Goal: Task Accomplishment & Management: Manage account settings

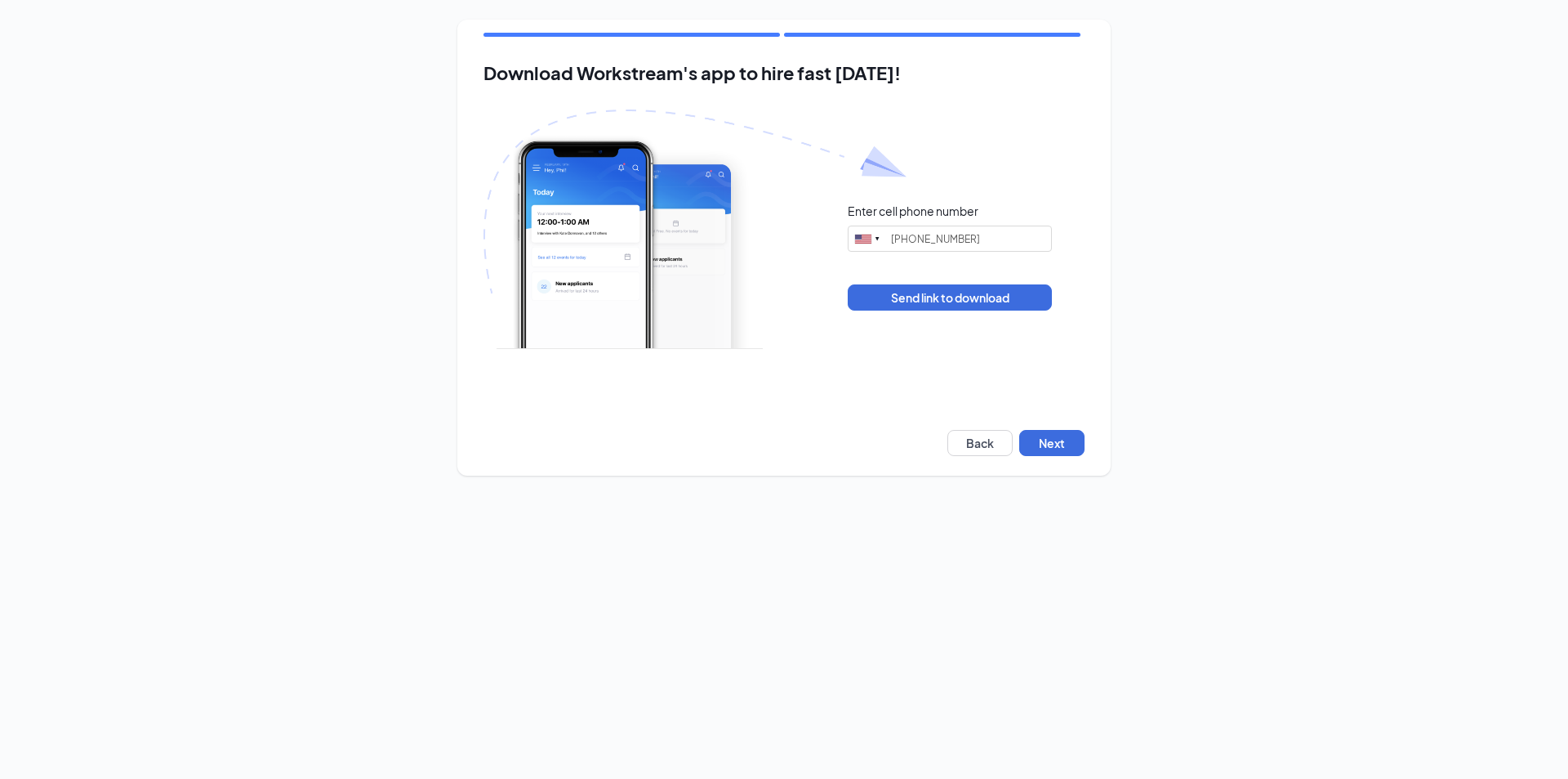
type input "(334) 703-9980"
click at [1066, 437] on button "Next" at bounding box center [1052, 443] width 65 height 26
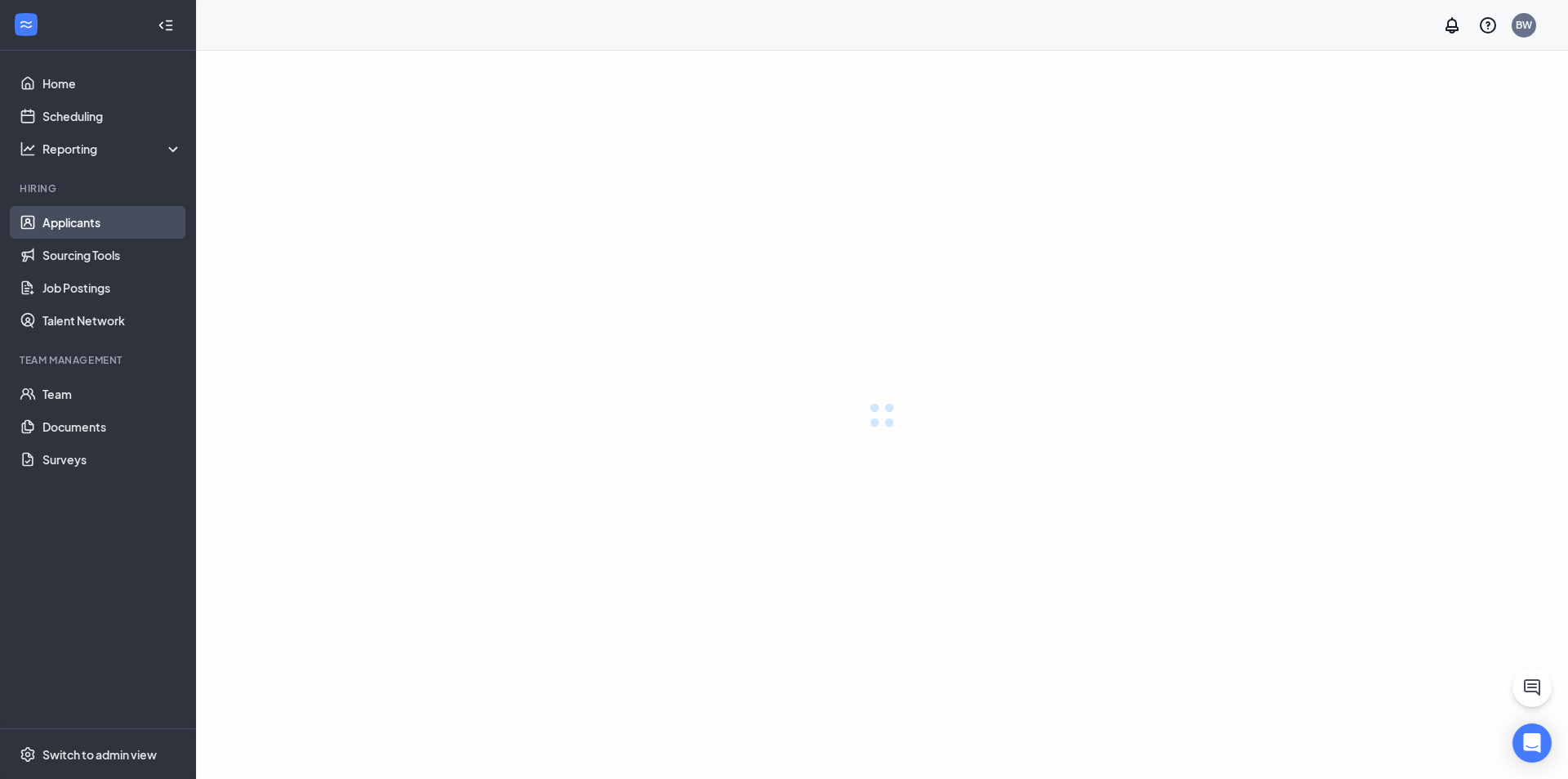
click at [69, 223] on link "Applicants" at bounding box center [112, 223] width 140 height 33
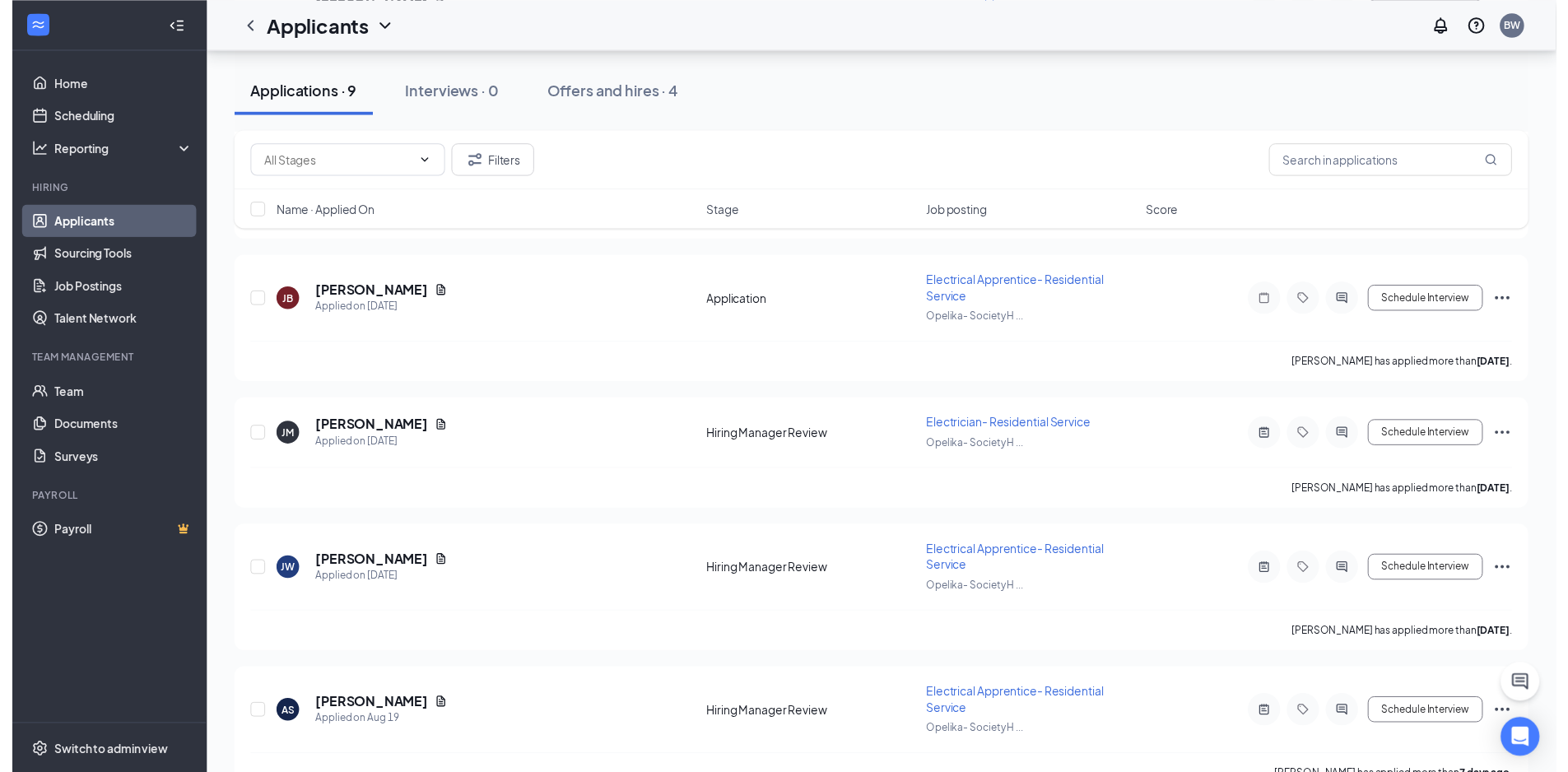
scroll to position [904, 0]
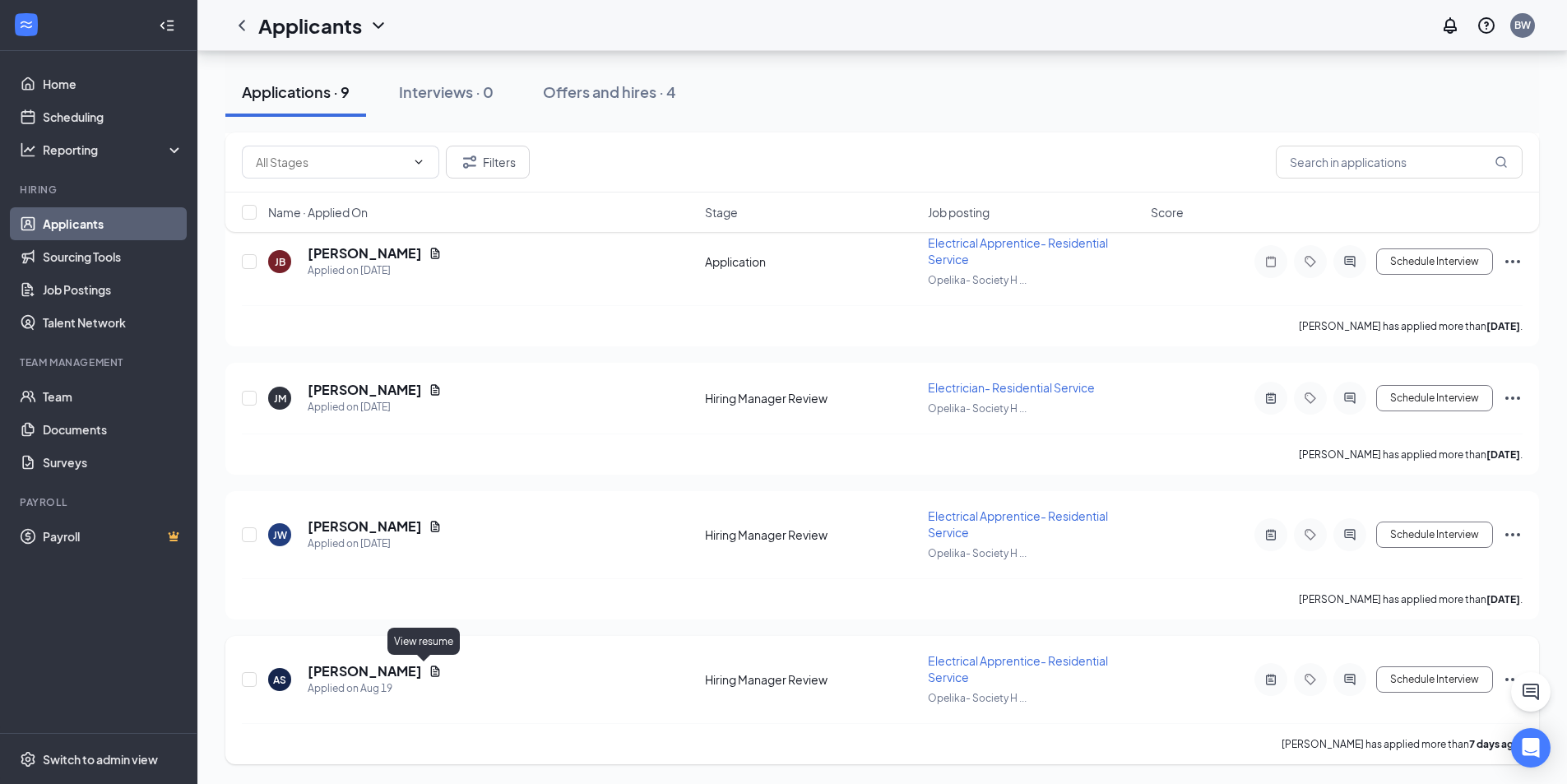
click at [431, 669] on icon "Document" at bounding box center [435, 670] width 9 height 10
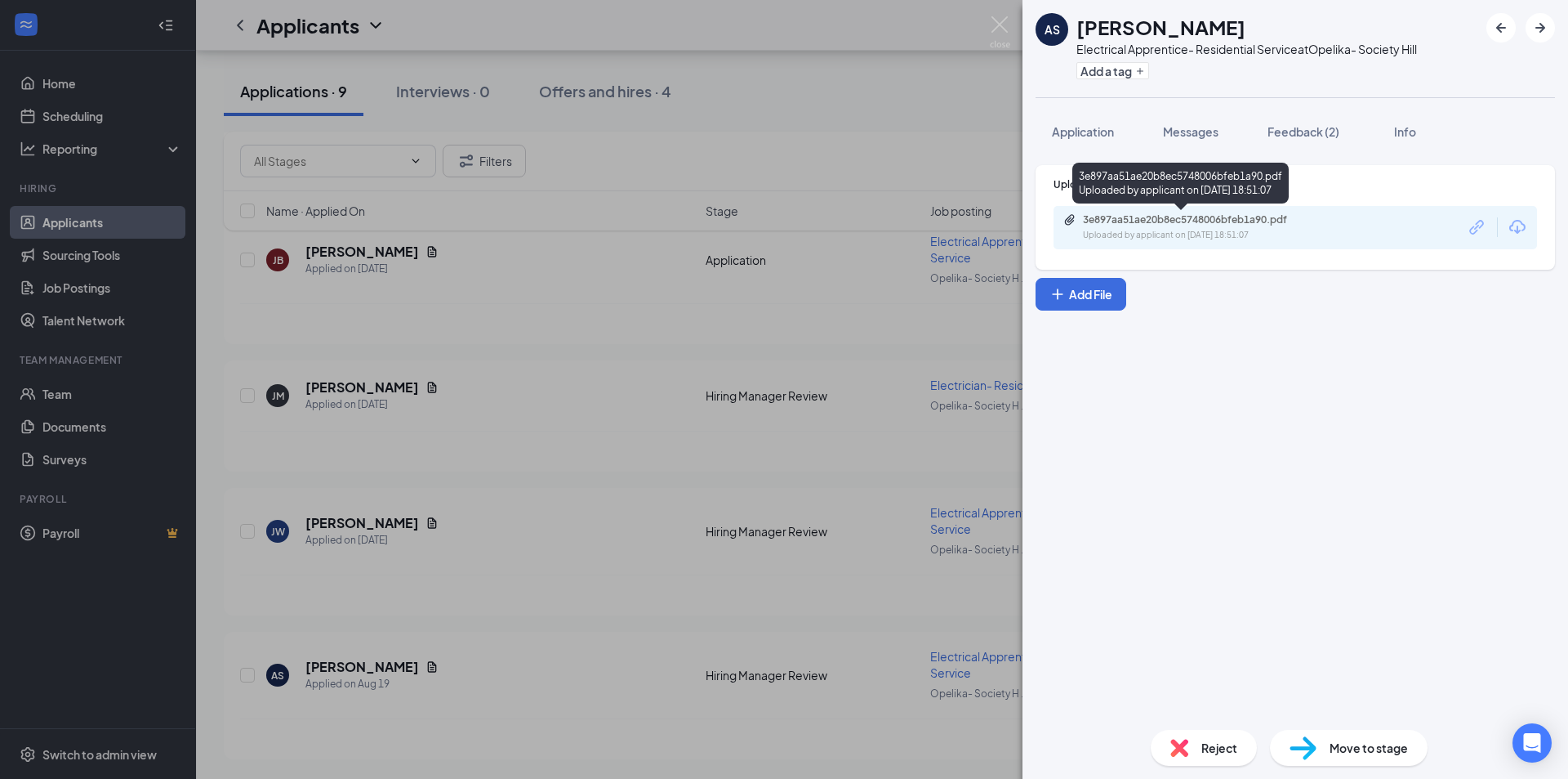
click at [1203, 225] on div "3e897aa51ae20b8ec5748006bfeb1a90.pdf" at bounding box center [1197, 219] width 229 height 13
click at [999, 18] on img at bounding box center [1000, 32] width 20 height 32
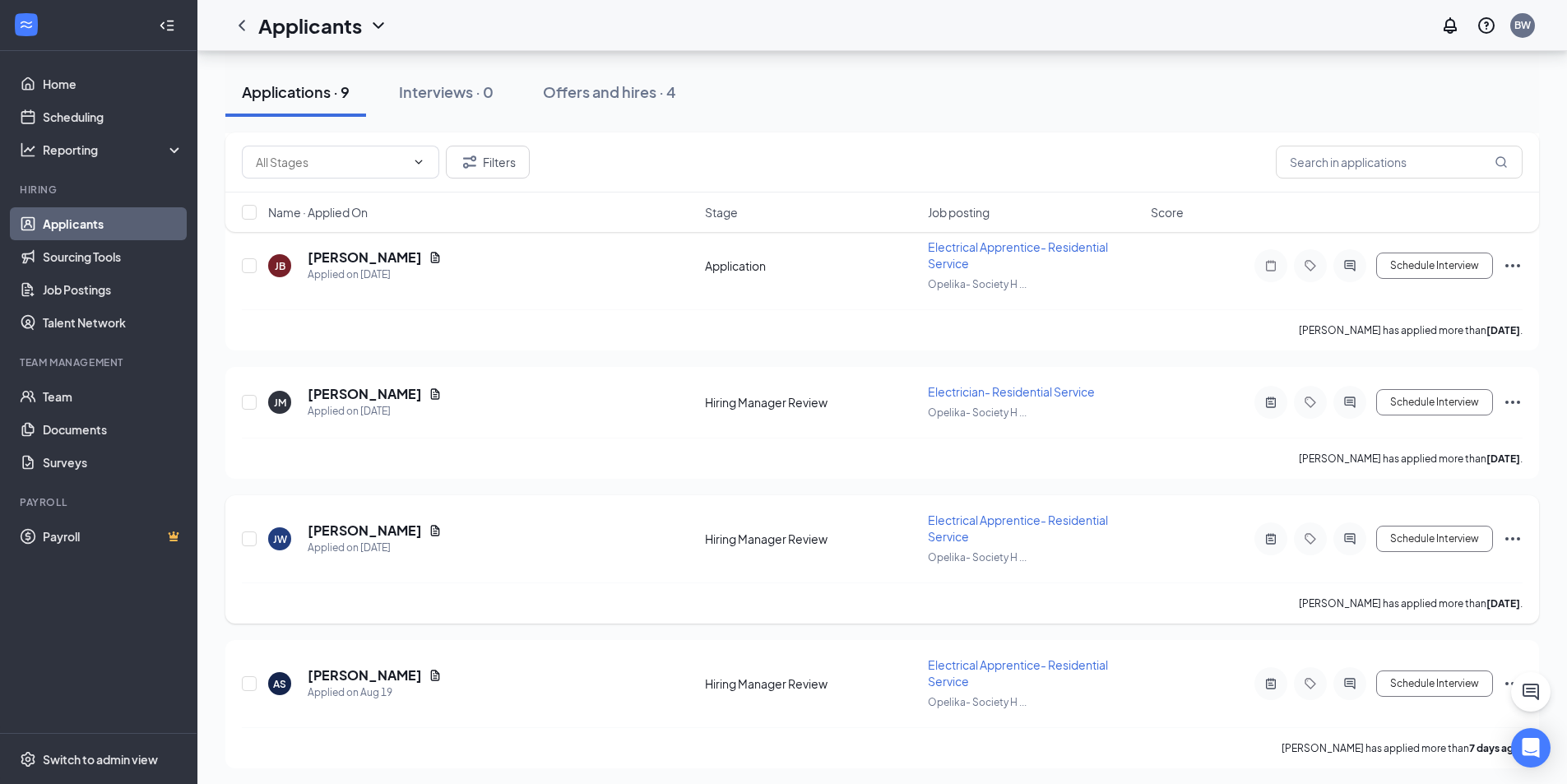
scroll to position [903, 0]
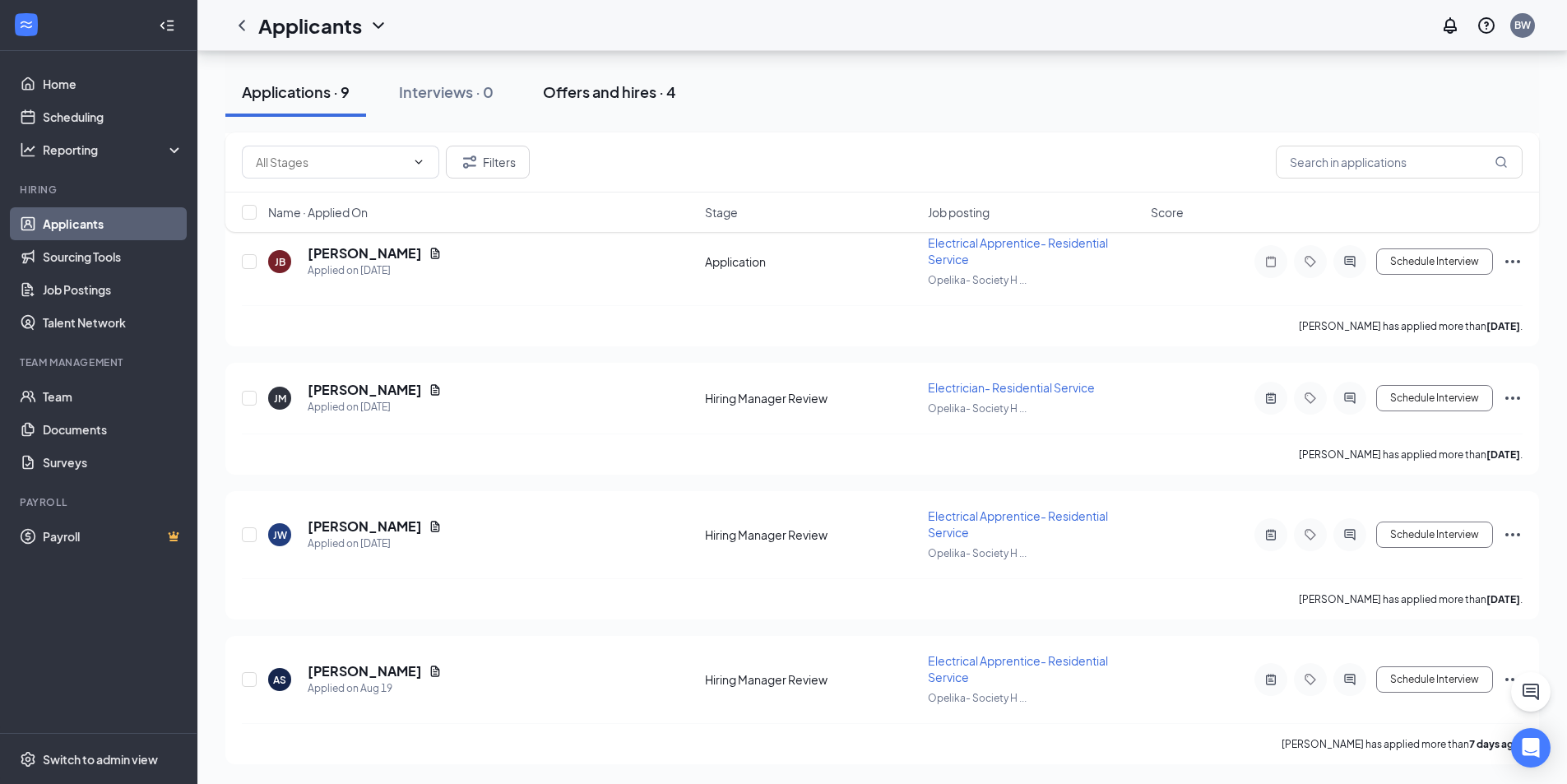
click at [563, 90] on div "Offers and hires · 4" at bounding box center [609, 91] width 133 height 20
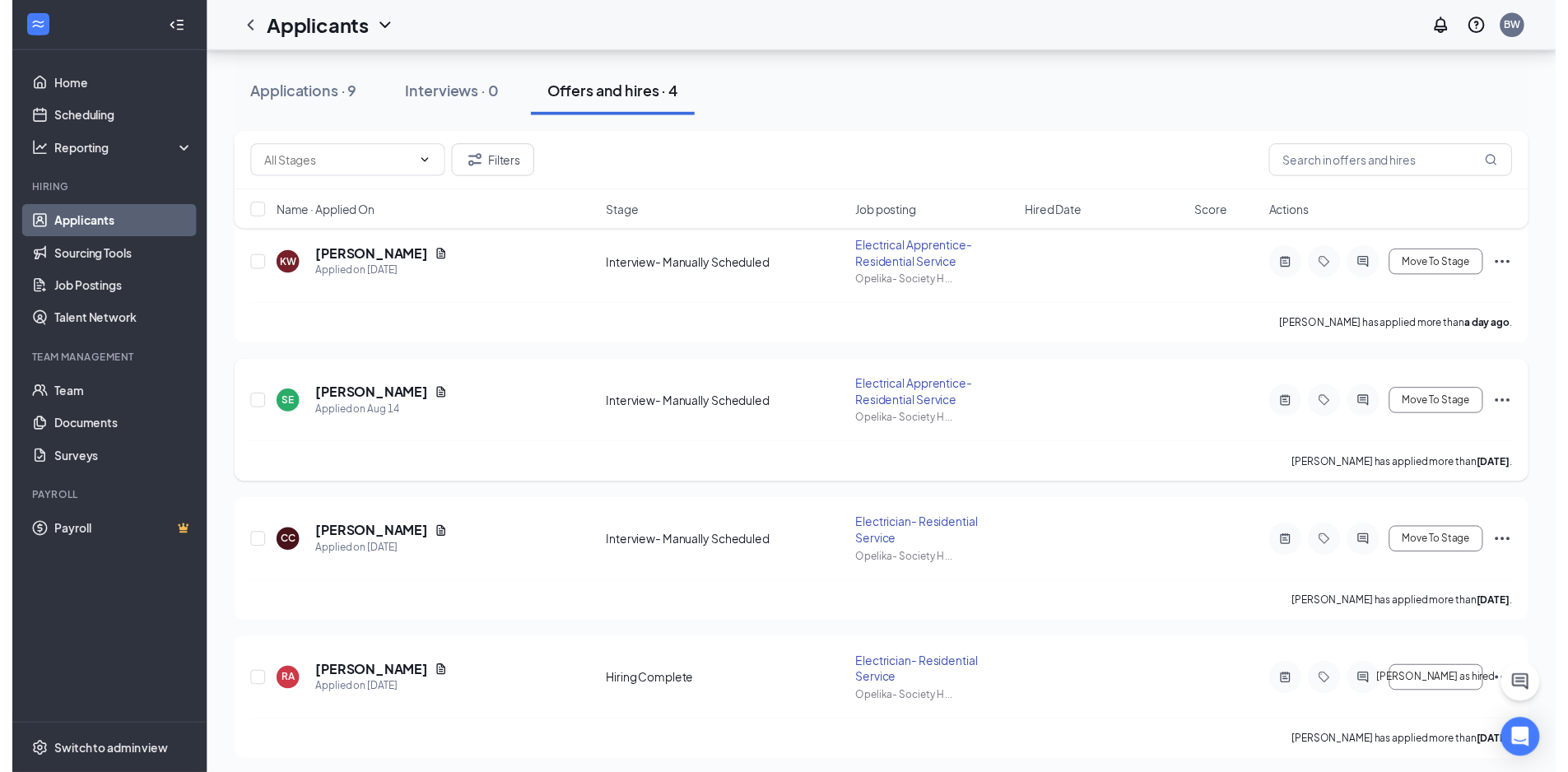
scroll to position [180, 0]
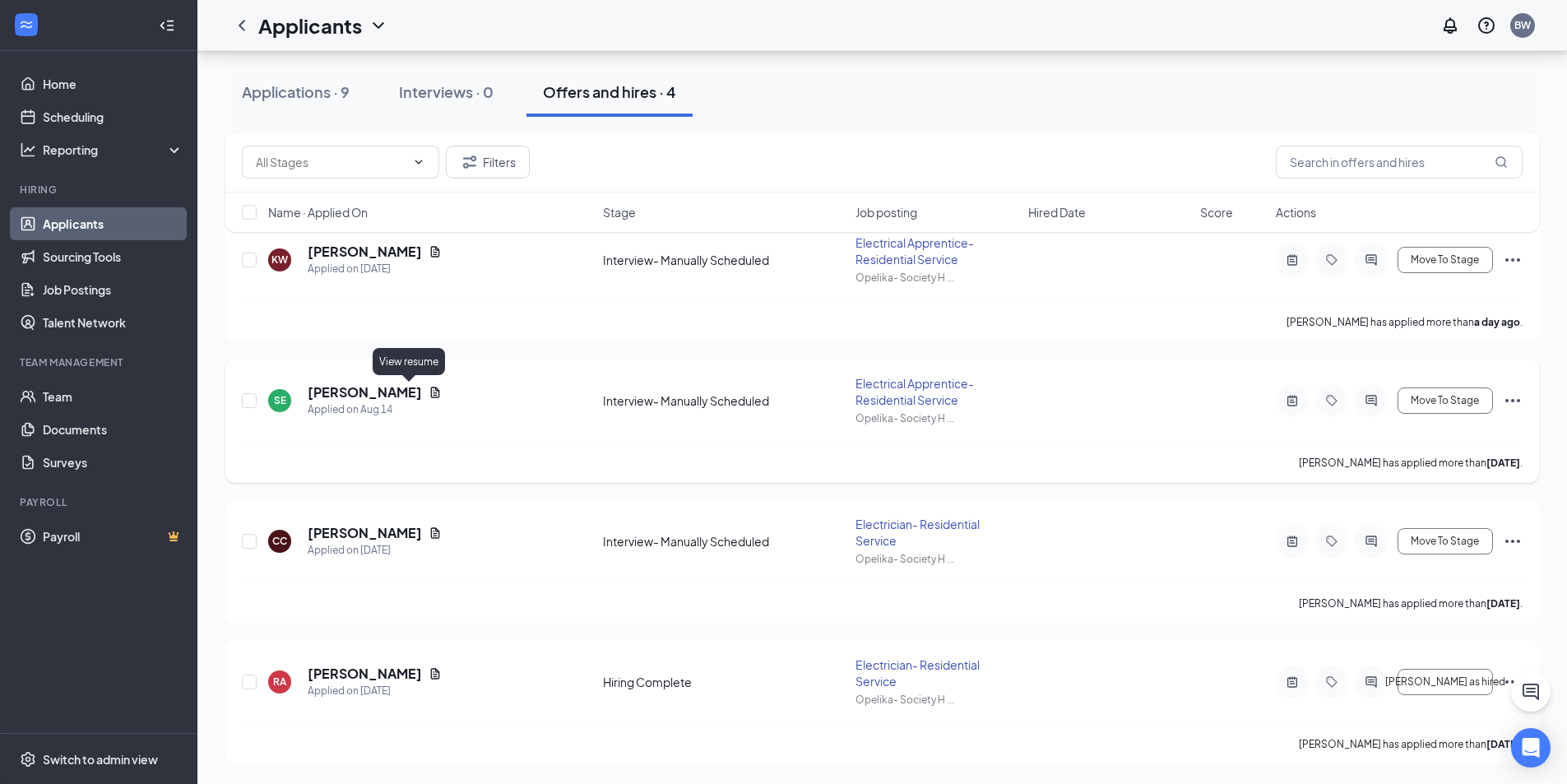
click at [429, 388] on icon "Document" at bounding box center [435, 392] width 13 height 13
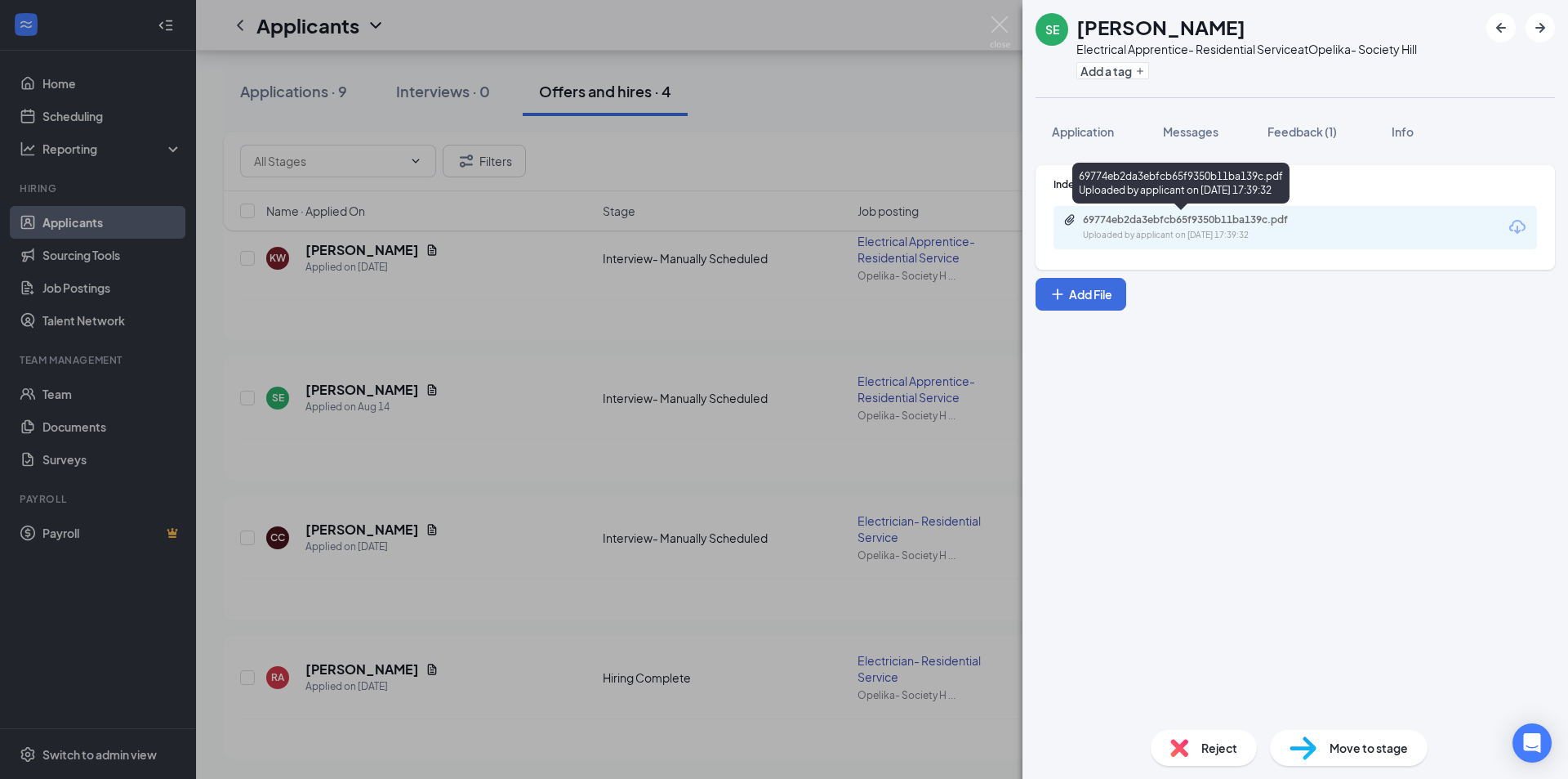
click at [1184, 218] on div "69774eb2da3ebfcb65f9350b11ba139c.pdf" at bounding box center [1197, 219] width 229 height 13
click at [991, 35] on img at bounding box center [1000, 32] width 20 height 32
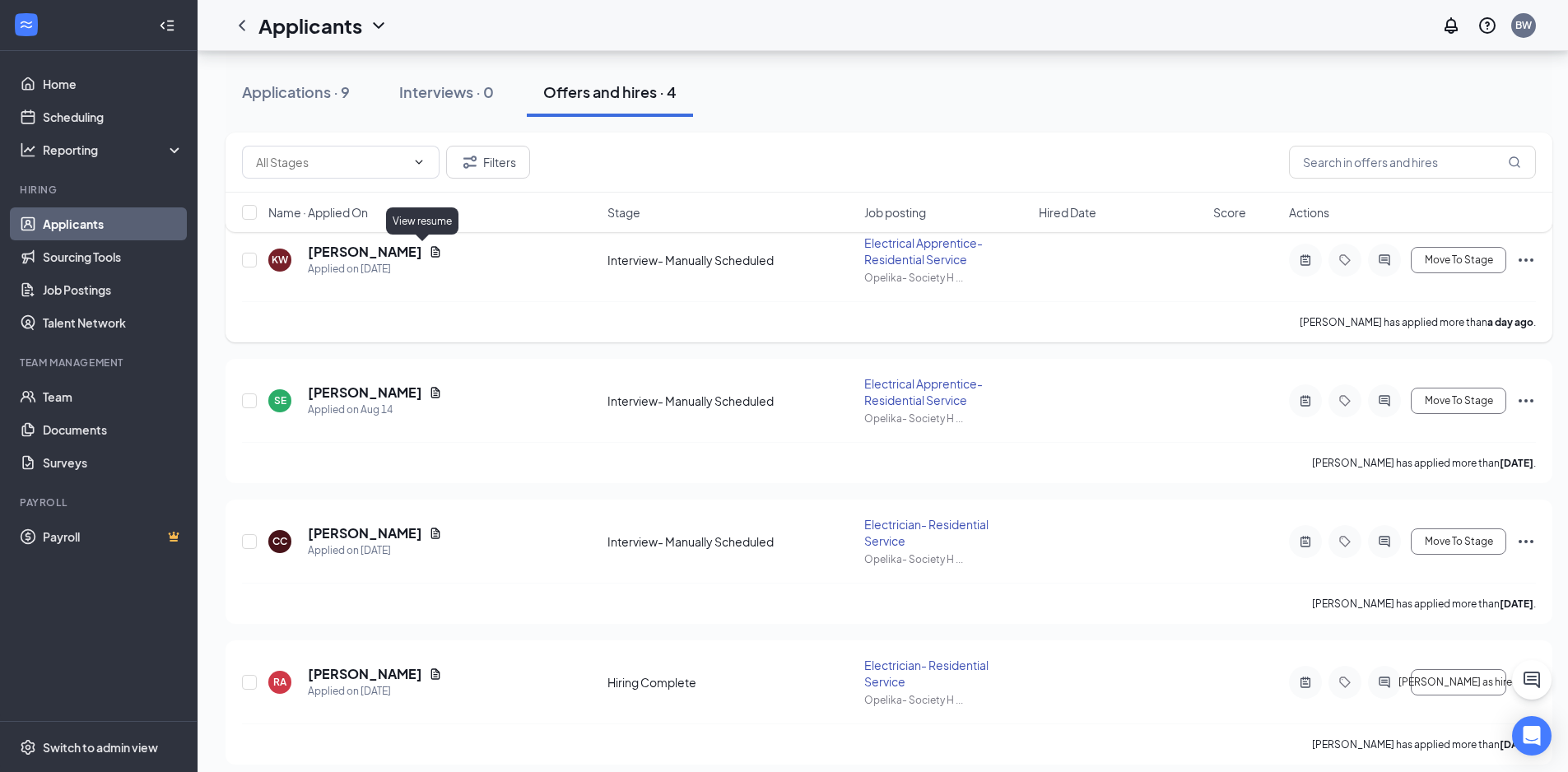
click at [429, 254] on icon "Document" at bounding box center [435, 251] width 13 height 13
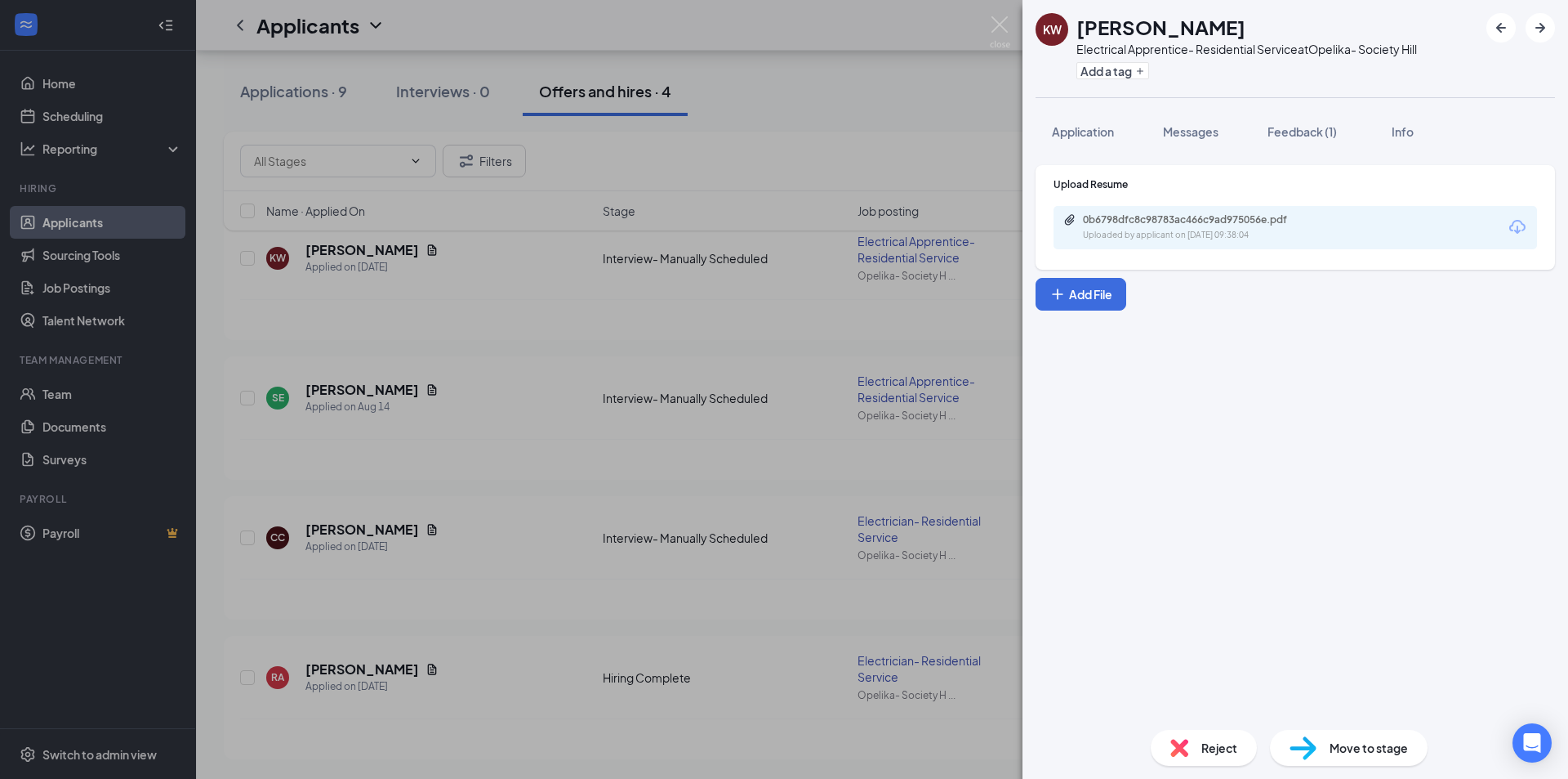
click at [1132, 219] on div "0b6798dfc8c98783ac466c9ad975056e.pdf" at bounding box center [1197, 219] width 229 height 13
click at [1009, 21] on img at bounding box center [1000, 32] width 20 height 32
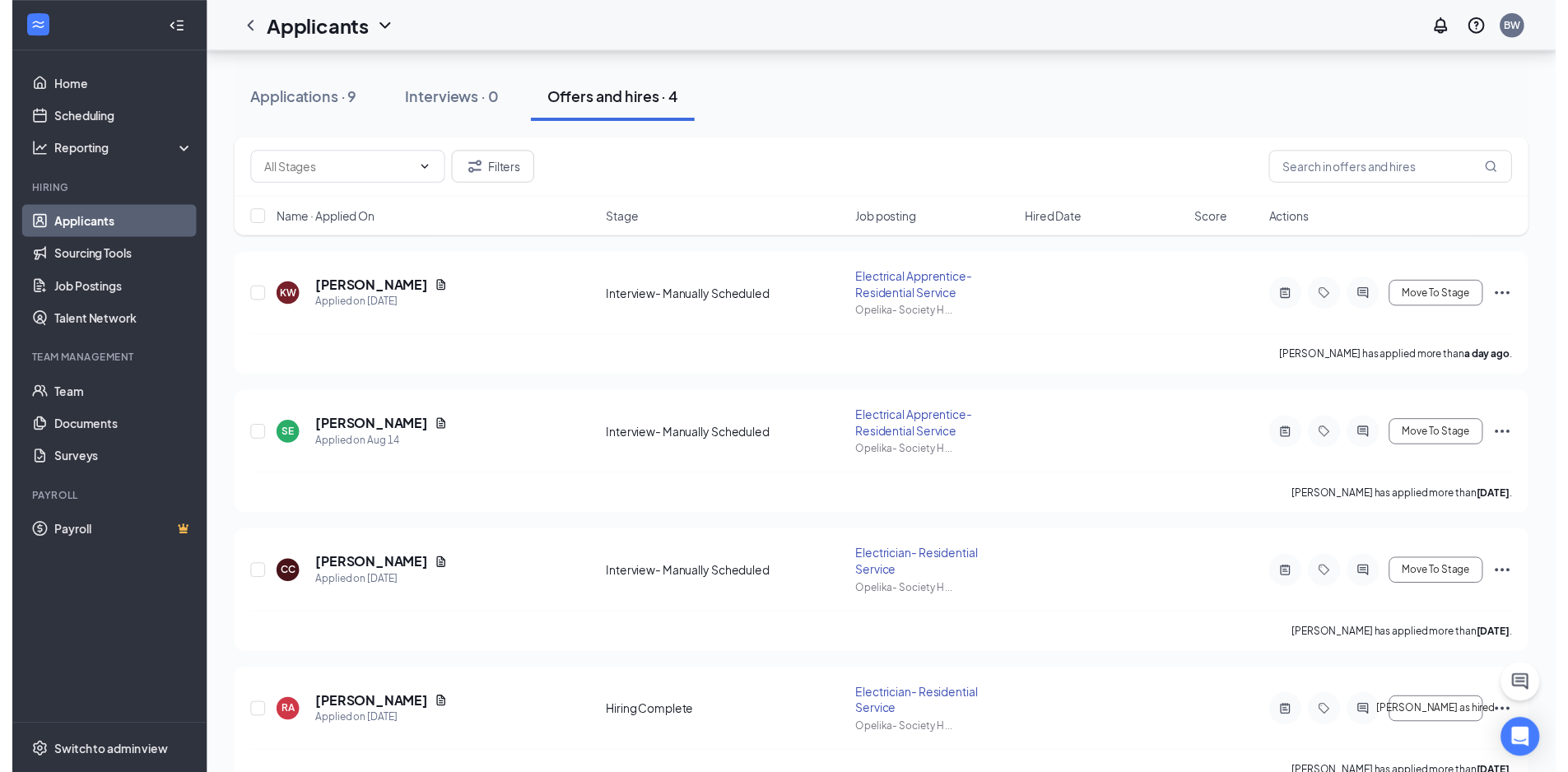
scroll to position [180, 0]
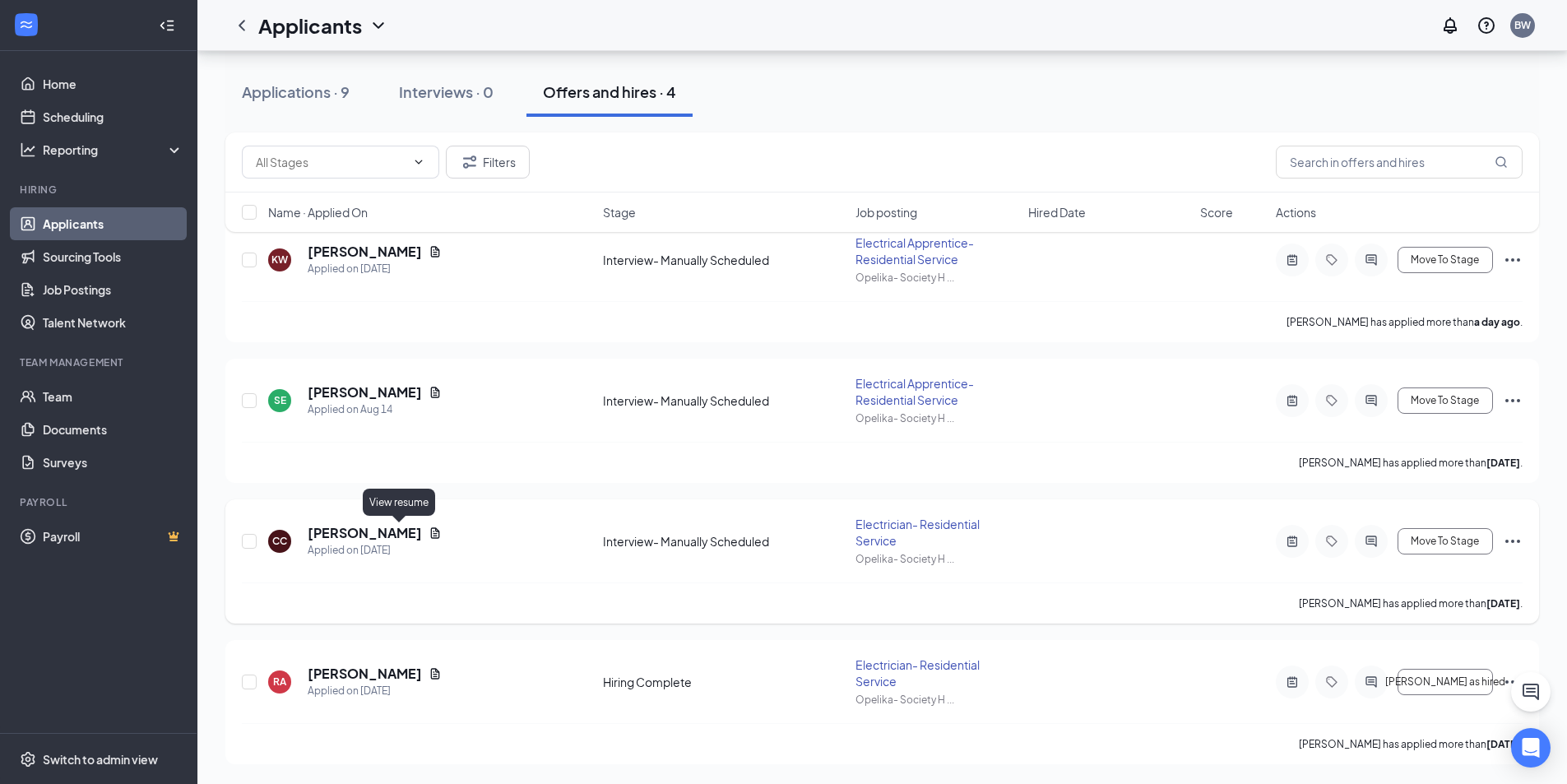
click at [431, 536] on icon "Document" at bounding box center [435, 532] width 9 height 10
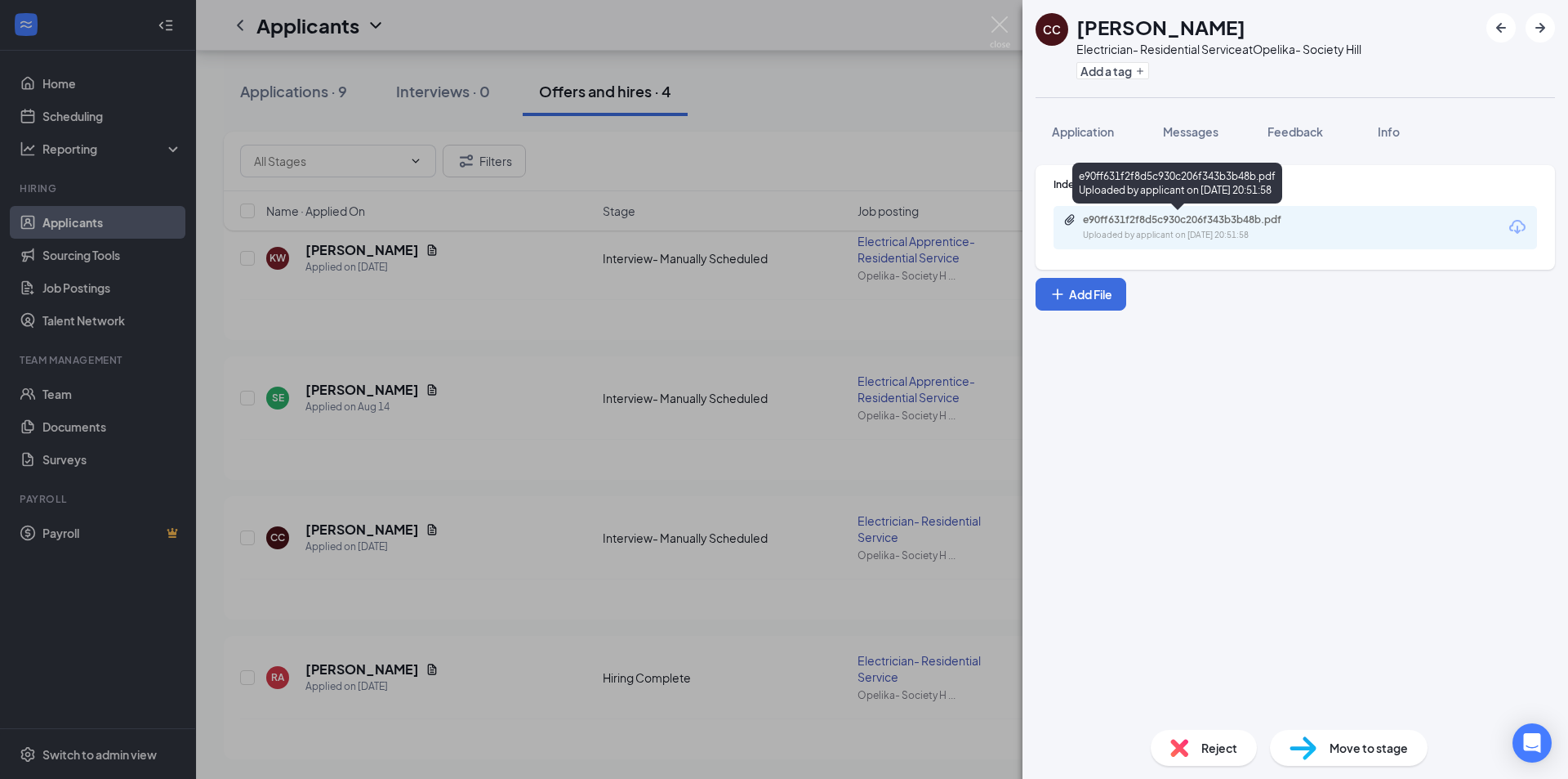
click at [1185, 226] on div "e90ff631f2f8d5c930c206f343b3b48b.pdf Uploaded by applicant on [DATE] 20:51:58" at bounding box center [1196, 227] width 264 height 29
click at [1006, 33] on img at bounding box center [1000, 32] width 20 height 32
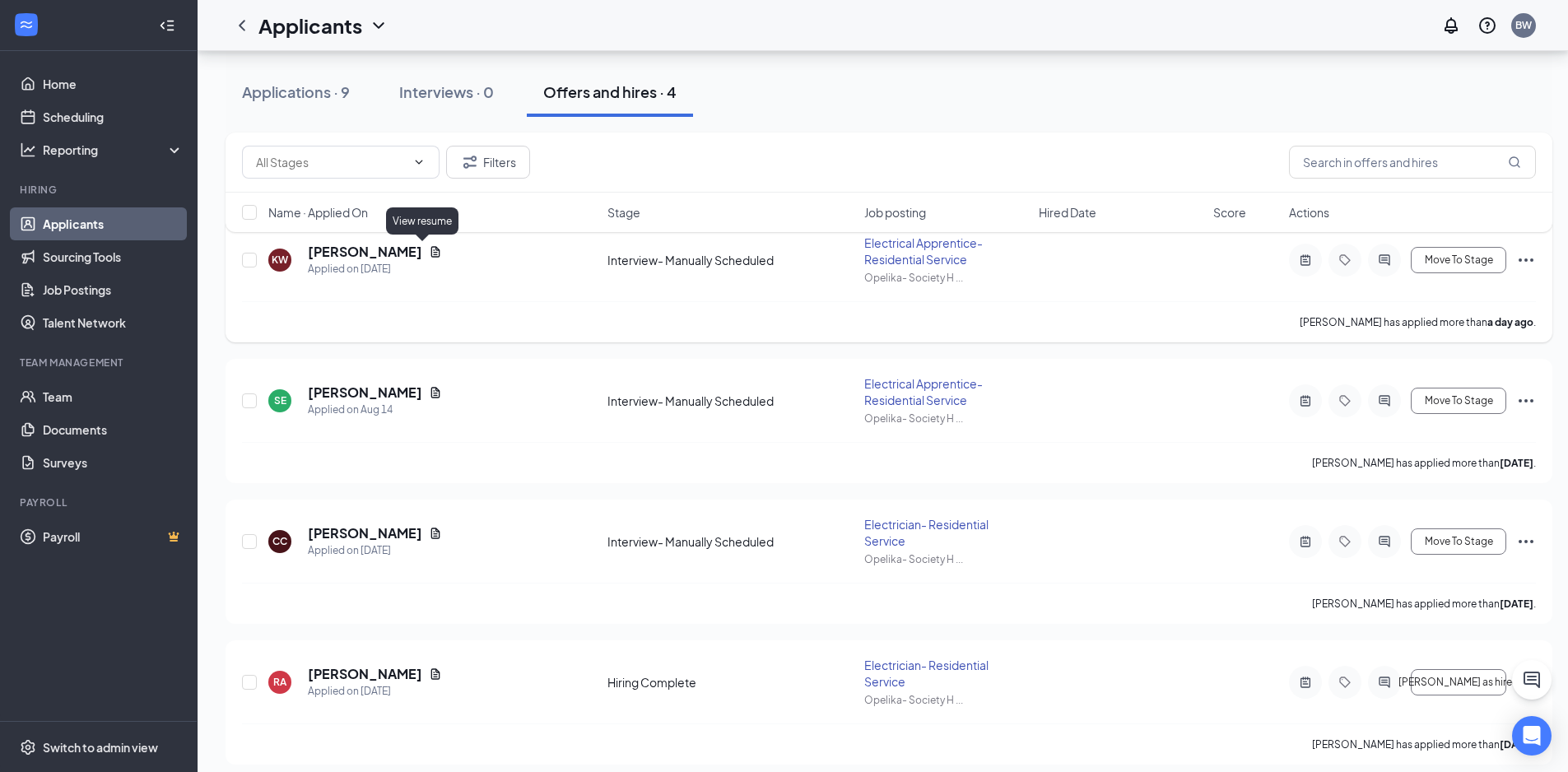
click at [429, 251] on icon "Document" at bounding box center [435, 251] width 13 height 13
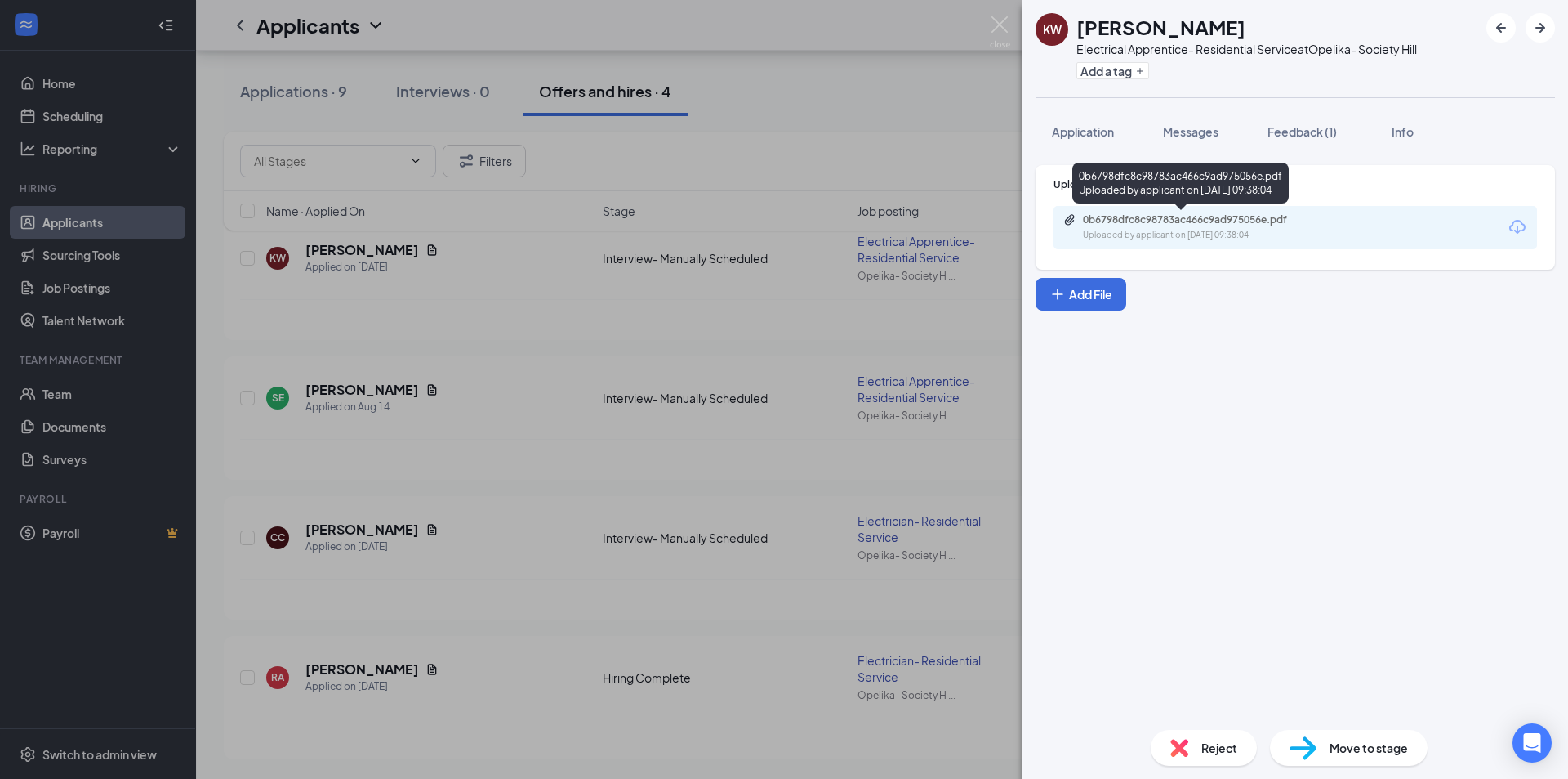
click at [1261, 236] on div "Uploaded by applicant on [DATE] 09:38:04" at bounding box center [1206, 235] width 245 height 13
click at [1000, 30] on img at bounding box center [1000, 32] width 20 height 32
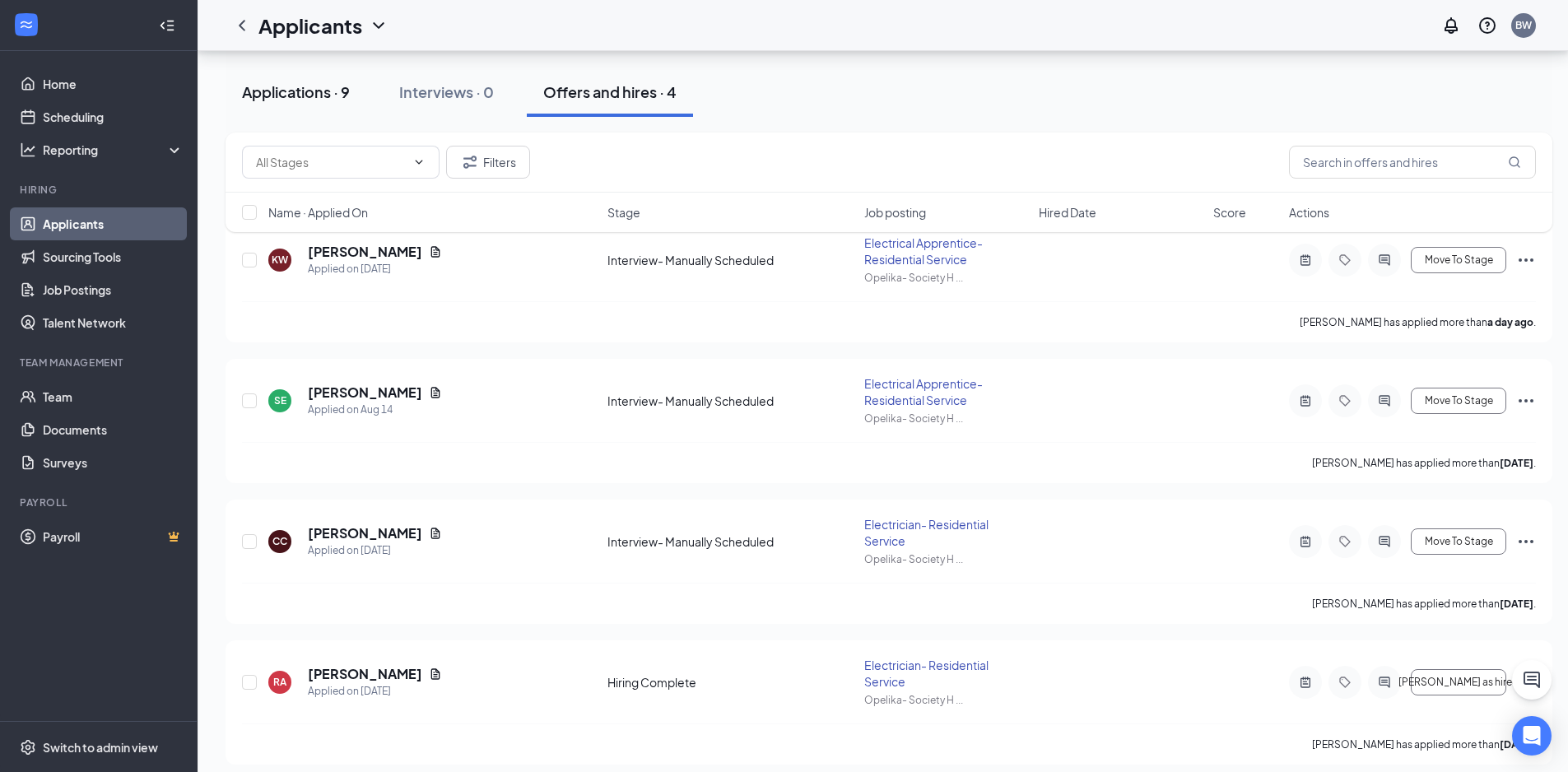
click at [286, 91] on div "Applications · 9" at bounding box center [295, 91] width 108 height 20
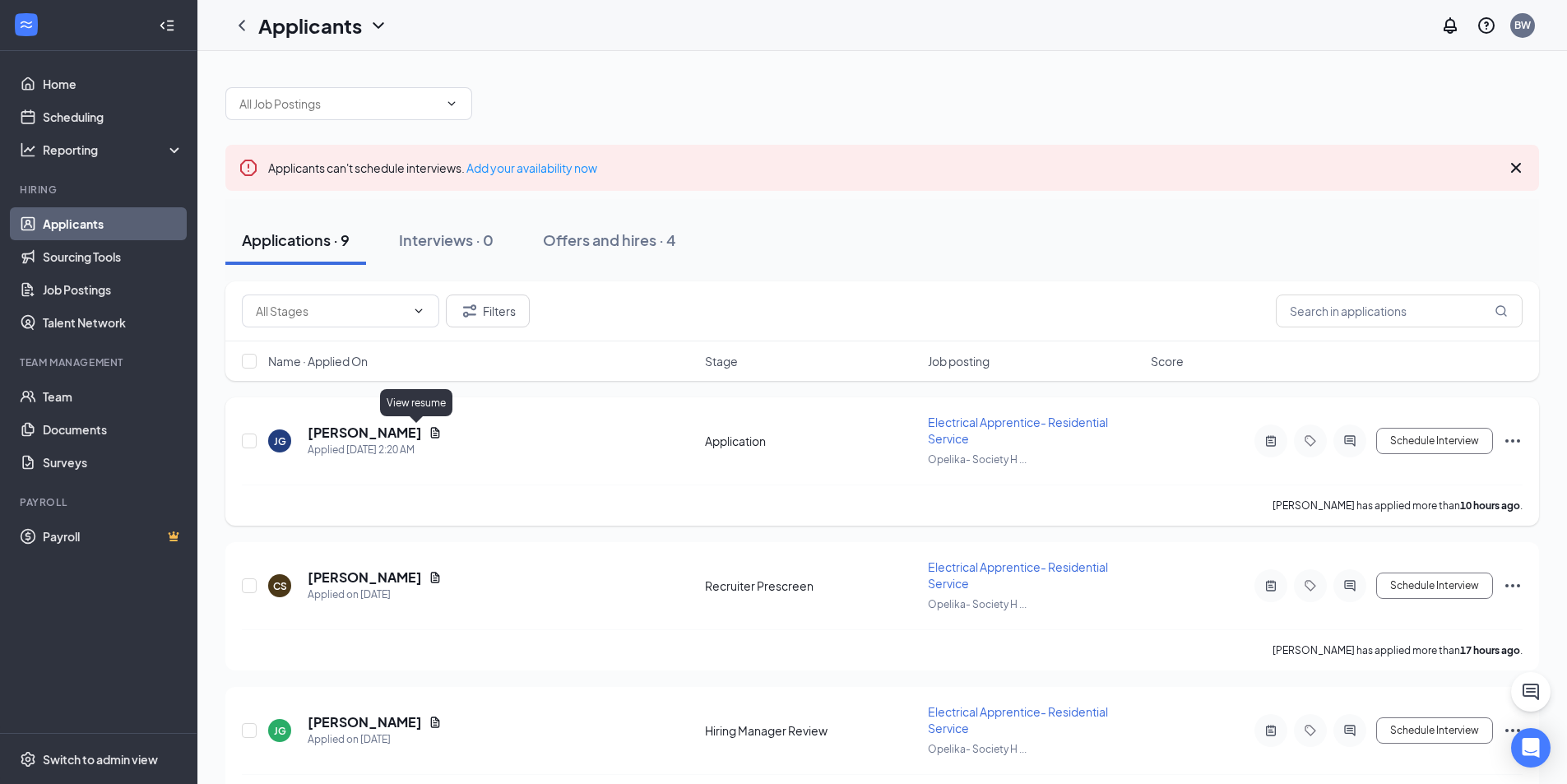
click at [431, 434] on icon "Document" at bounding box center [435, 432] width 9 height 10
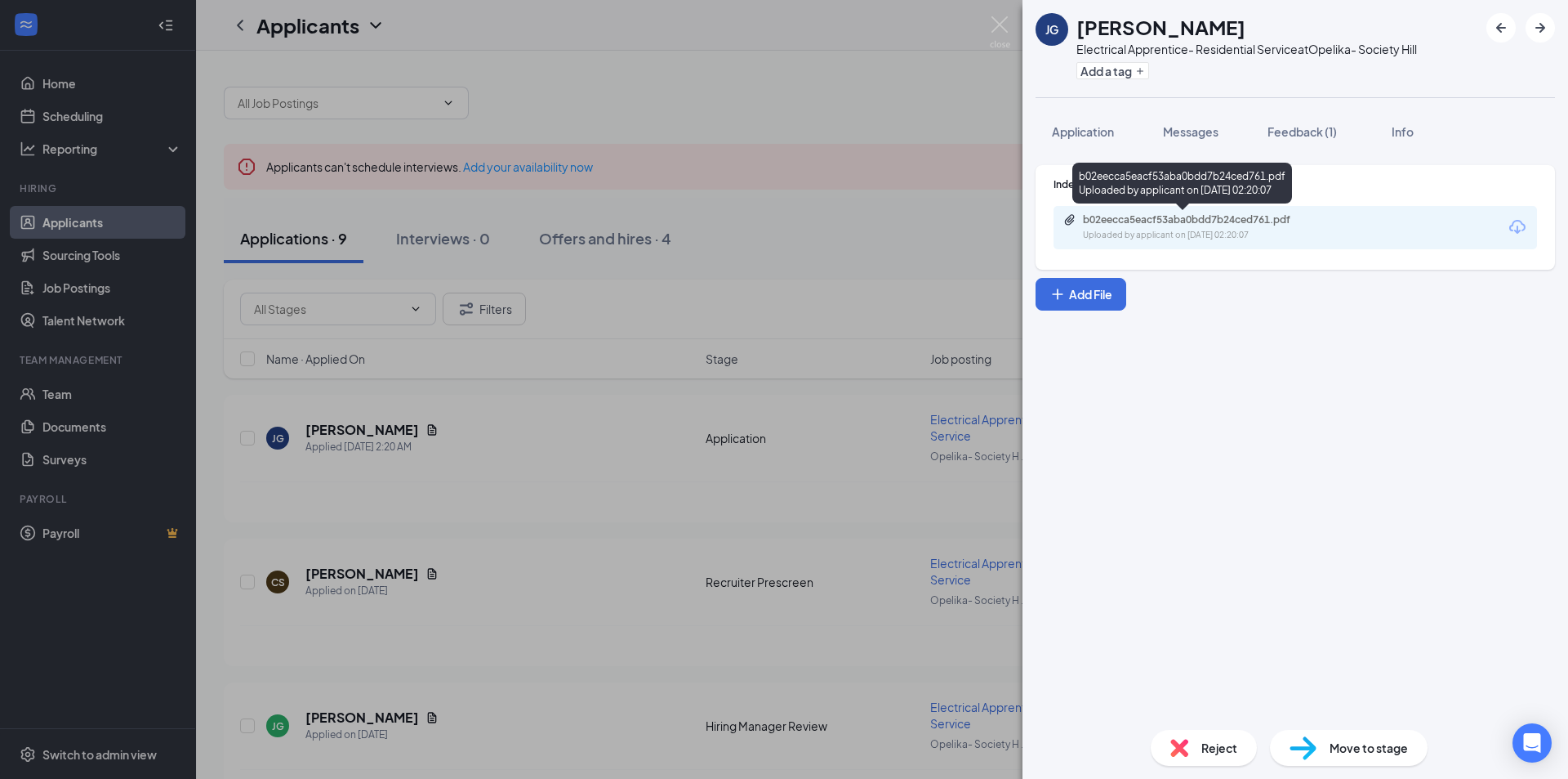
click at [1267, 218] on div "b02eecca5eacf53aba0bdd7b24ced761.pdf" at bounding box center [1197, 219] width 229 height 13
click at [1002, 24] on img at bounding box center [1000, 32] width 20 height 32
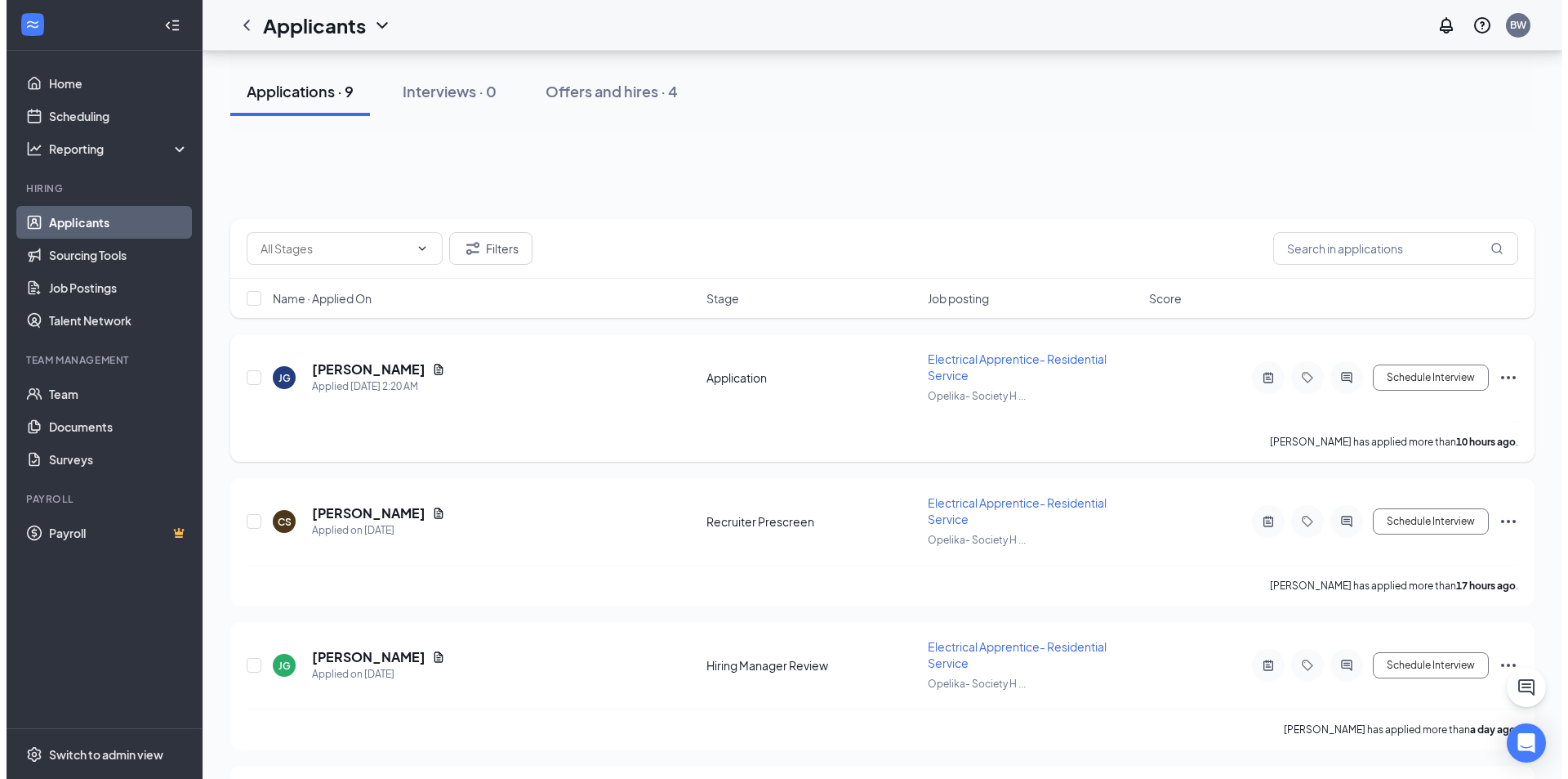
scroll to position [163, 0]
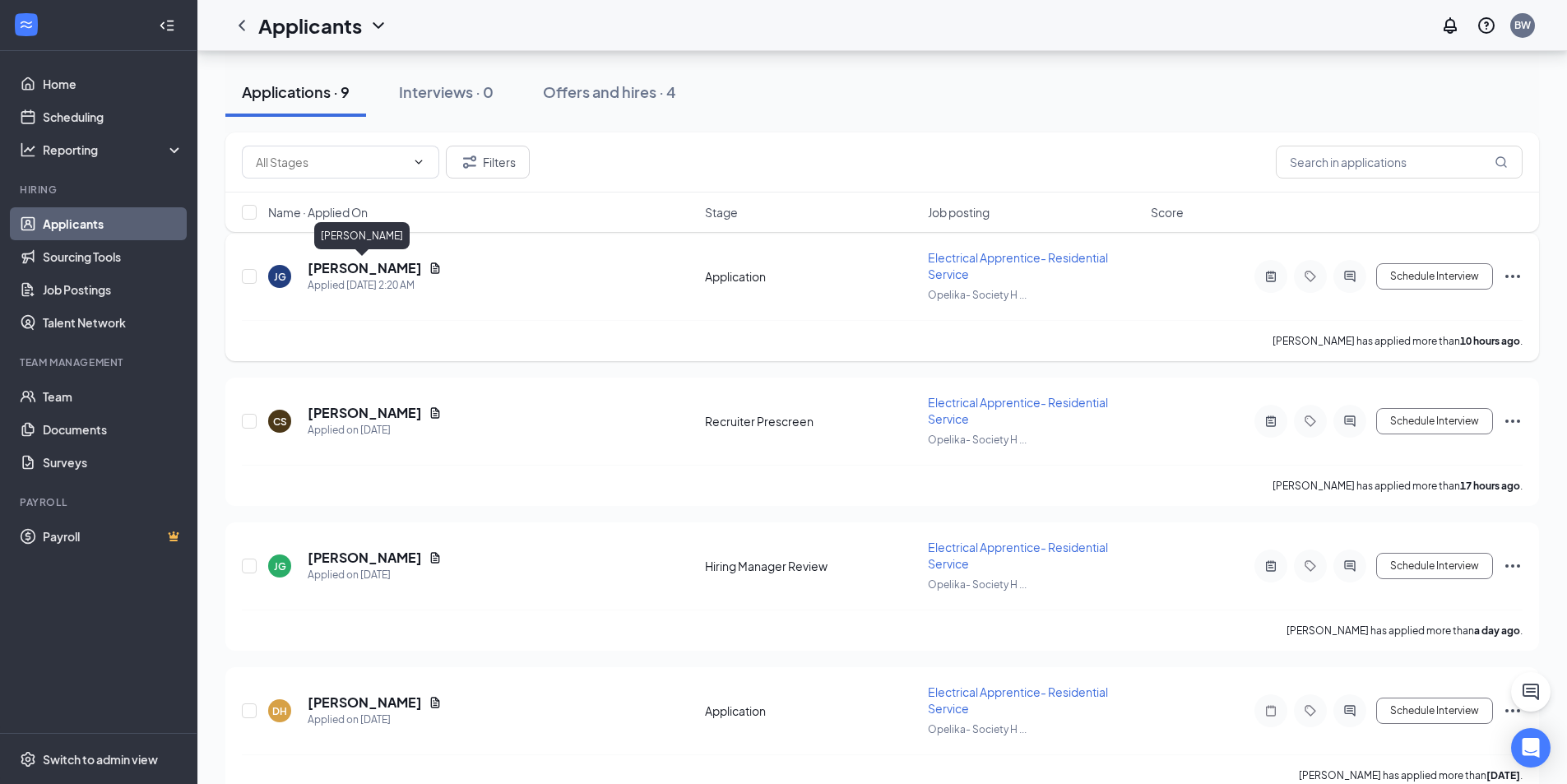
click at [336, 265] on h5 "[PERSON_NAME]" at bounding box center [364, 268] width 115 height 18
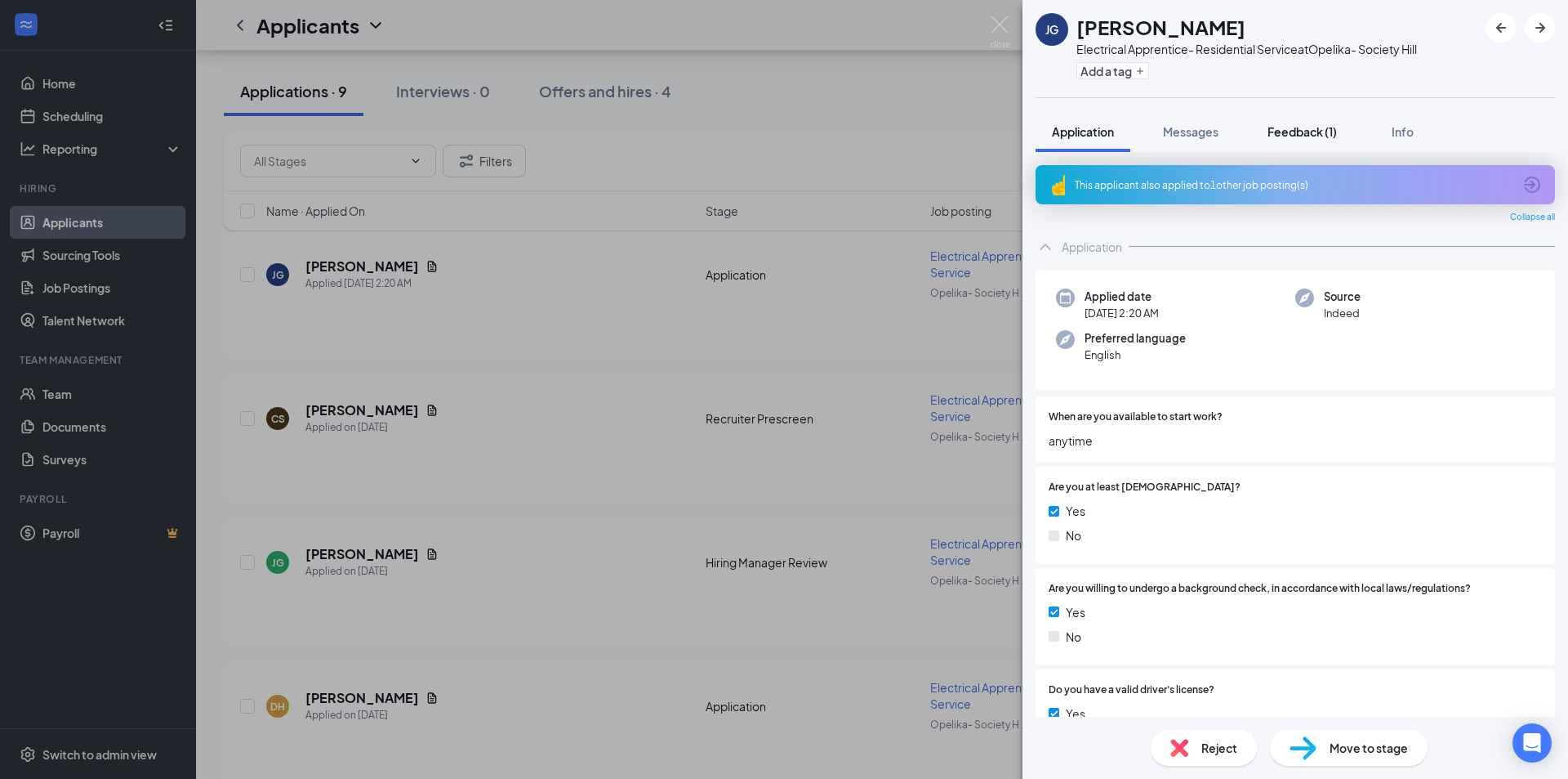
click at [1301, 130] on span "Feedback (1)" at bounding box center [1302, 131] width 70 height 15
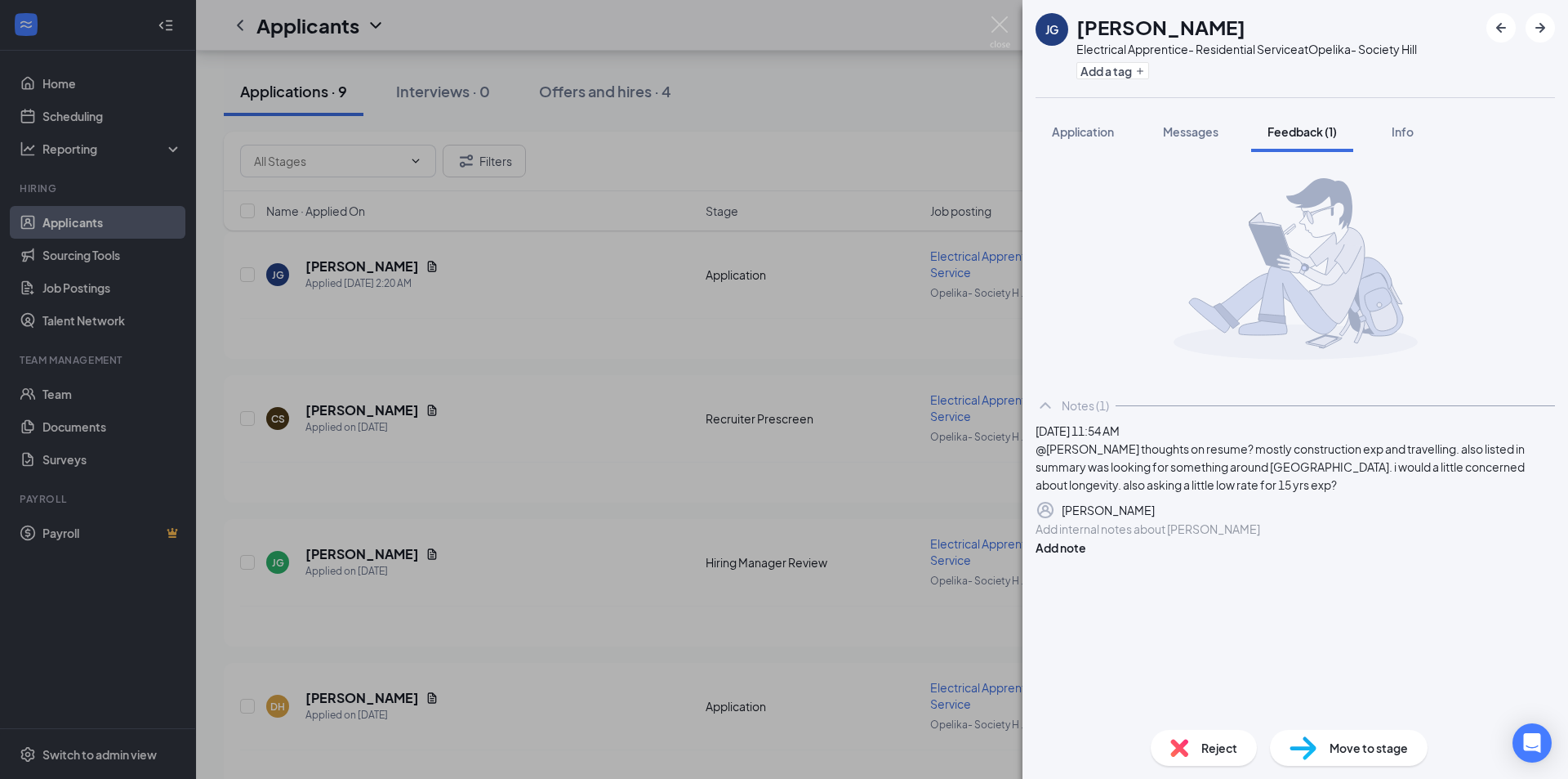
click at [1176, 537] on div at bounding box center [1296, 529] width 518 height 17
click at [1086, 556] on button "Add note" at bounding box center [1061, 547] width 50 height 18
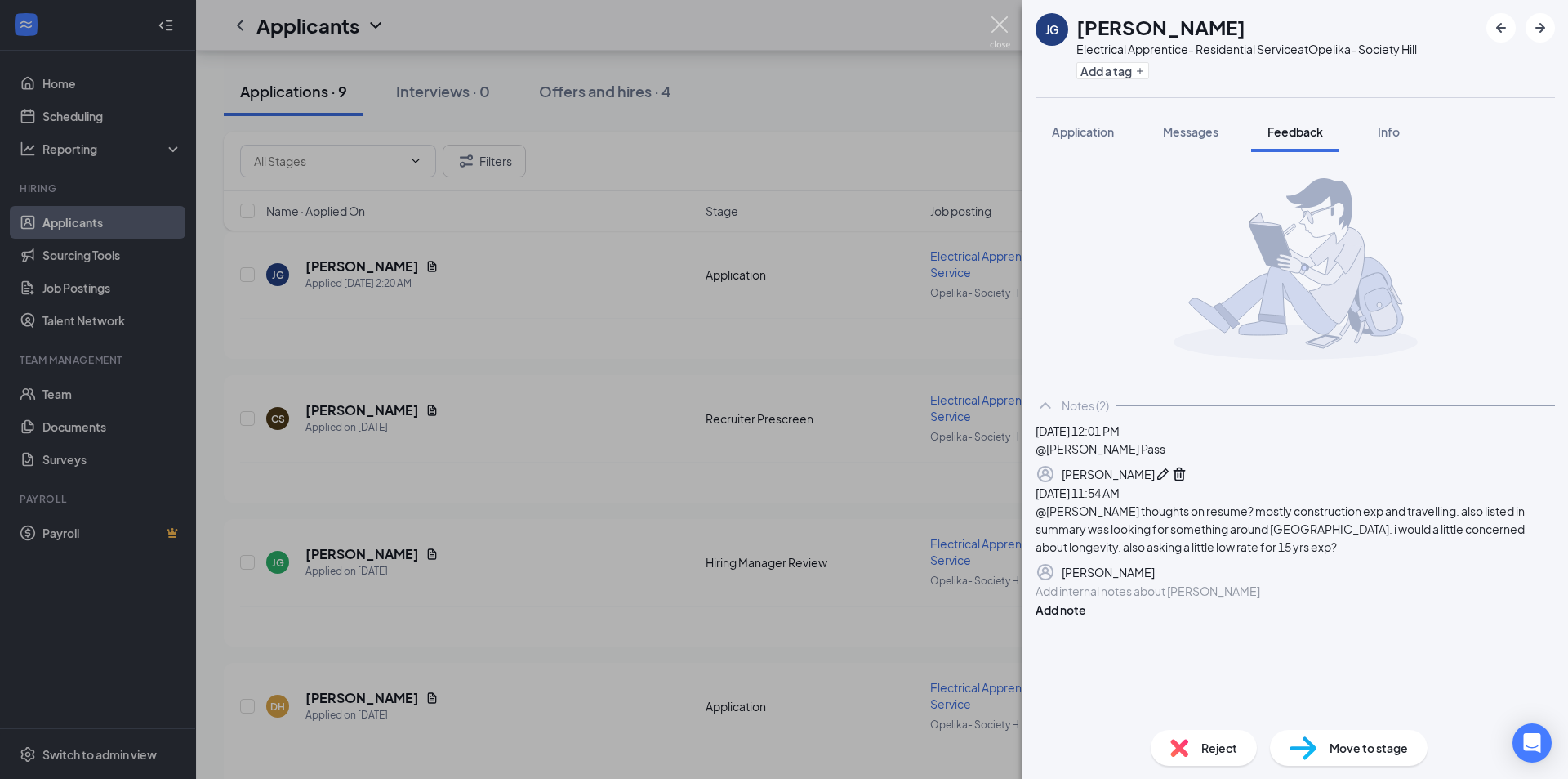
click at [999, 23] on img at bounding box center [1000, 32] width 20 height 32
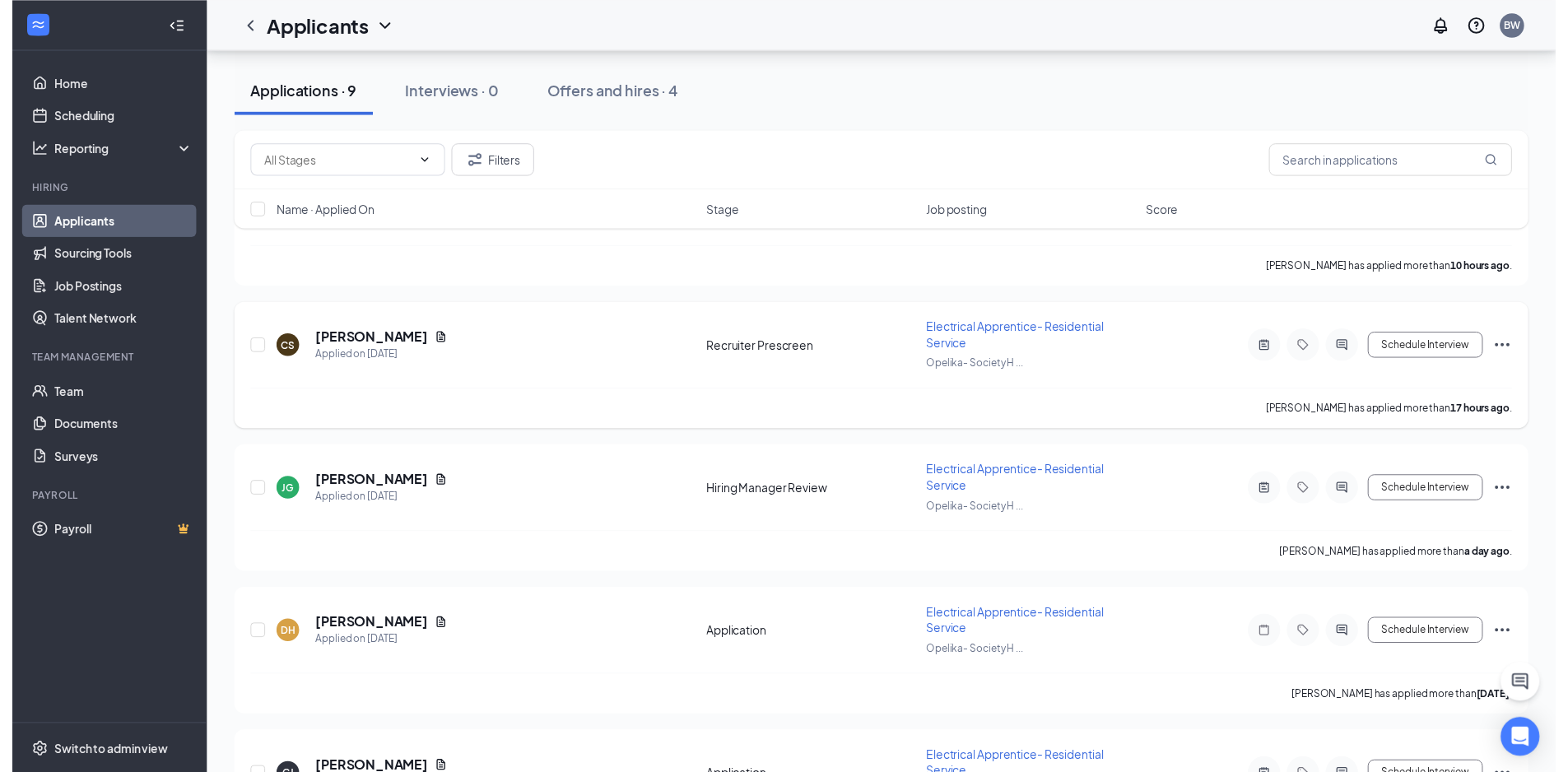
scroll to position [247, 0]
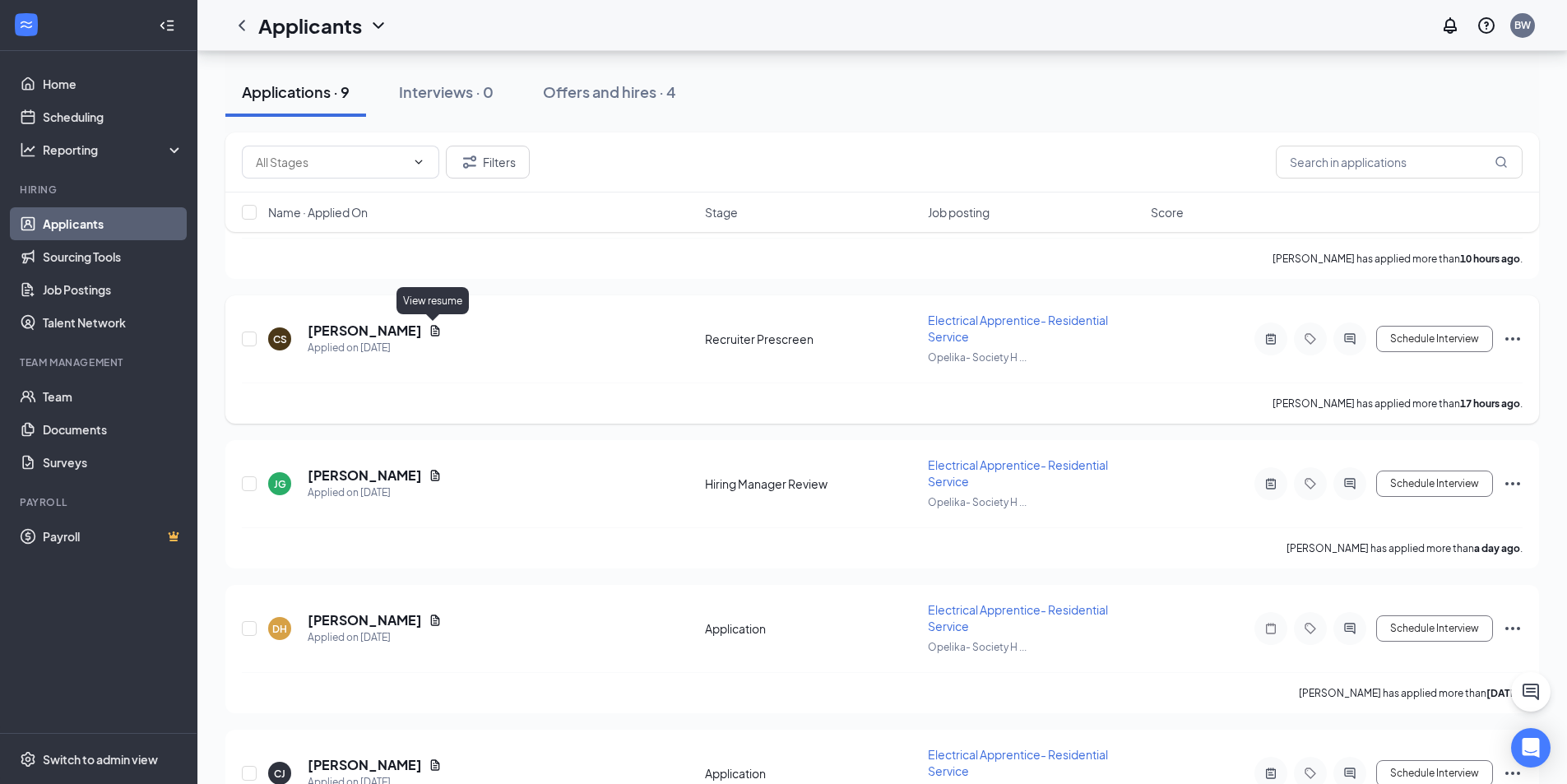
click at [430, 332] on icon "Document" at bounding box center [435, 330] width 13 height 13
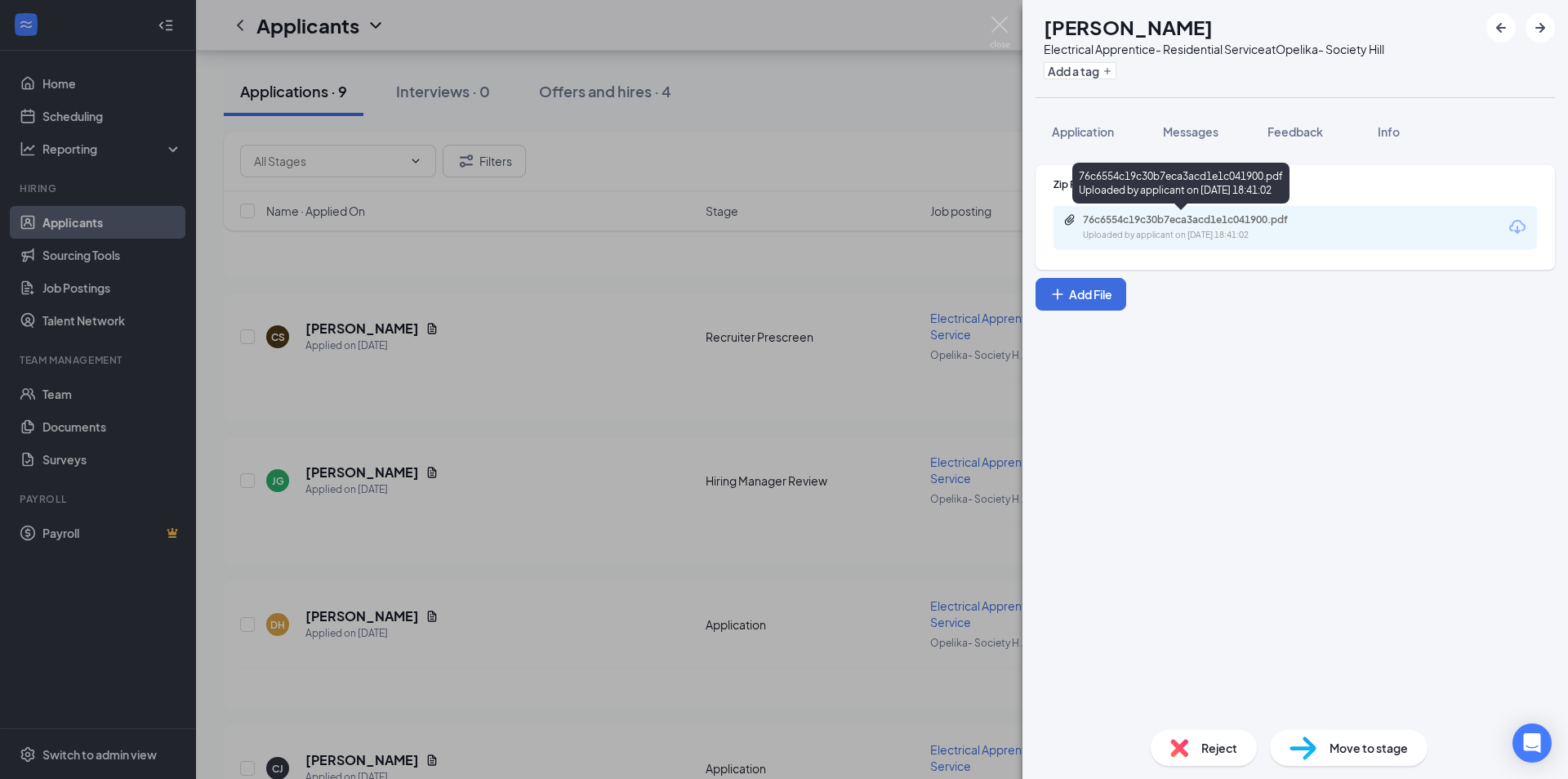
click at [1196, 226] on div "76c6554c19c30b7eca3acd1e1c041900.pdf Uploaded by applicant on [DATE] 18:41:02" at bounding box center [1196, 227] width 264 height 29
click at [1014, 24] on div "CS [PERSON_NAME] Electrical Apprentice- Residential Service at Opelika- Society…" at bounding box center [784, 390] width 1568 height 779
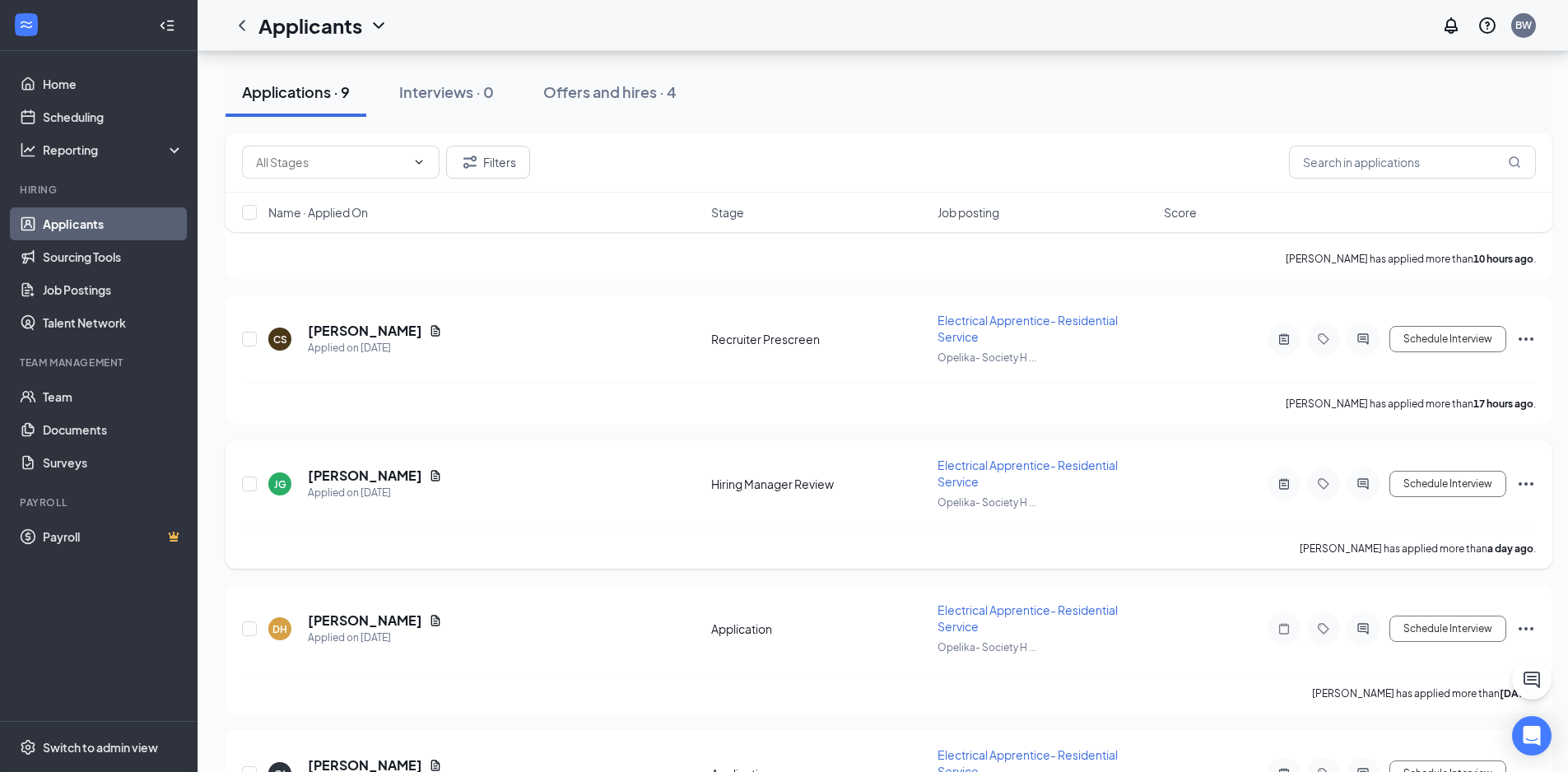
click at [441, 476] on icon "Document" at bounding box center [435, 476] width 13 height 13
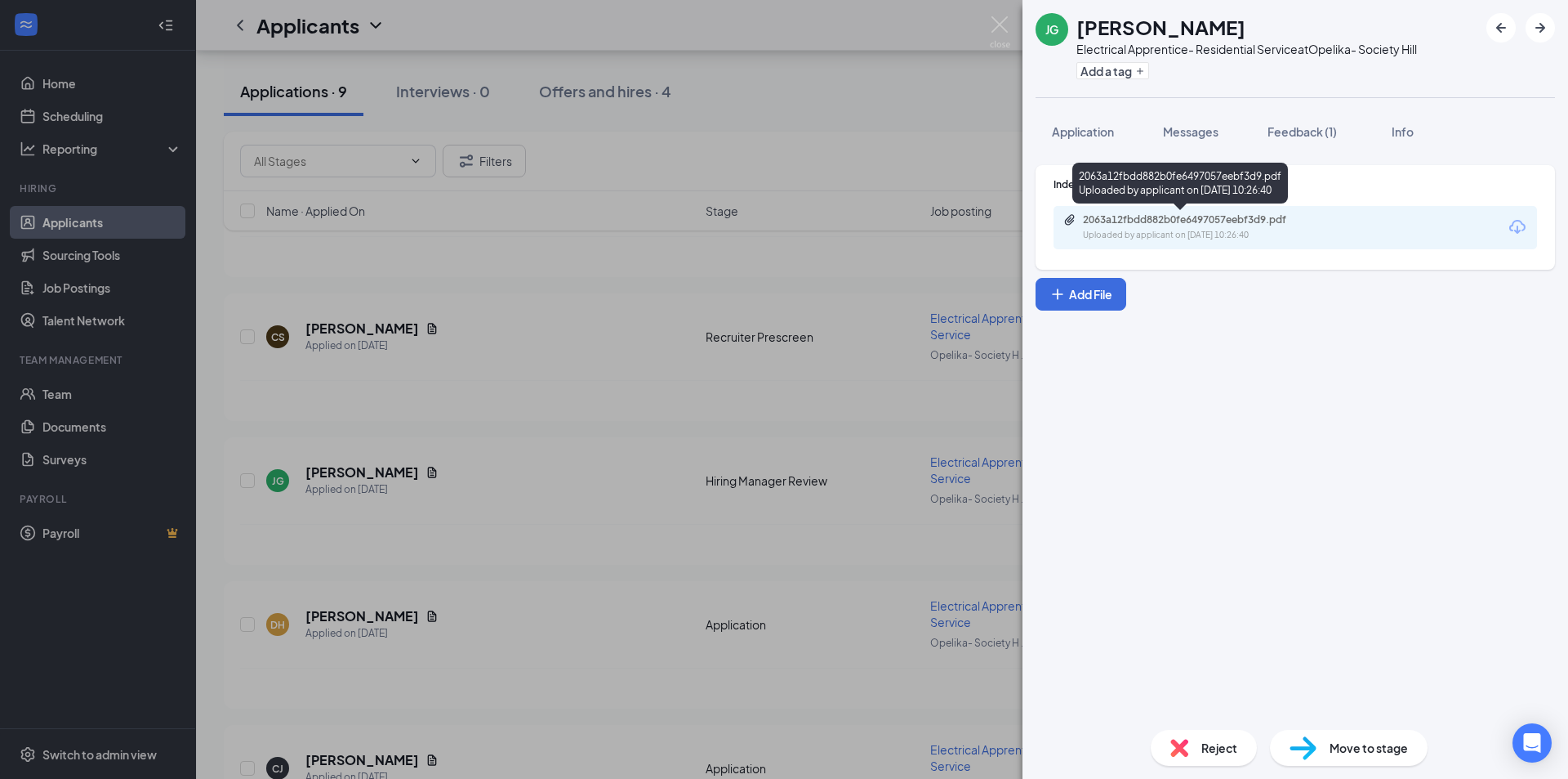
click at [1137, 230] on div "Uploaded by applicant on [DATE] 10:26:40" at bounding box center [1206, 235] width 245 height 13
click at [992, 21] on img at bounding box center [1000, 32] width 20 height 32
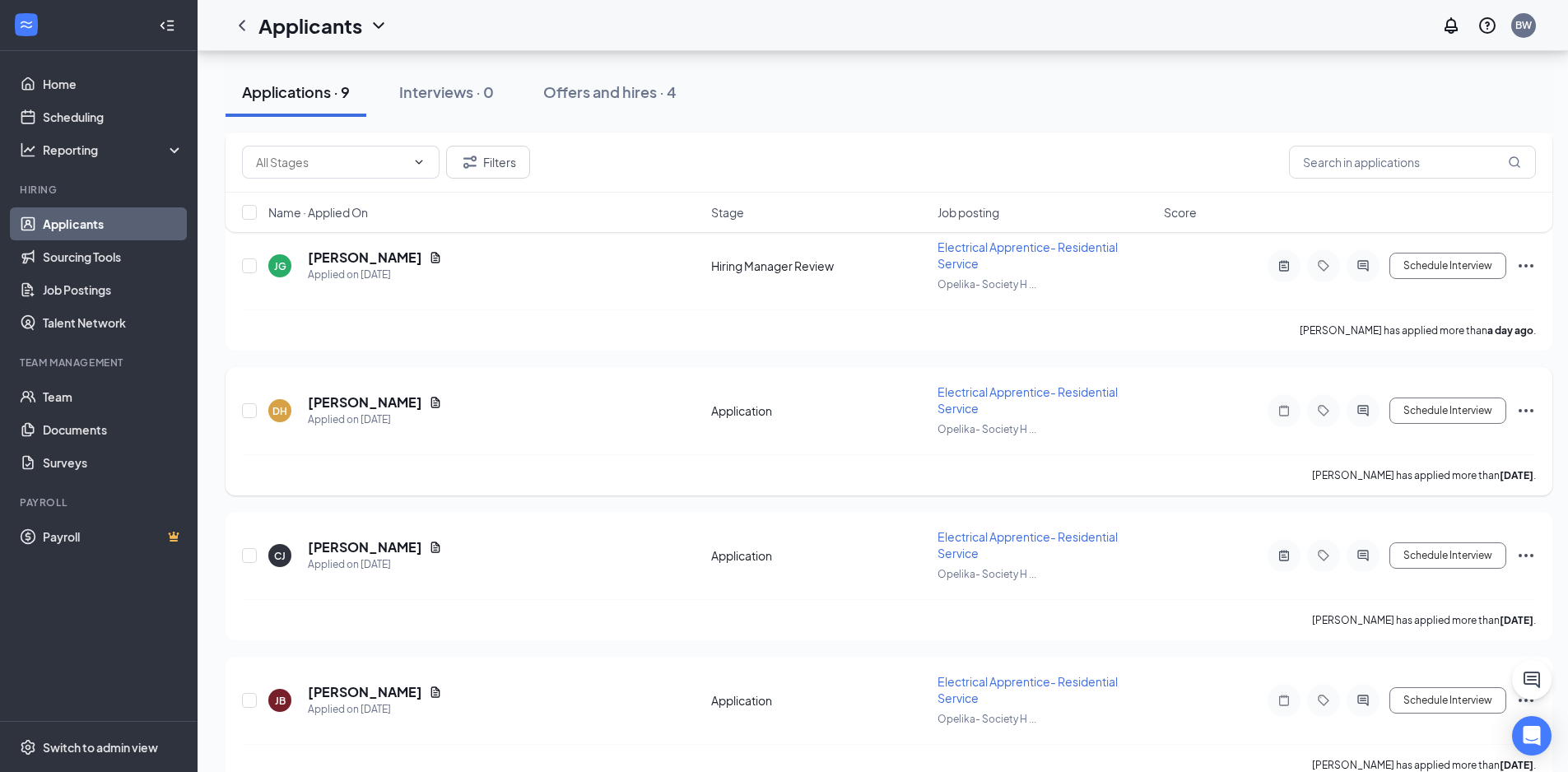
scroll to position [494, 0]
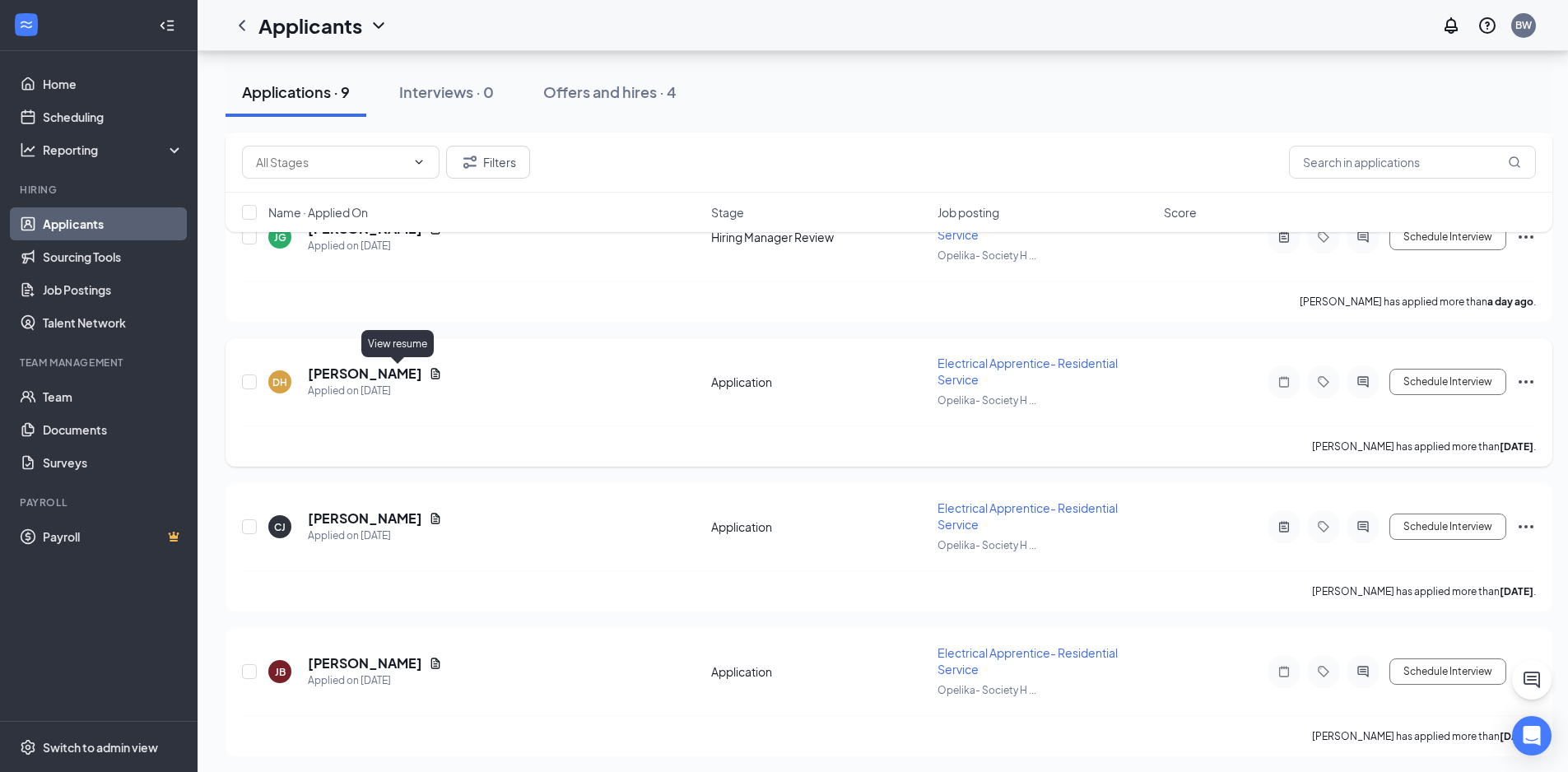
click at [429, 371] on icon "Document" at bounding box center [435, 373] width 13 height 13
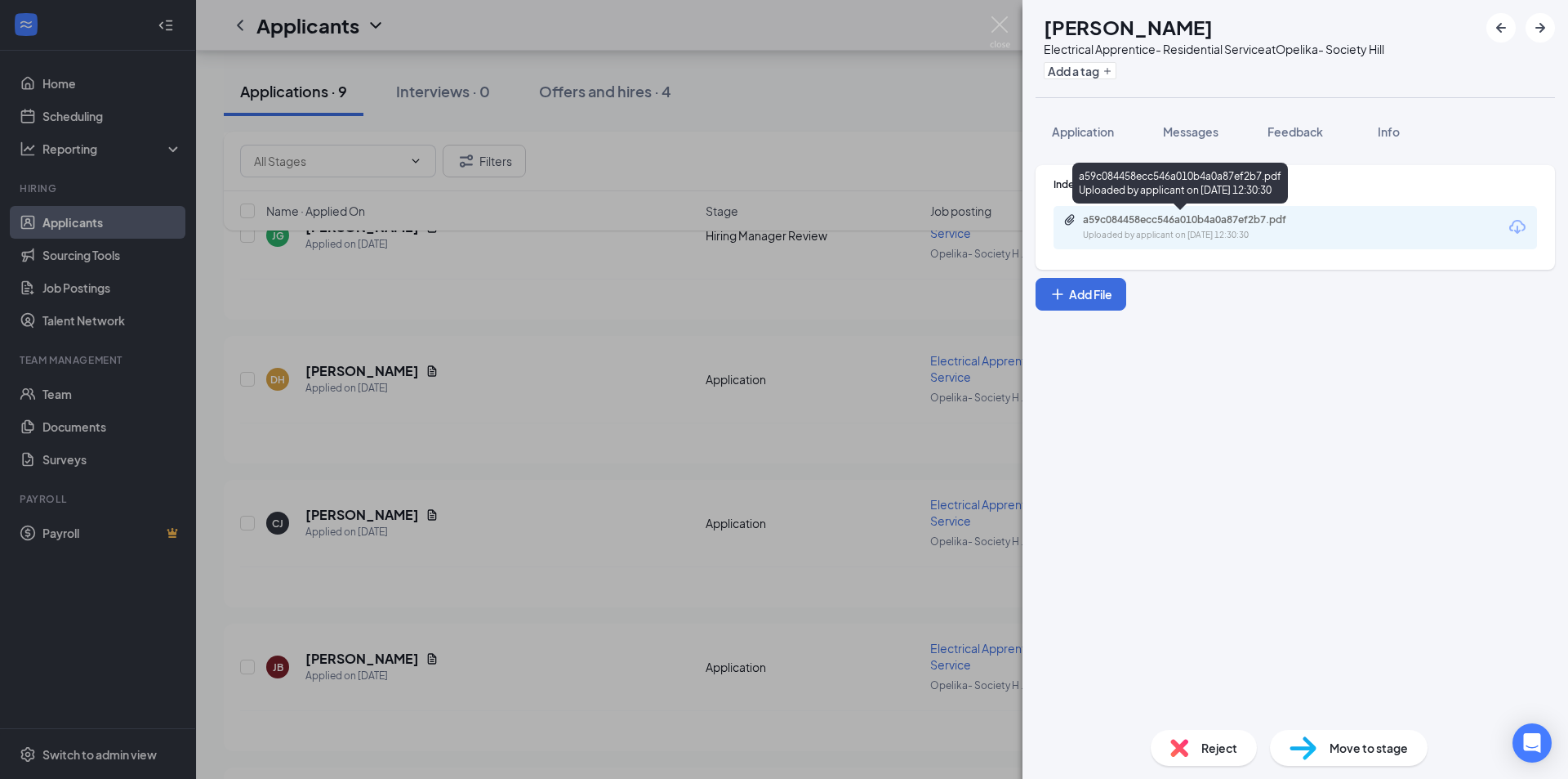
click at [1203, 221] on div "a59c084458ecc546a010b4a0a87ef2b7.pdf" at bounding box center [1197, 219] width 229 height 13
click at [996, 28] on img at bounding box center [1000, 32] width 20 height 32
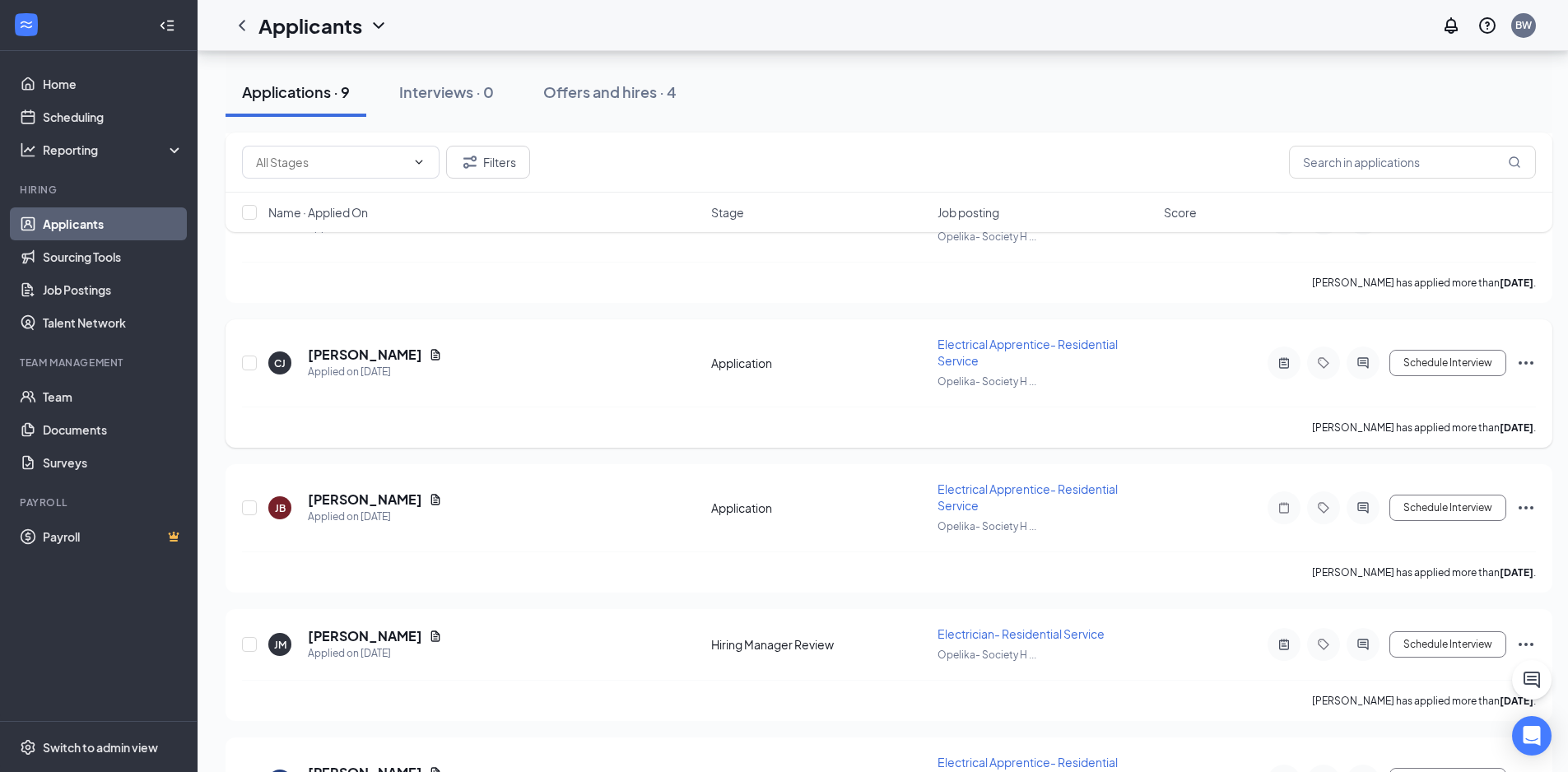
scroll to position [659, 0]
click at [438, 351] on icon "Document" at bounding box center [435, 354] width 13 height 13
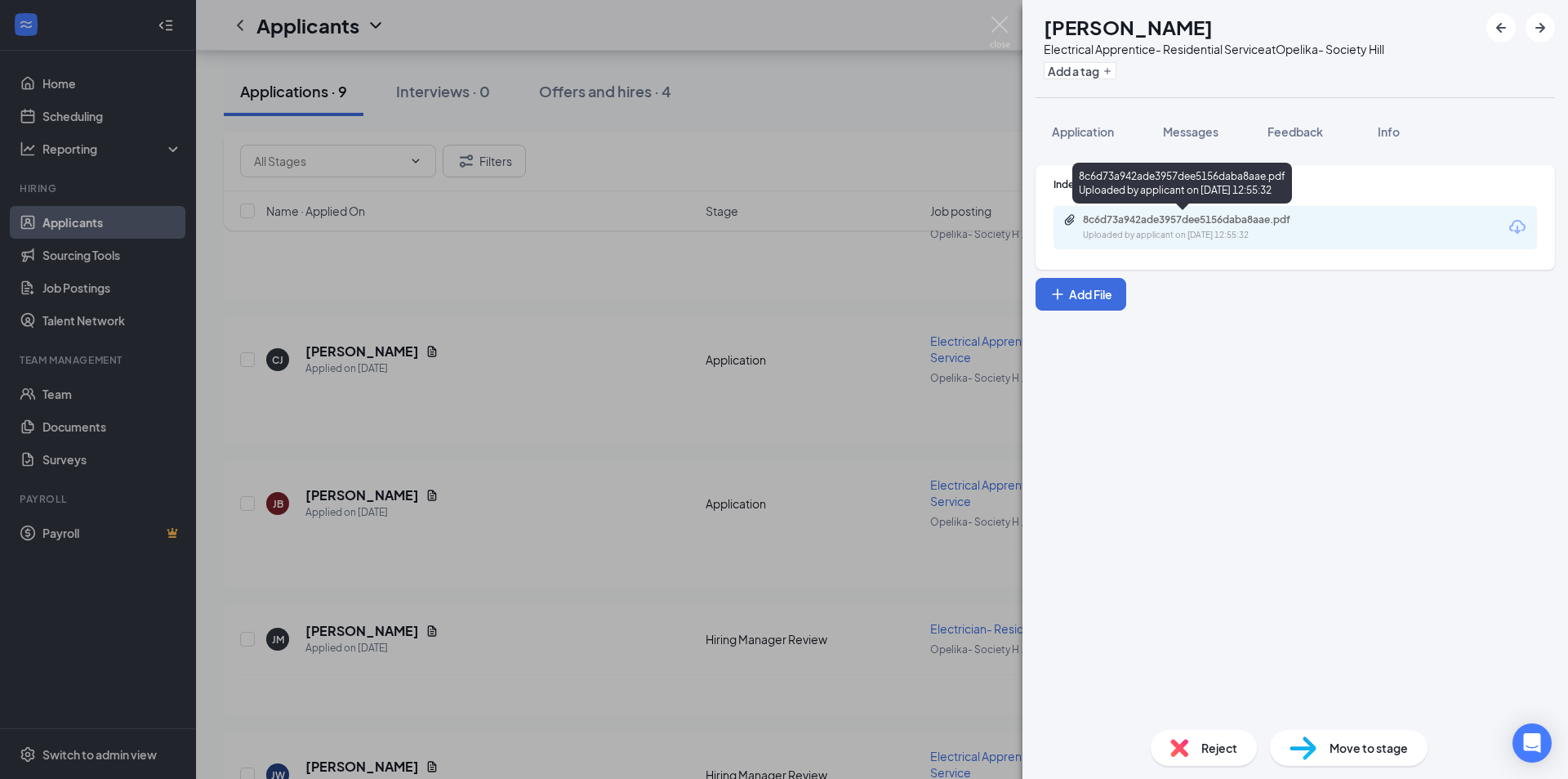
click at [1153, 219] on div "8c6d73a942ade3957dee5156daba8aae.pdf" at bounding box center [1197, 219] width 229 height 13
click at [1006, 35] on img at bounding box center [1000, 32] width 20 height 32
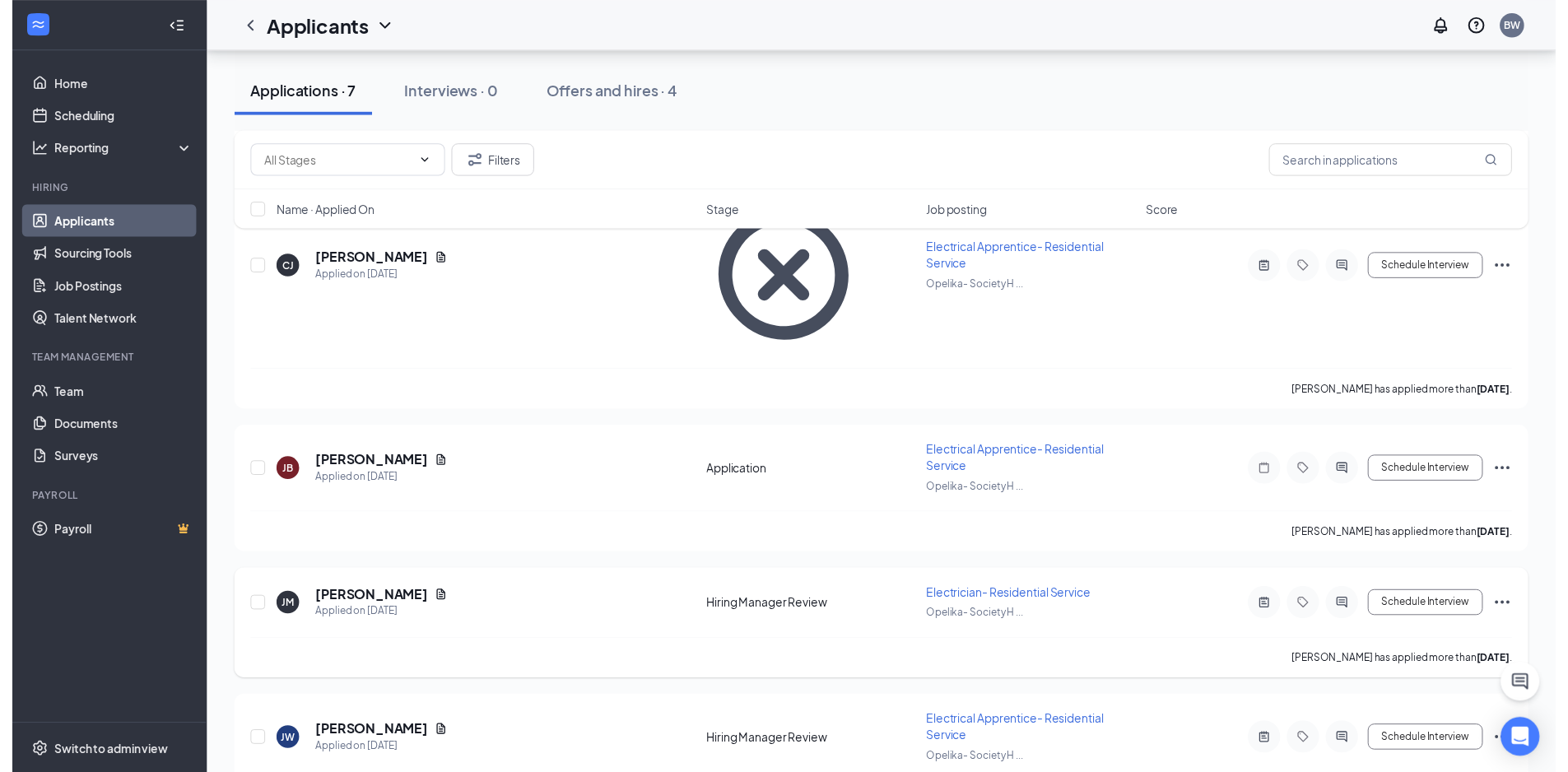
scroll to position [690, 0]
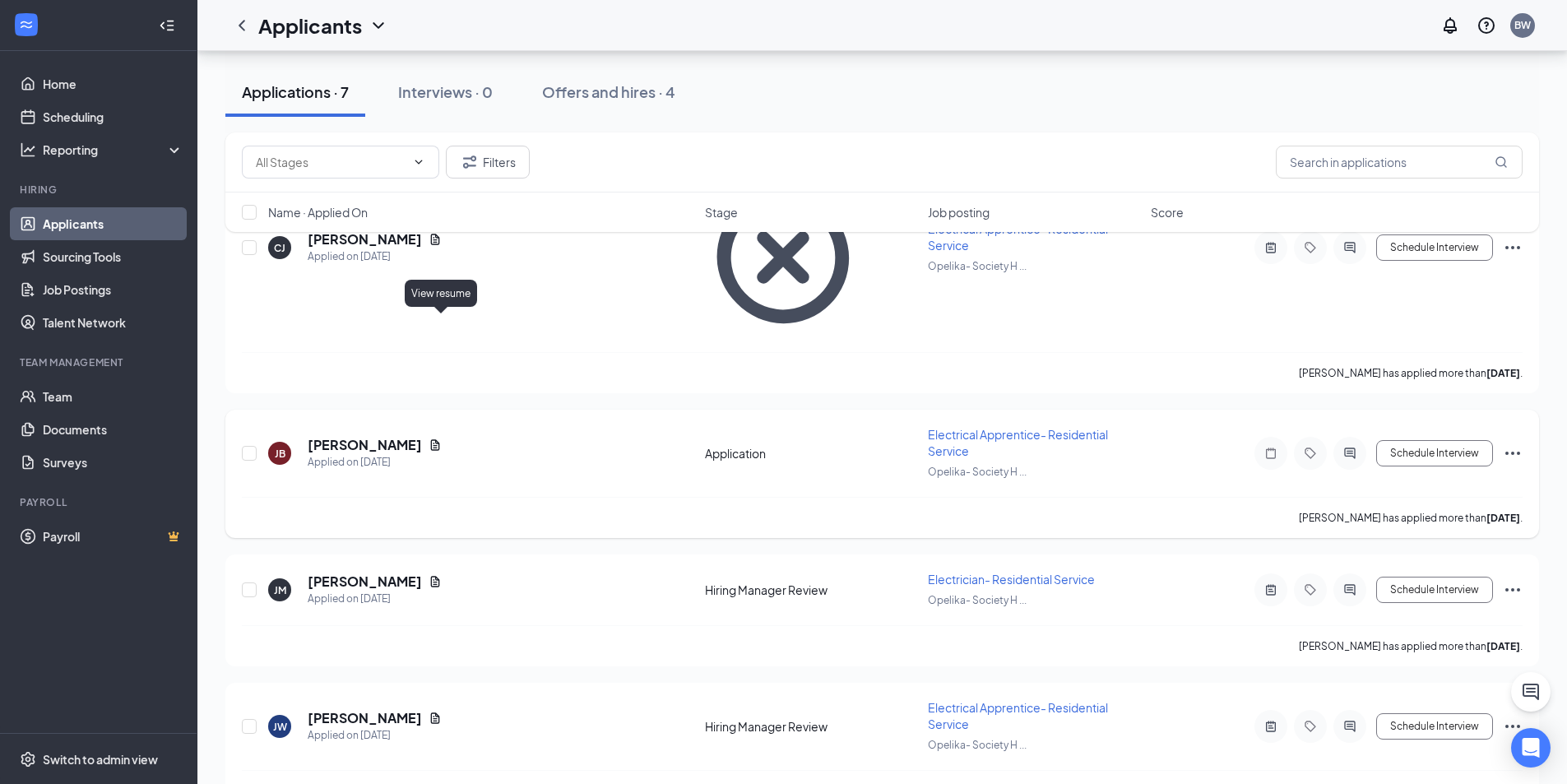
click at [440, 440] on icon "Document" at bounding box center [435, 445] width 9 height 10
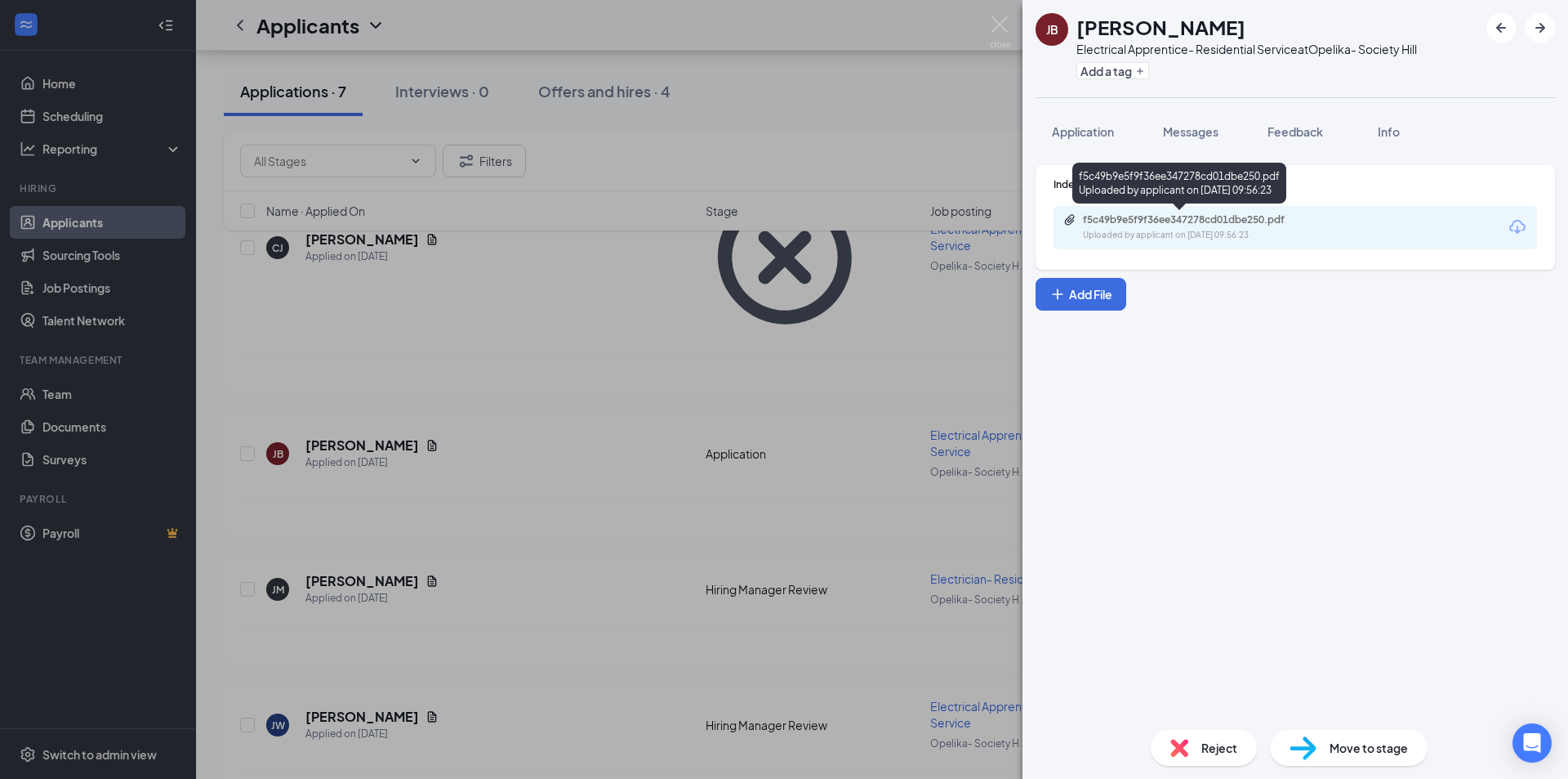
click at [1157, 217] on div "f5c49b9e5f9f36ee347278cd01dbe250.pdf" at bounding box center [1197, 219] width 229 height 13
click at [1006, 46] on img at bounding box center [1000, 32] width 20 height 32
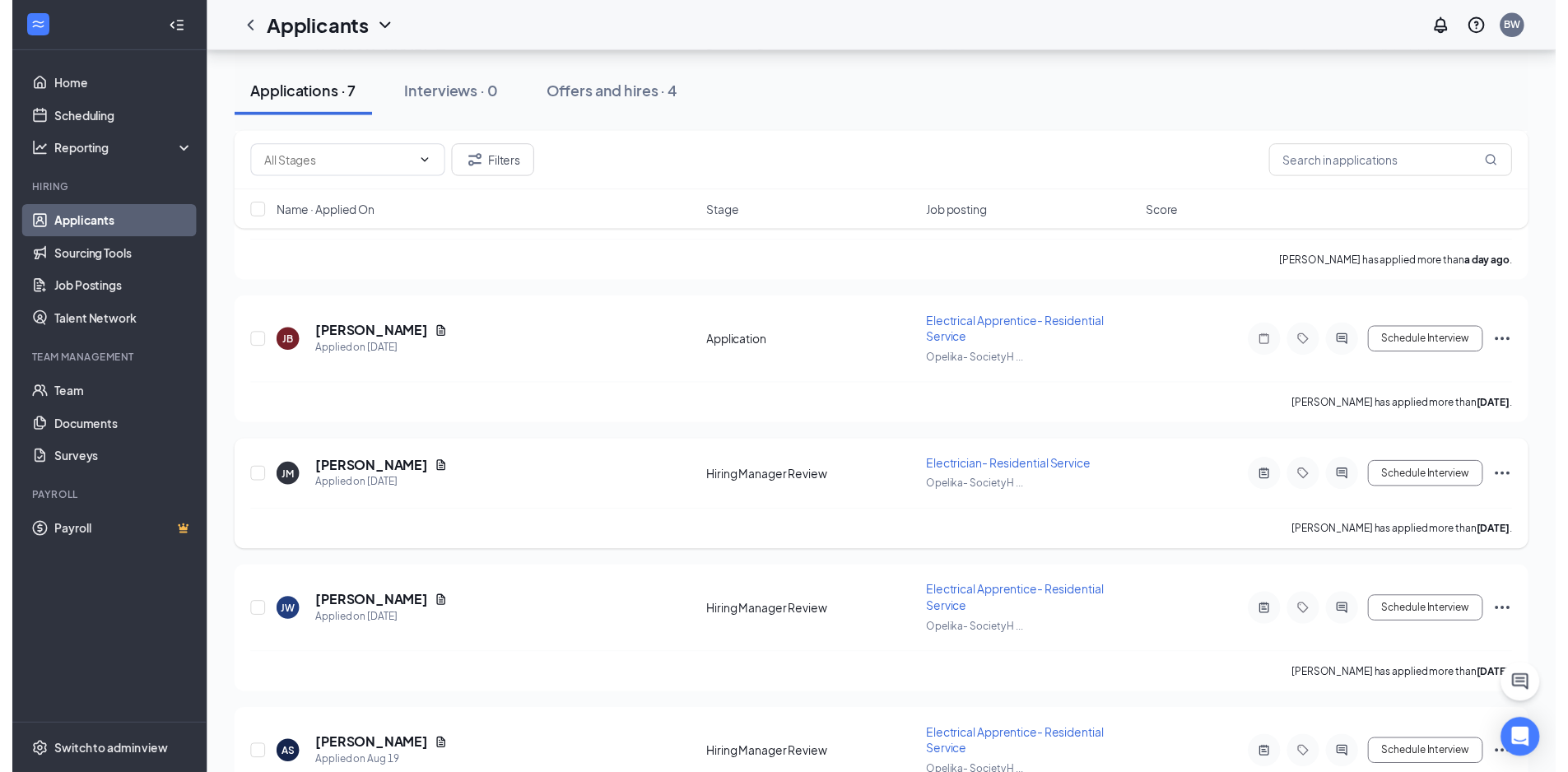
scroll to position [614, 0]
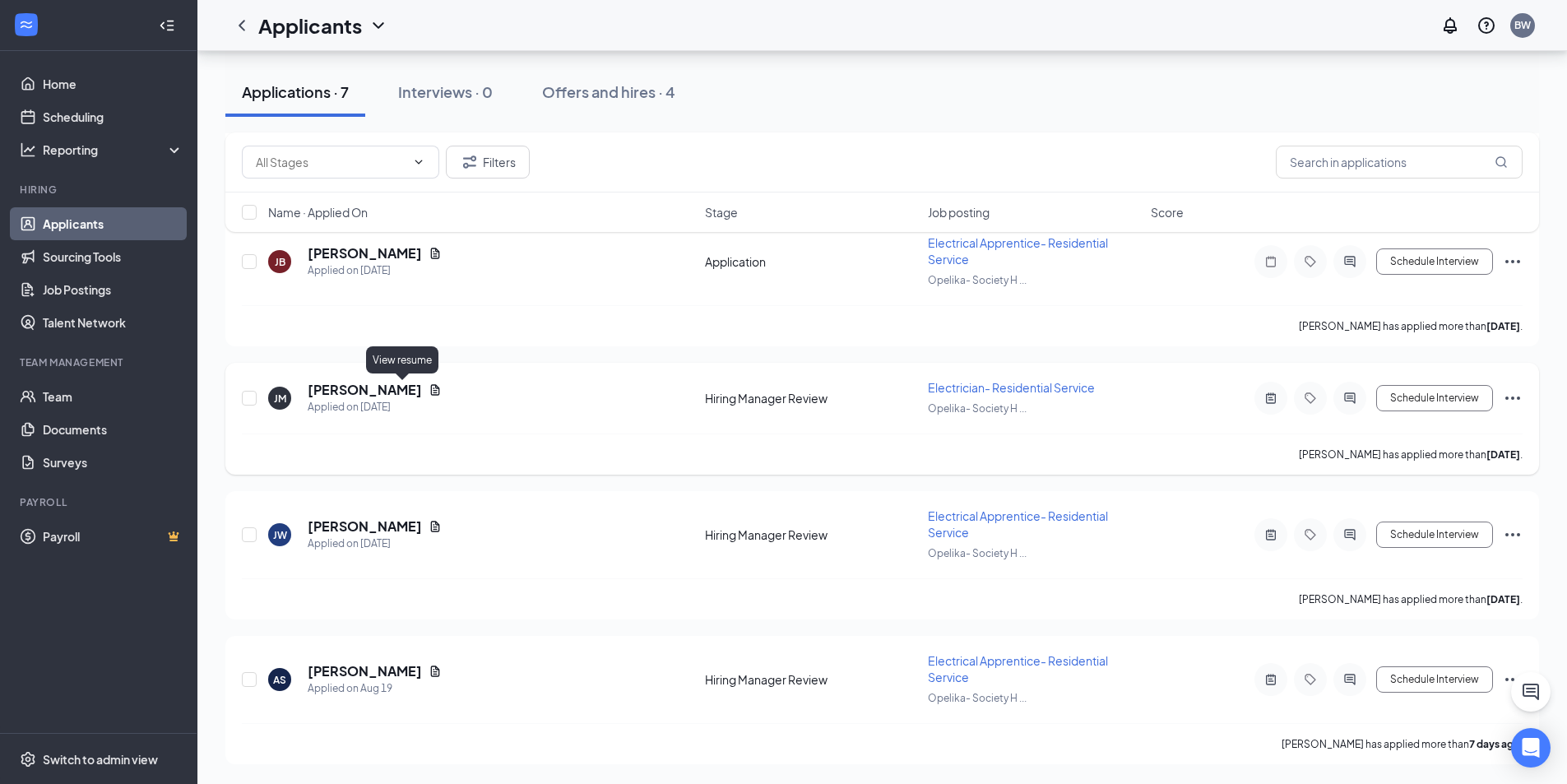
click at [431, 388] on icon "Document" at bounding box center [435, 389] width 9 height 10
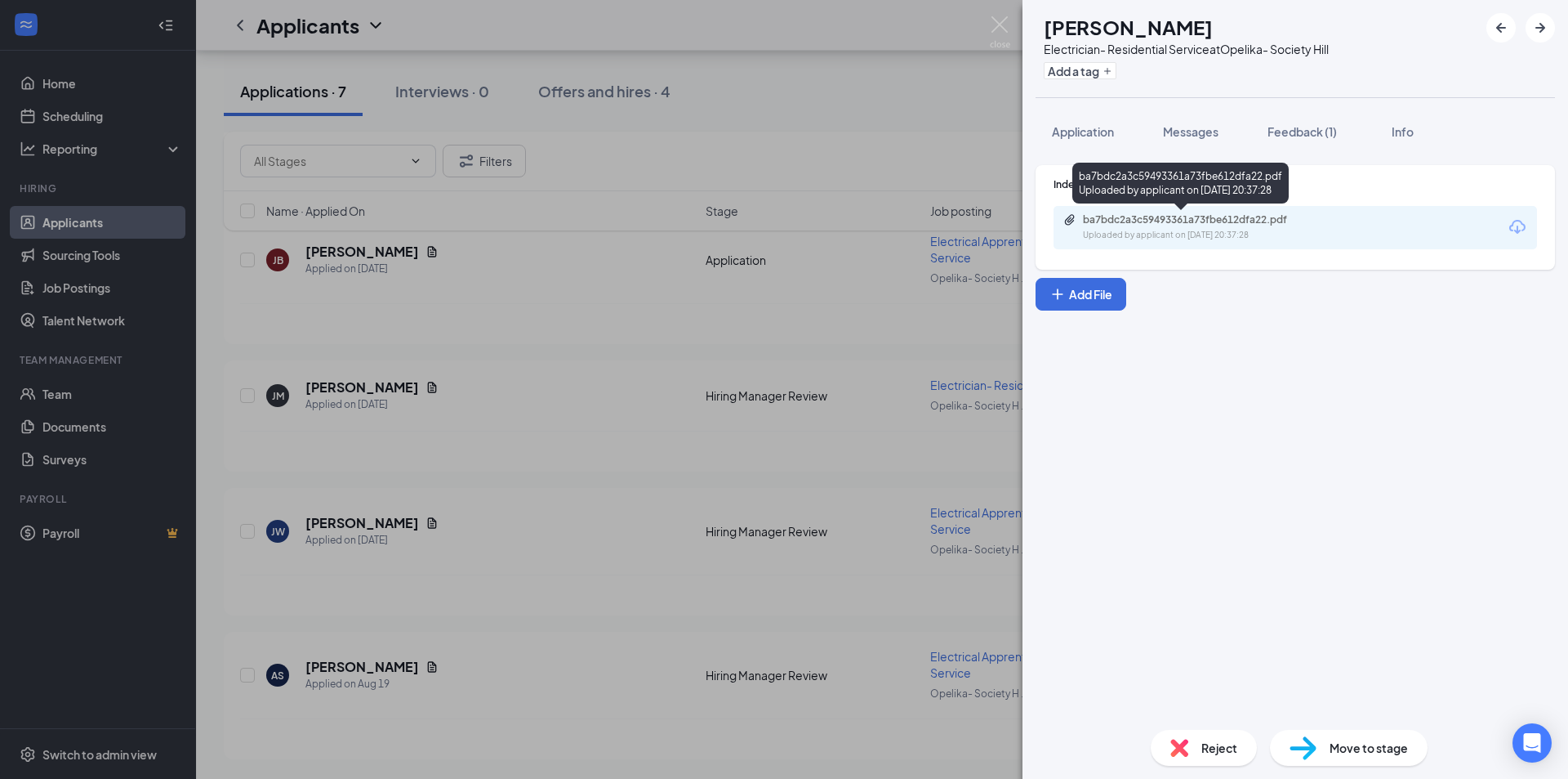
click at [1148, 230] on div "Uploaded by applicant on [DATE] 20:37:28" at bounding box center [1206, 235] width 245 height 13
click at [402, 386] on div "[PERSON_NAME] Electrician- Residential Service at Opelika- Society Hill Add a t…" at bounding box center [784, 390] width 1568 height 779
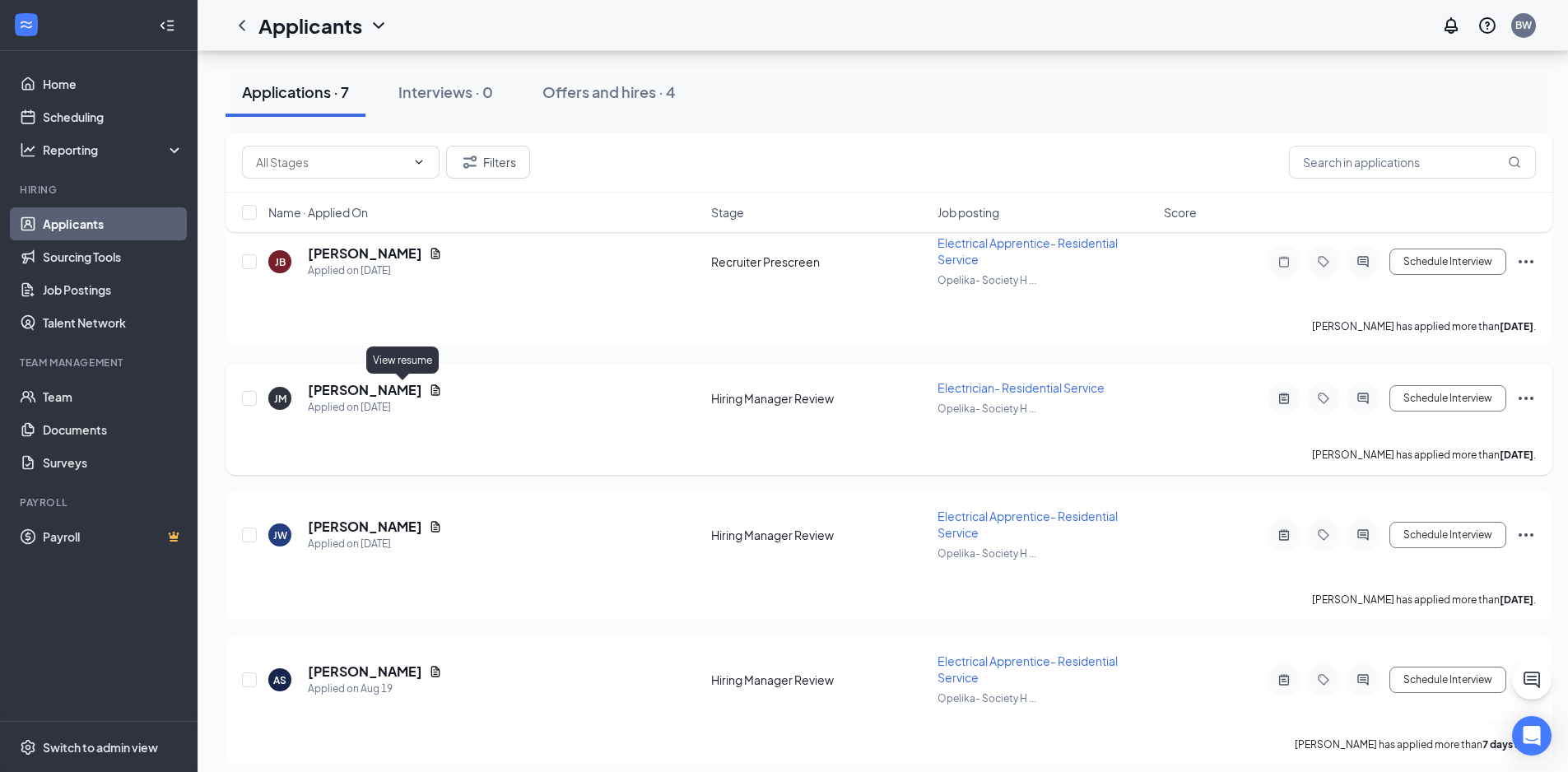
click at [429, 386] on icon "Document" at bounding box center [435, 390] width 13 height 13
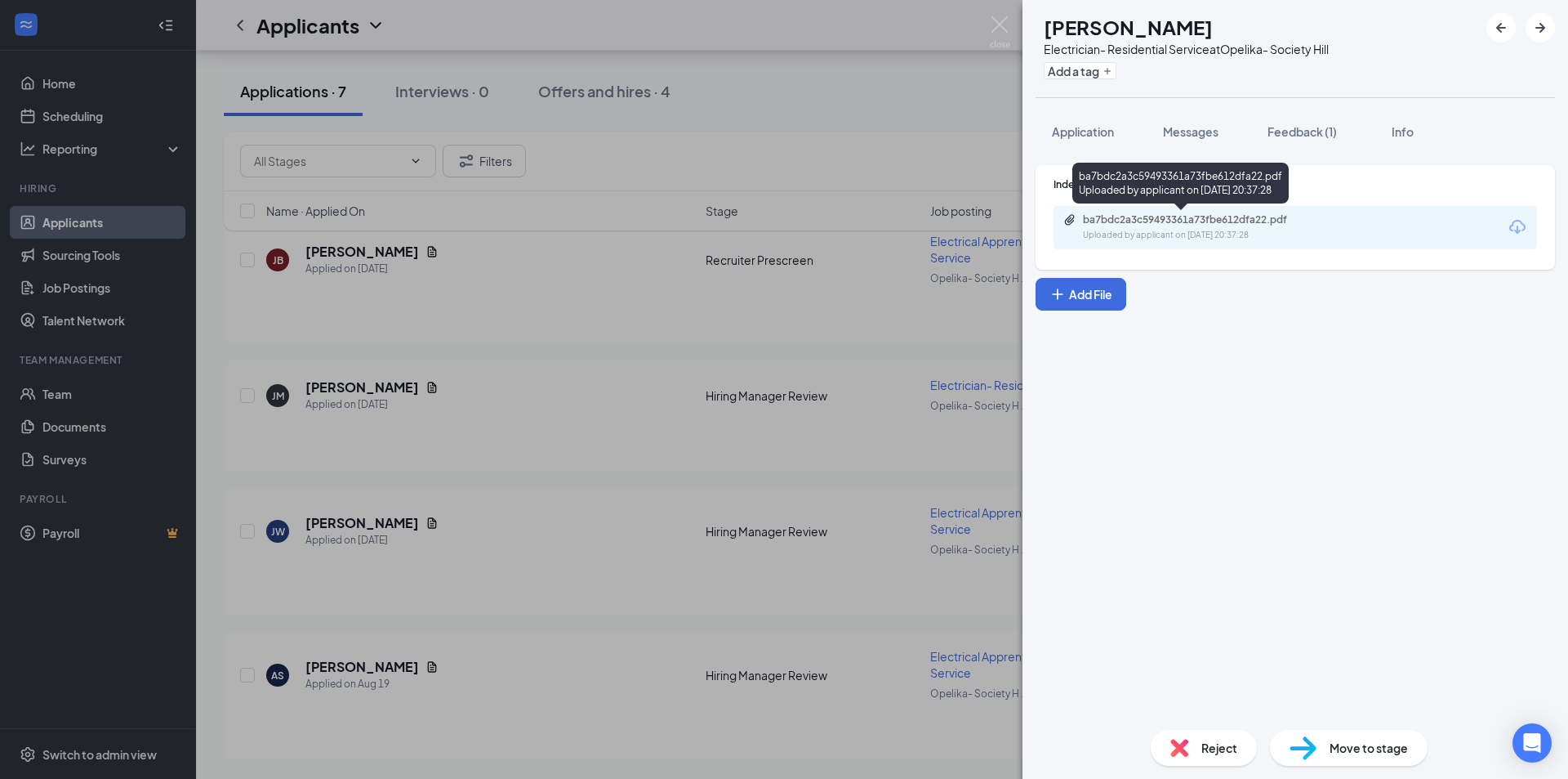
click at [1146, 223] on div "ba7bdc2a3c59493361a73fbe612dfa22.pdf" at bounding box center [1197, 219] width 229 height 13
click at [1000, 23] on img at bounding box center [1000, 32] width 20 height 32
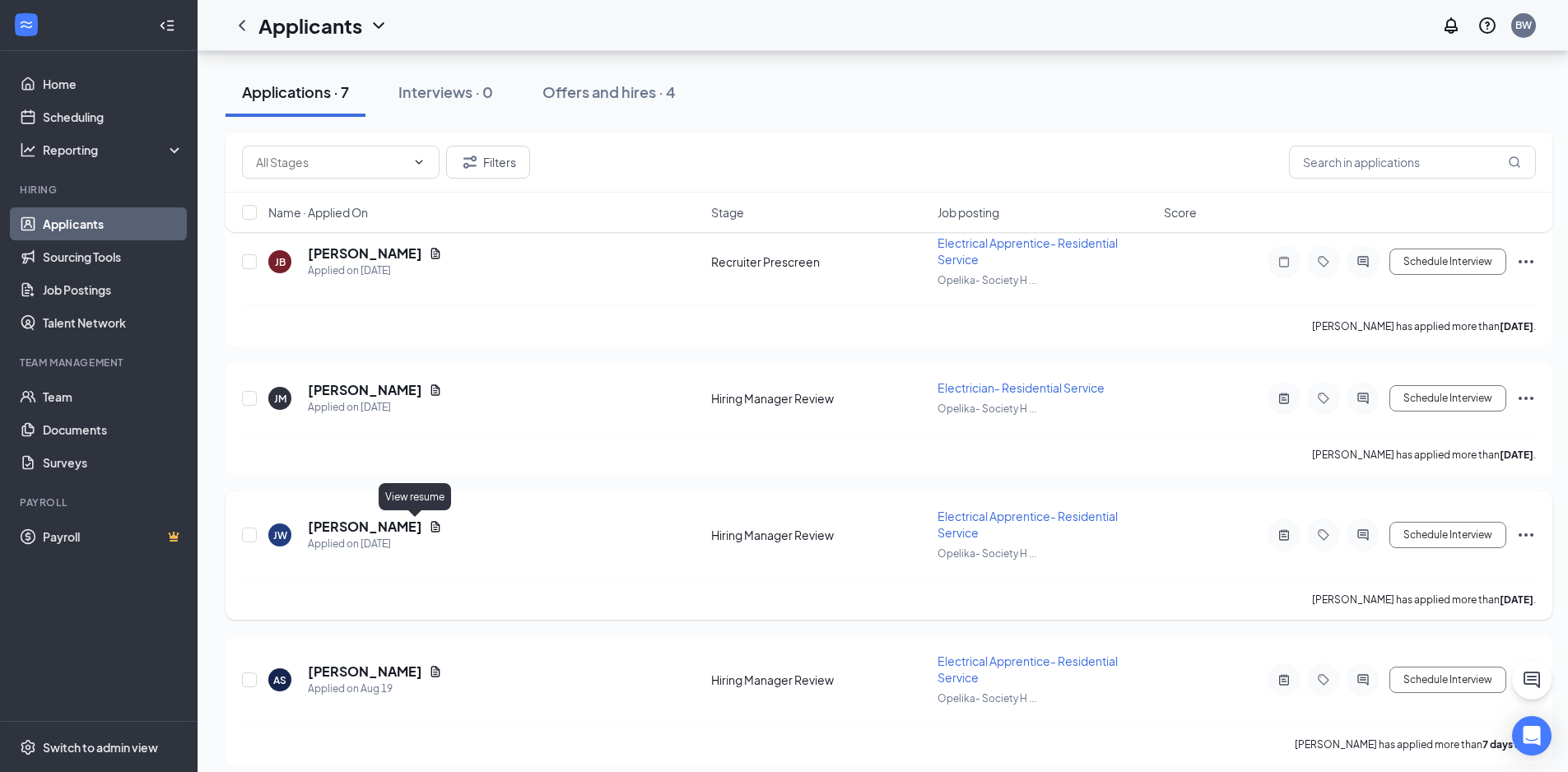
click at [431, 526] on icon "Document" at bounding box center [435, 527] width 9 height 11
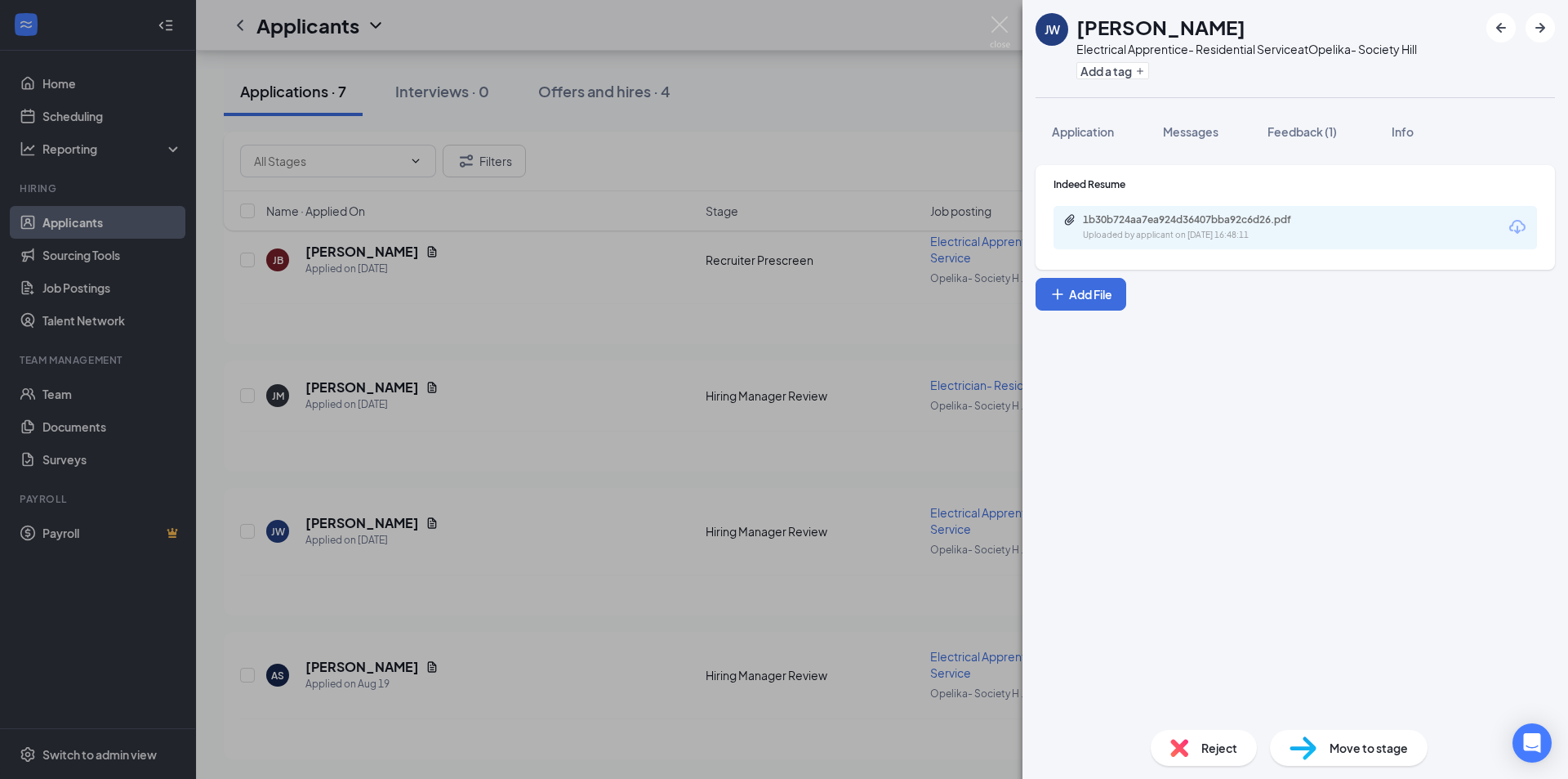
click at [400, 391] on div "[PERSON_NAME] [PERSON_NAME] Electrical Apprentice- Residential Service at Opeli…" at bounding box center [784, 390] width 1568 height 779
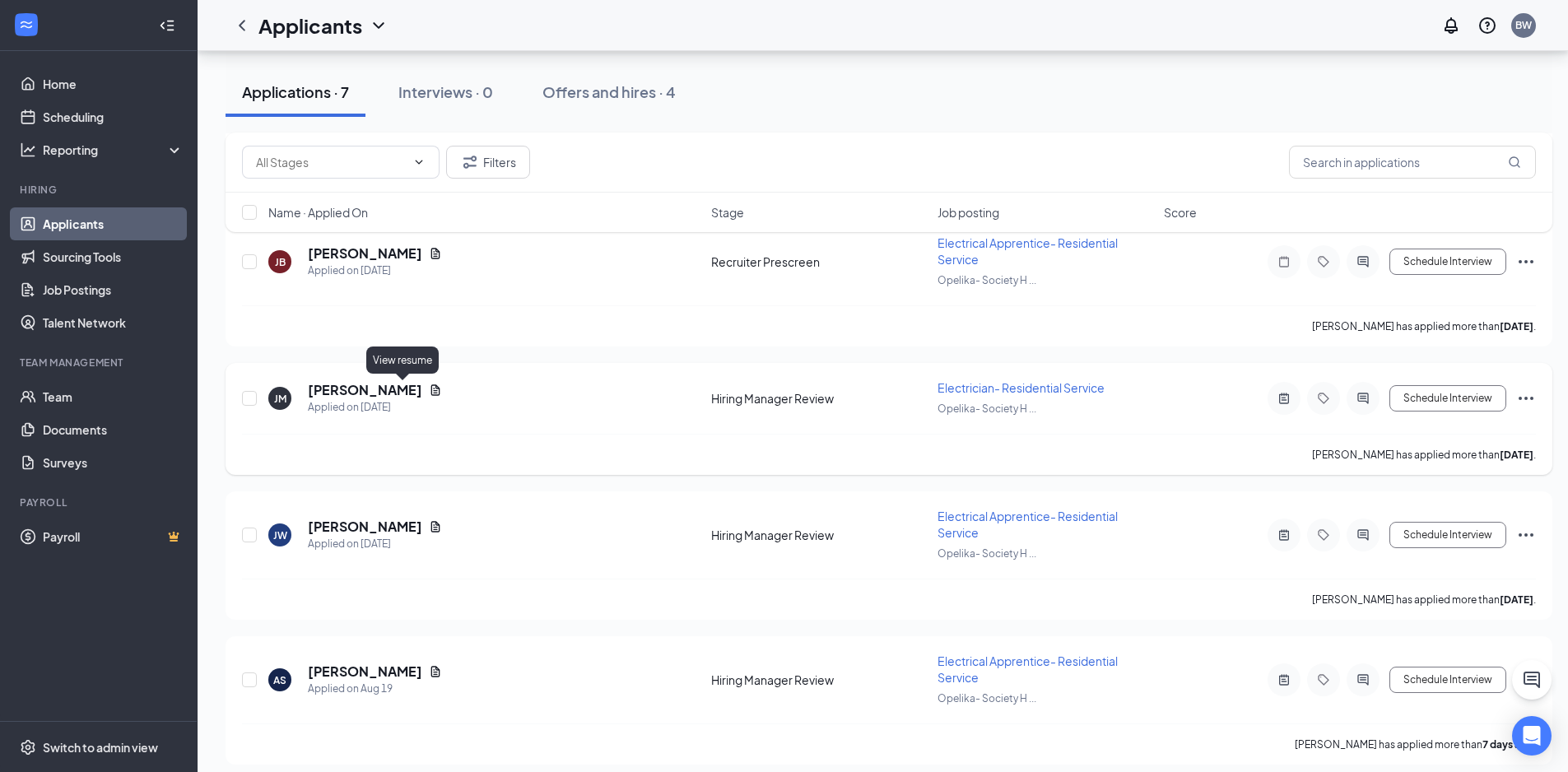
click at [429, 388] on icon "Document" at bounding box center [435, 390] width 13 height 13
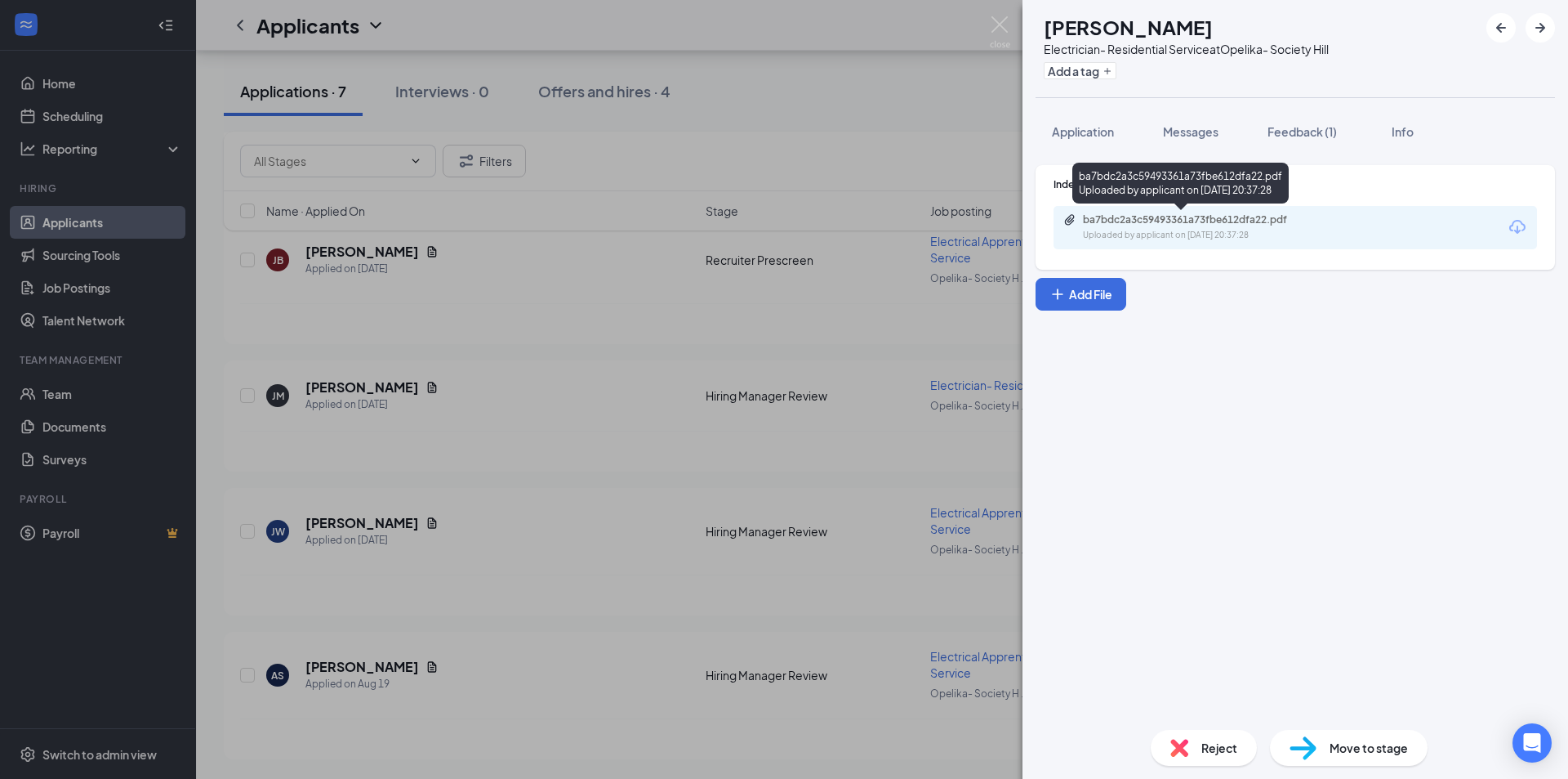
click at [1133, 224] on div "ba7bdc2a3c59493361a73fbe612dfa22.pdf" at bounding box center [1197, 219] width 229 height 13
click at [999, 31] on img at bounding box center [1000, 32] width 20 height 32
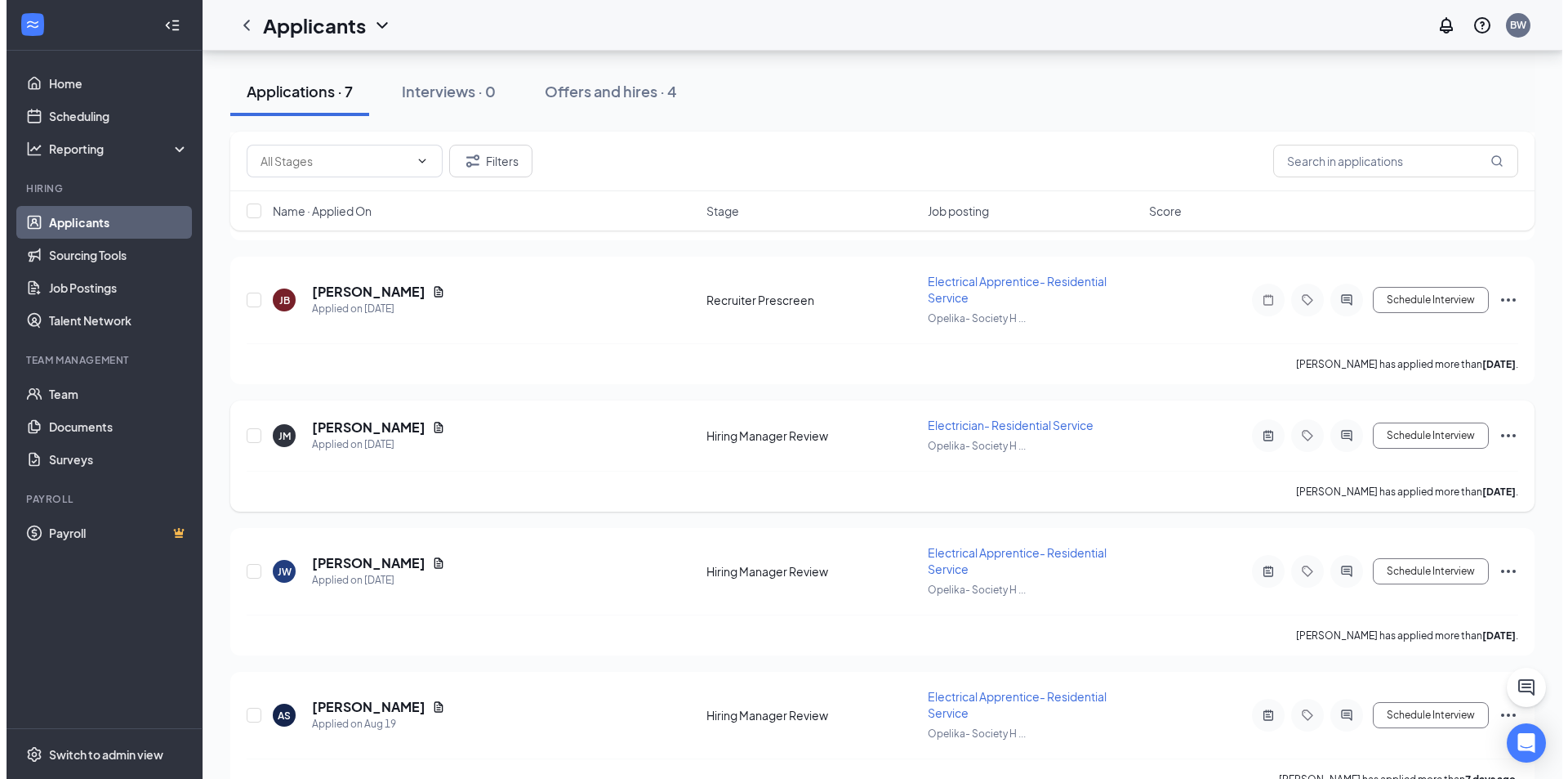
scroll to position [609, 0]
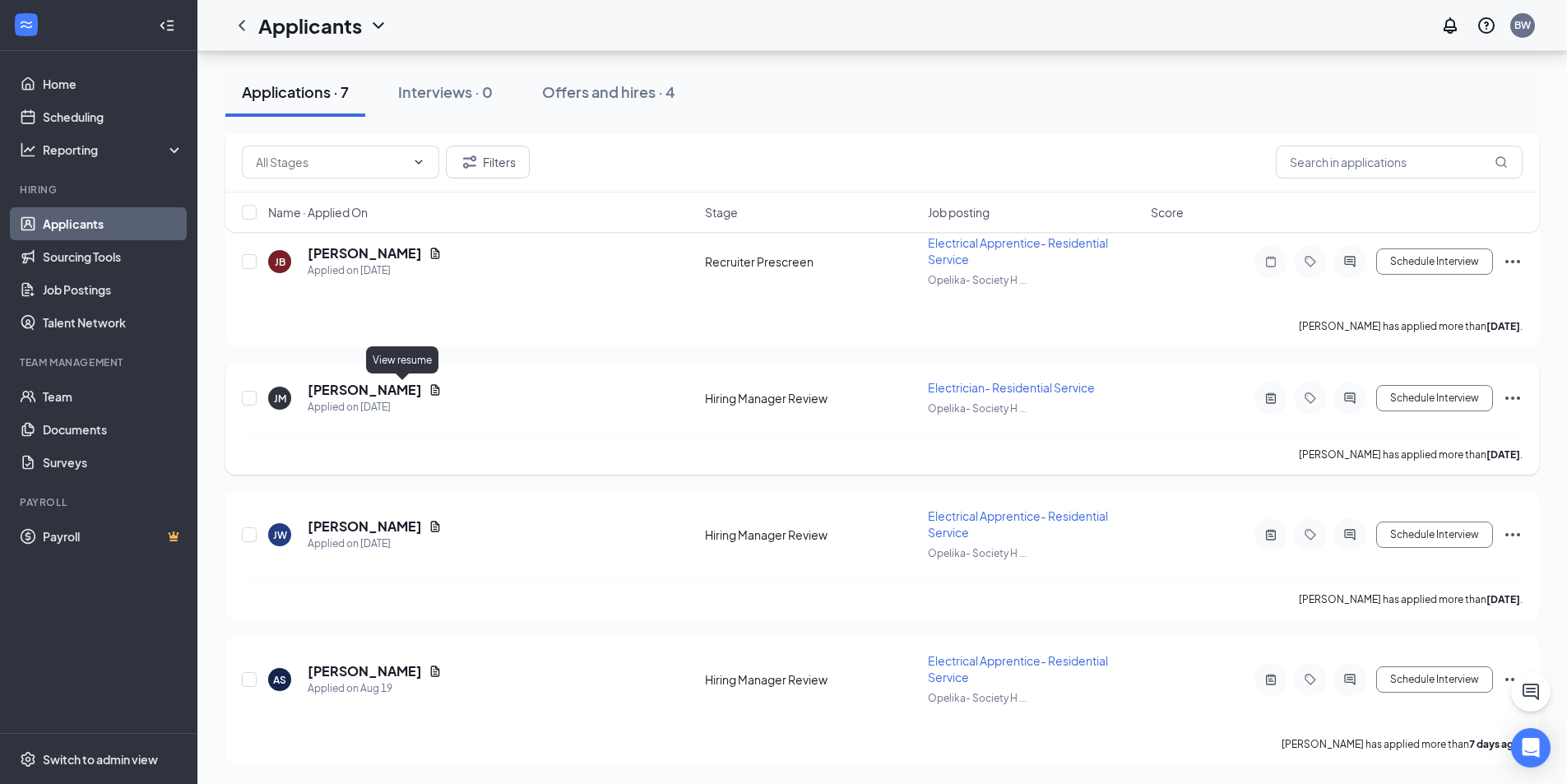
click at [431, 388] on icon "Document" at bounding box center [435, 389] width 9 height 10
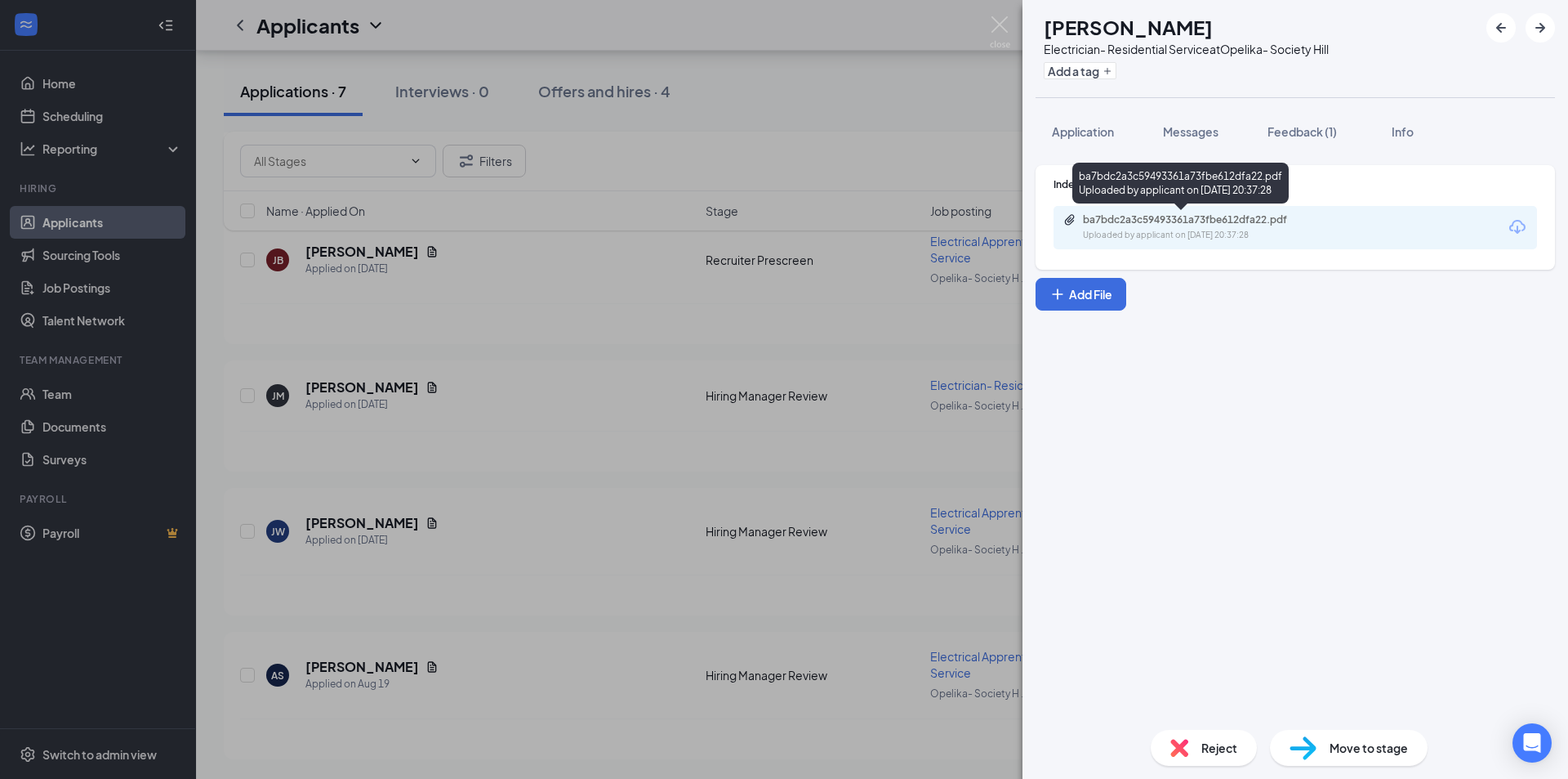
click at [1159, 223] on div "ba7bdc2a3c59493361a73fbe612dfa22.pdf" at bounding box center [1197, 219] width 229 height 13
click at [1306, 128] on span "Feedback (1)" at bounding box center [1302, 131] width 70 height 15
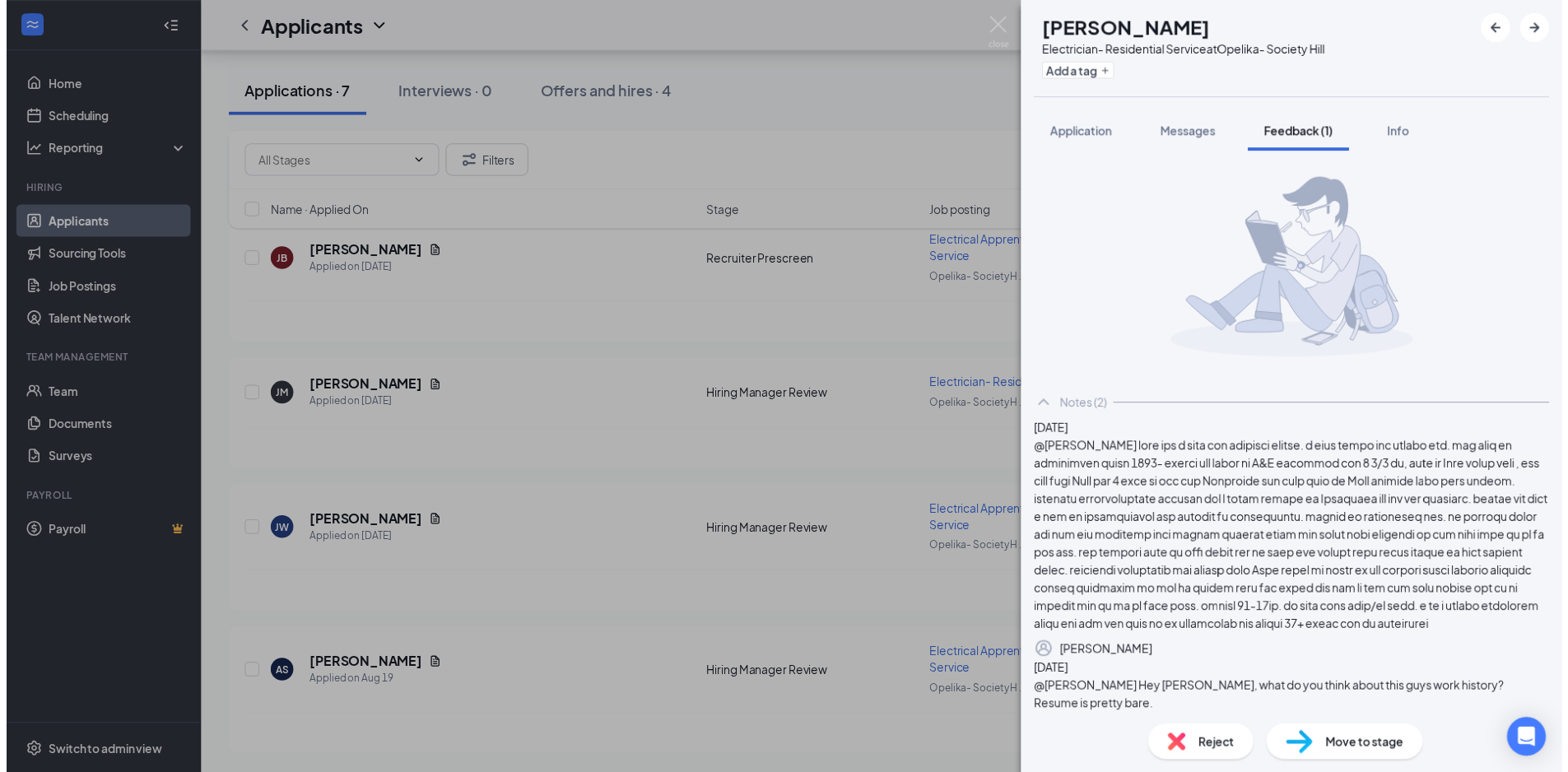
scroll to position [229, 0]
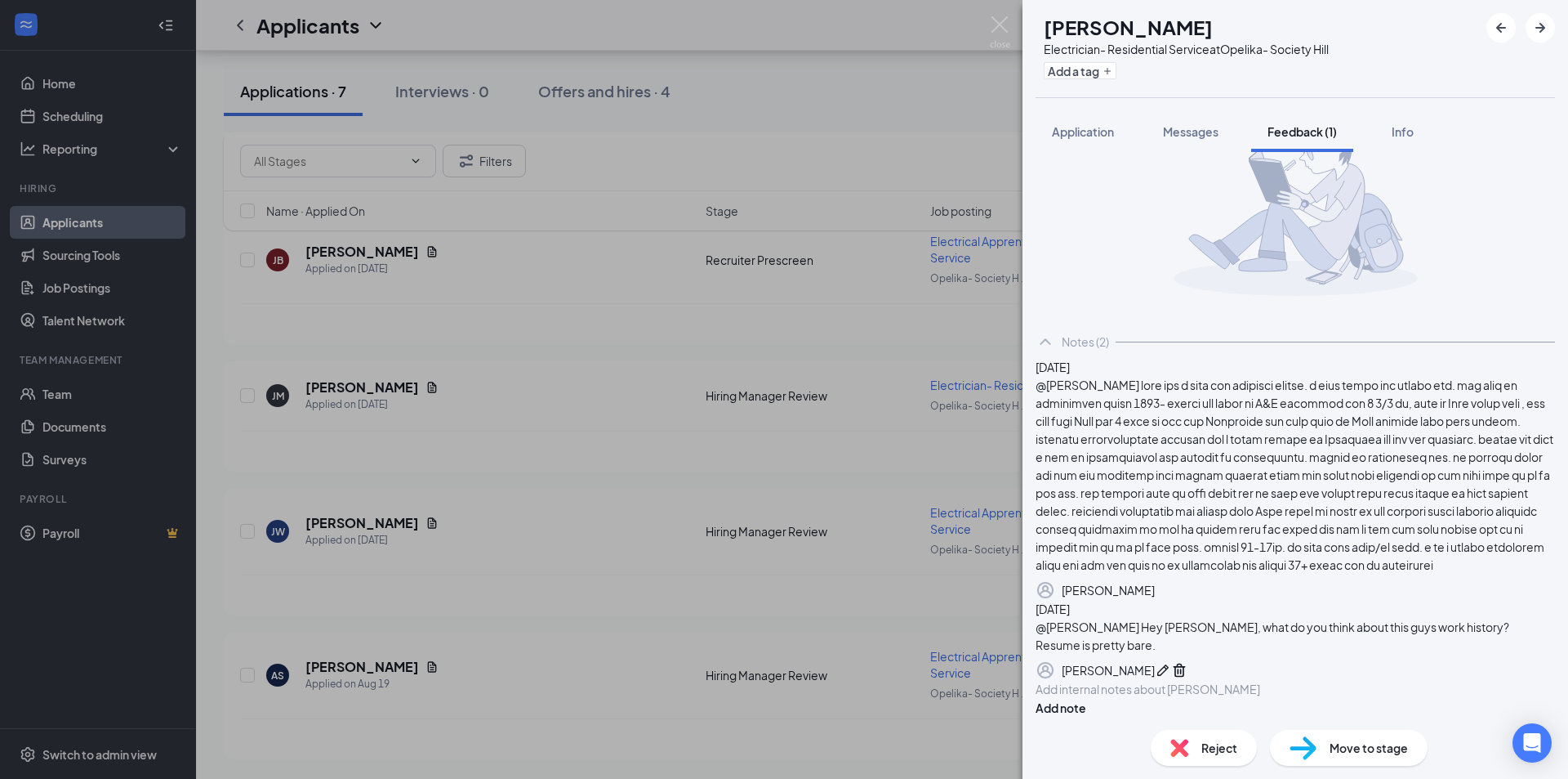
click at [1151, 681] on div at bounding box center [1296, 689] width 518 height 17
click at [1086, 698] on button "Add note" at bounding box center [1061, 707] width 50 height 18
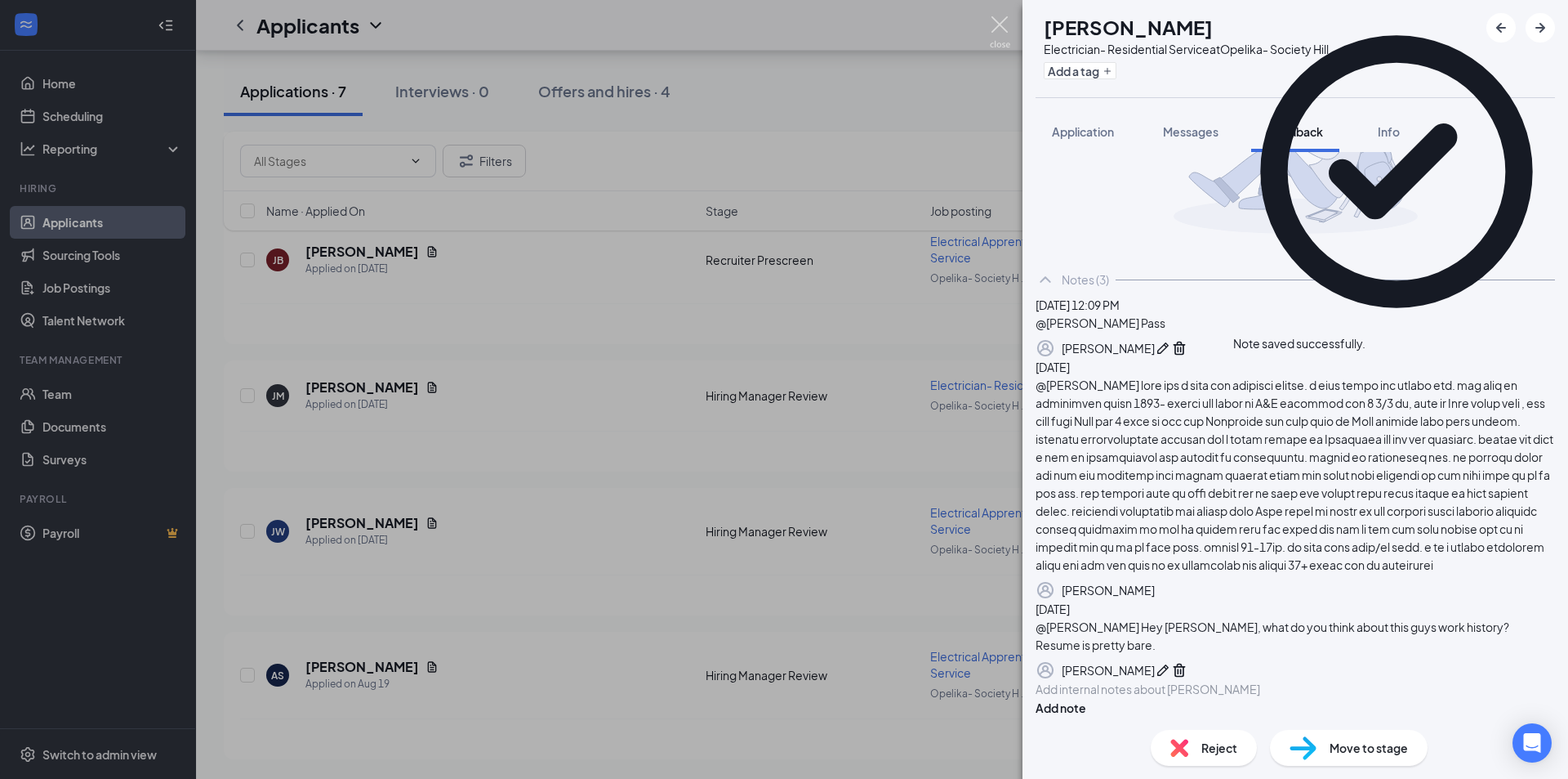
click at [1007, 27] on img at bounding box center [1000, 32] width 20 height 32
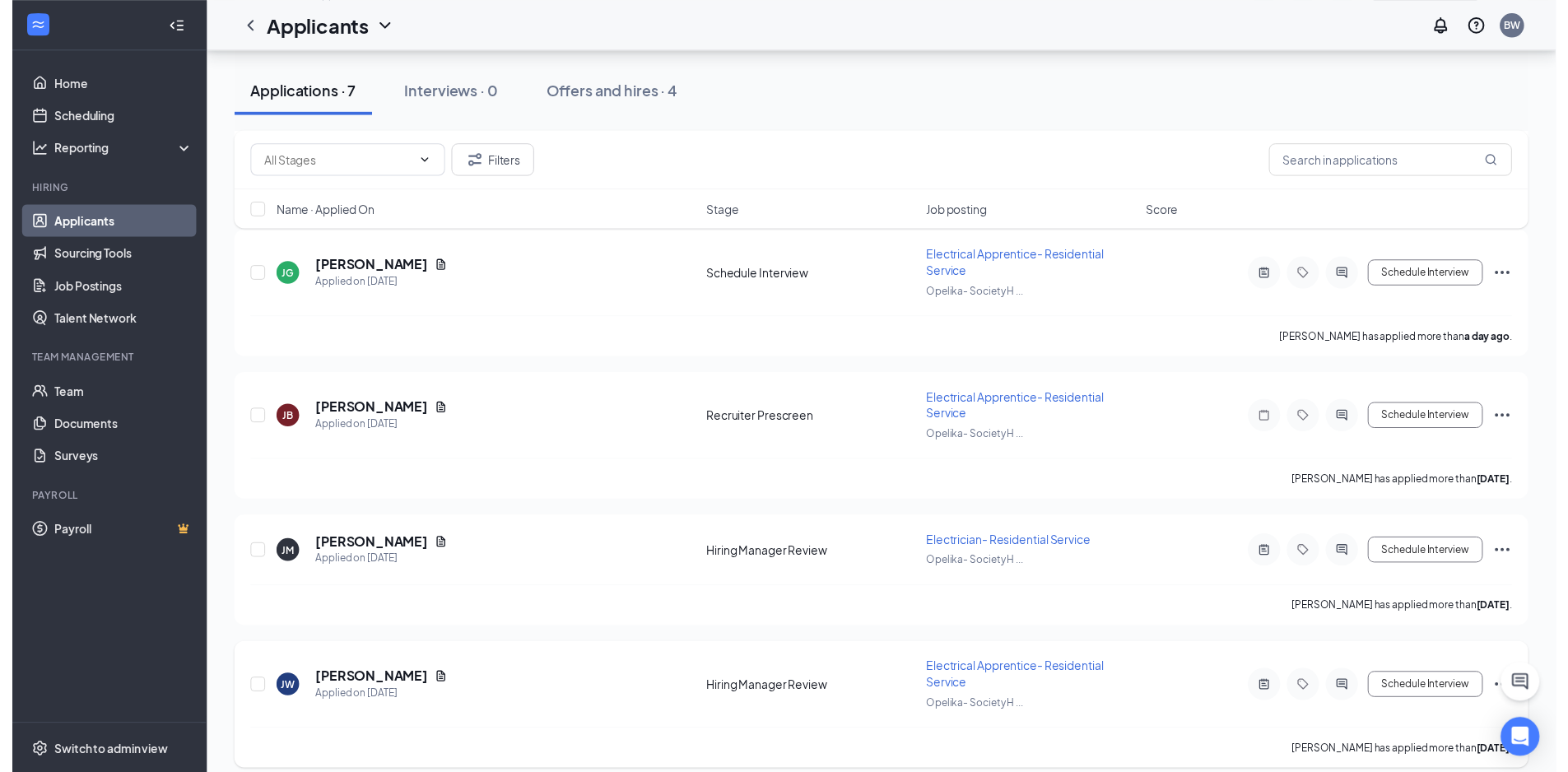
scroll to position [614, 0]
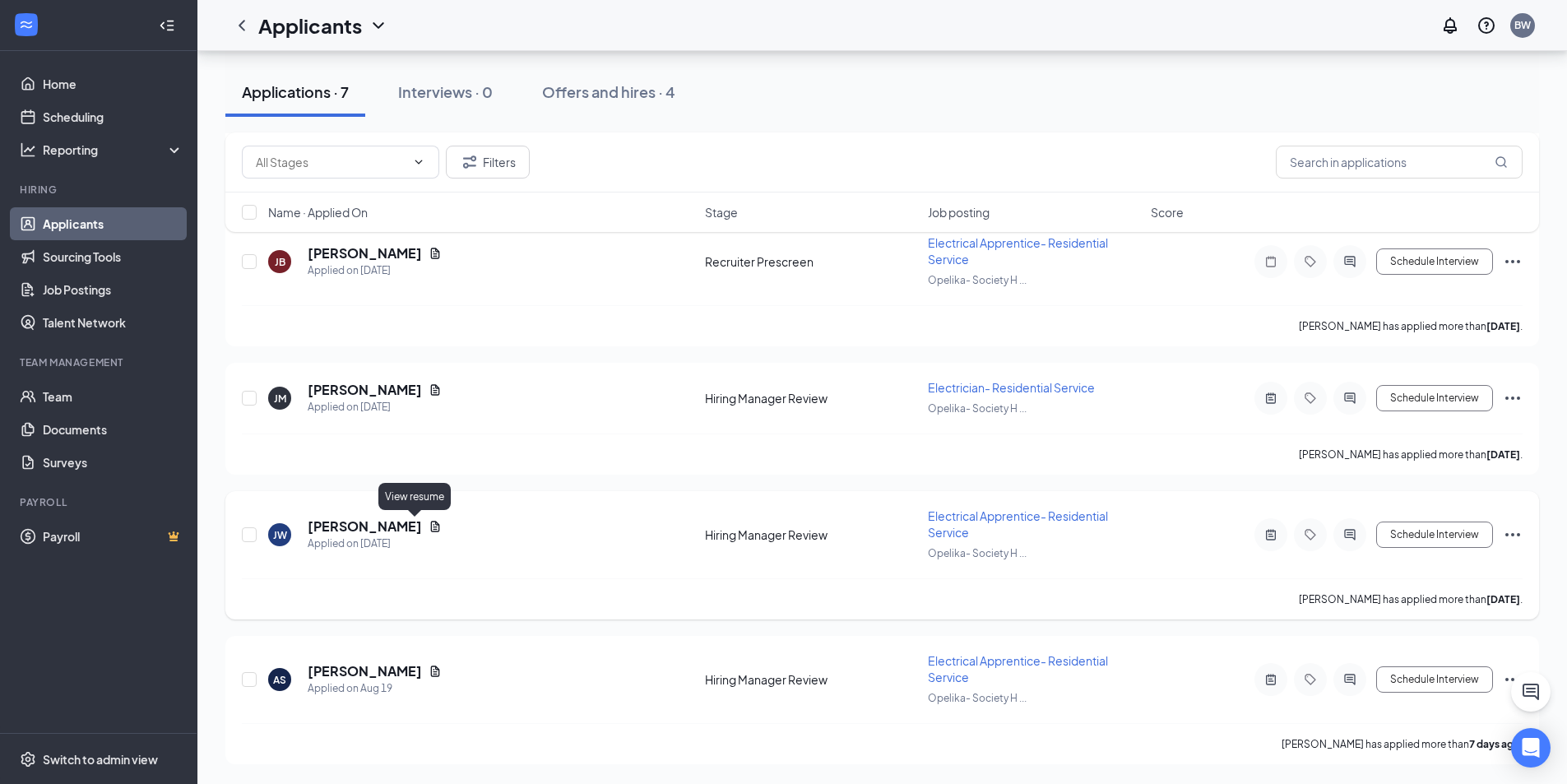
click at [429, 525] on icon "Document" at bounding box center [435, 526] width 13 height 13
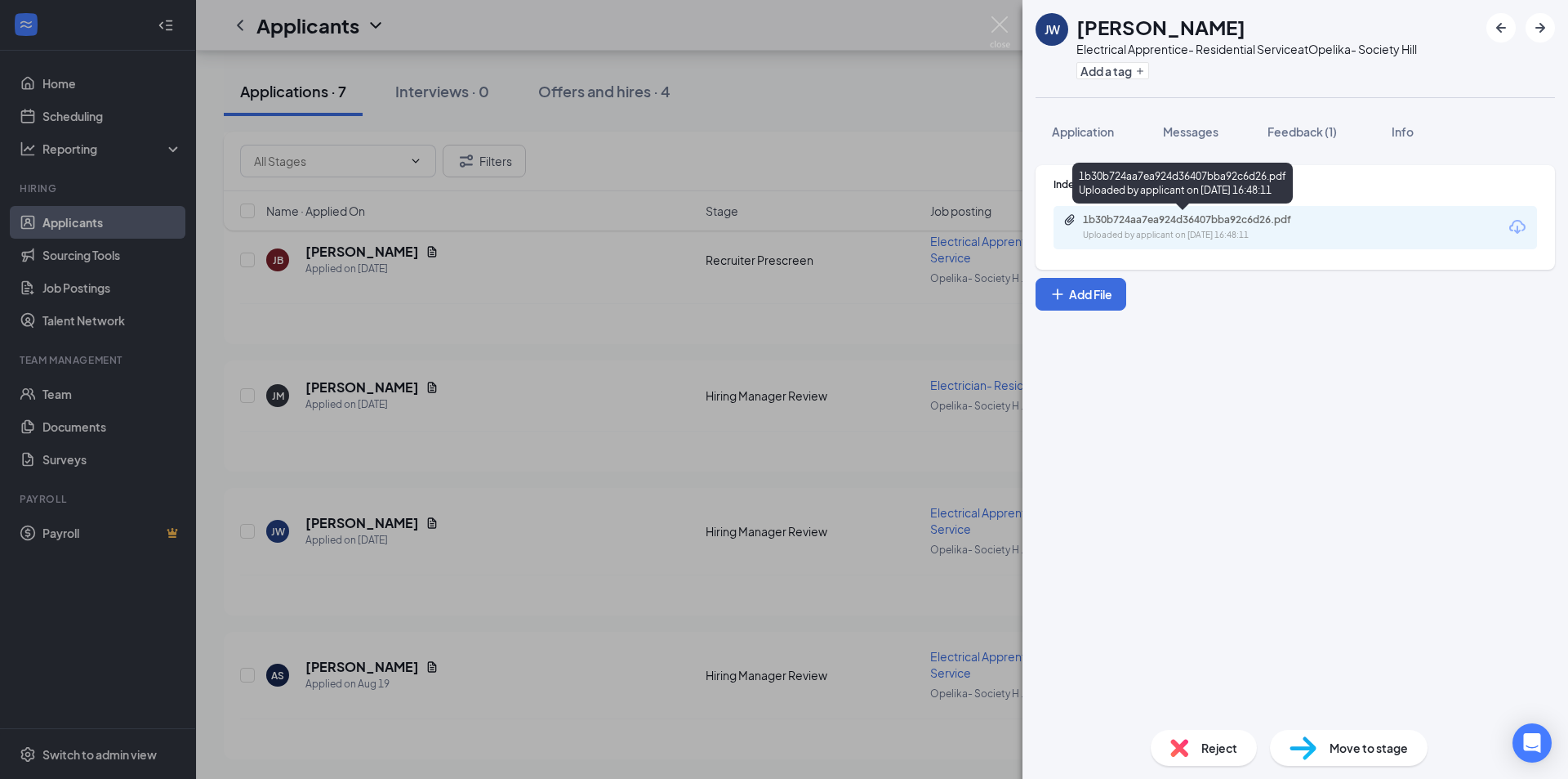
click at [1195, 219] on div "1b30b724aa7ea924d36407bba92c6d26.pdf" at bounding box center [1197, 219] width 229 height 13
click at [1281, 129] on span "Feedback (1)" at bounding box center [1302, 131] width 70 height 15
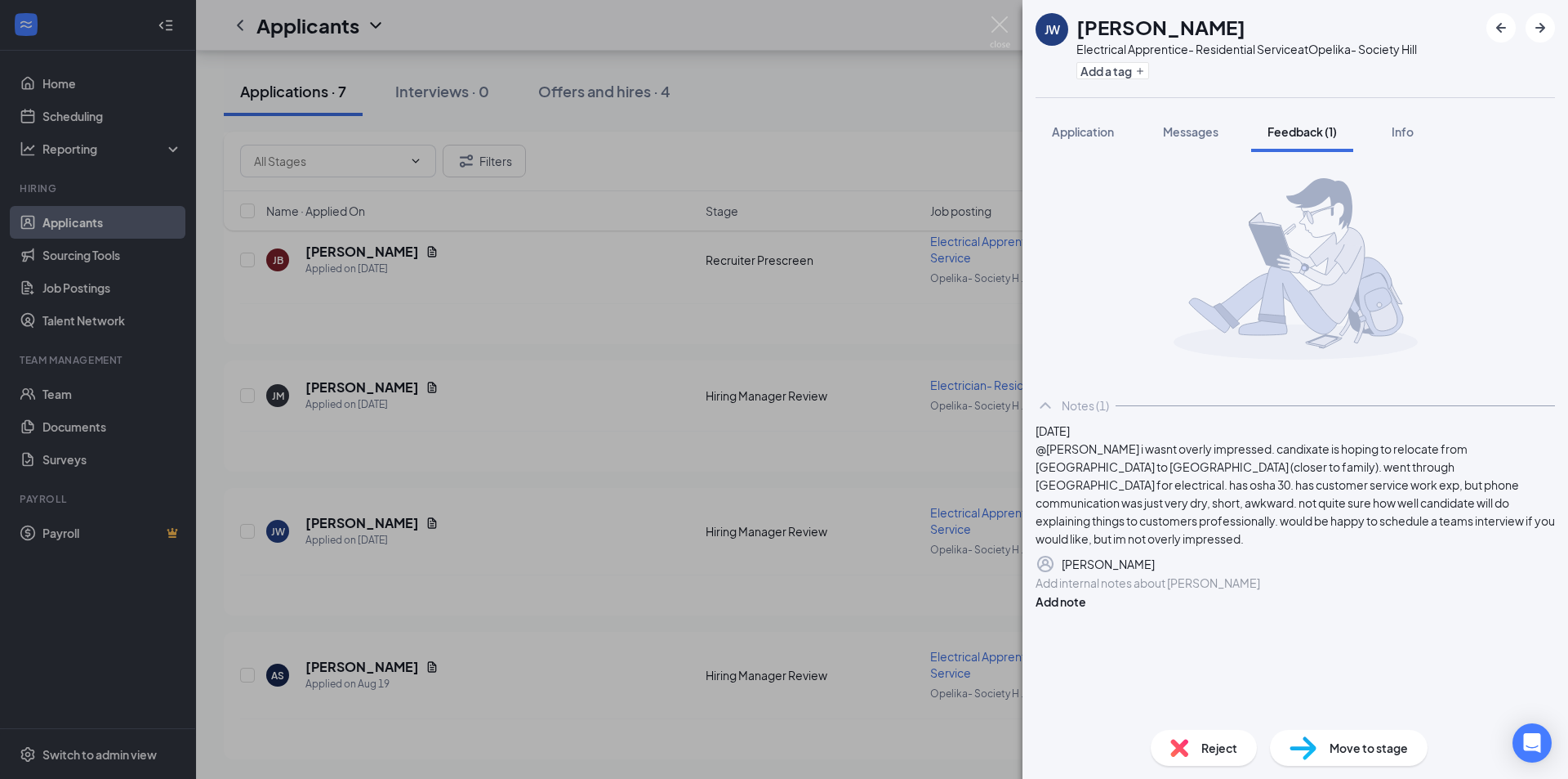
click at [1179, 592] on div at bounding box center [1296, 583] width 520 height 19
click at [1178, 591] on div at bounding box center [1296, 583] width 518 height 17
click at [1086, 610] on button "Add note" at bounding box center [1061, 601] width 50 height 18
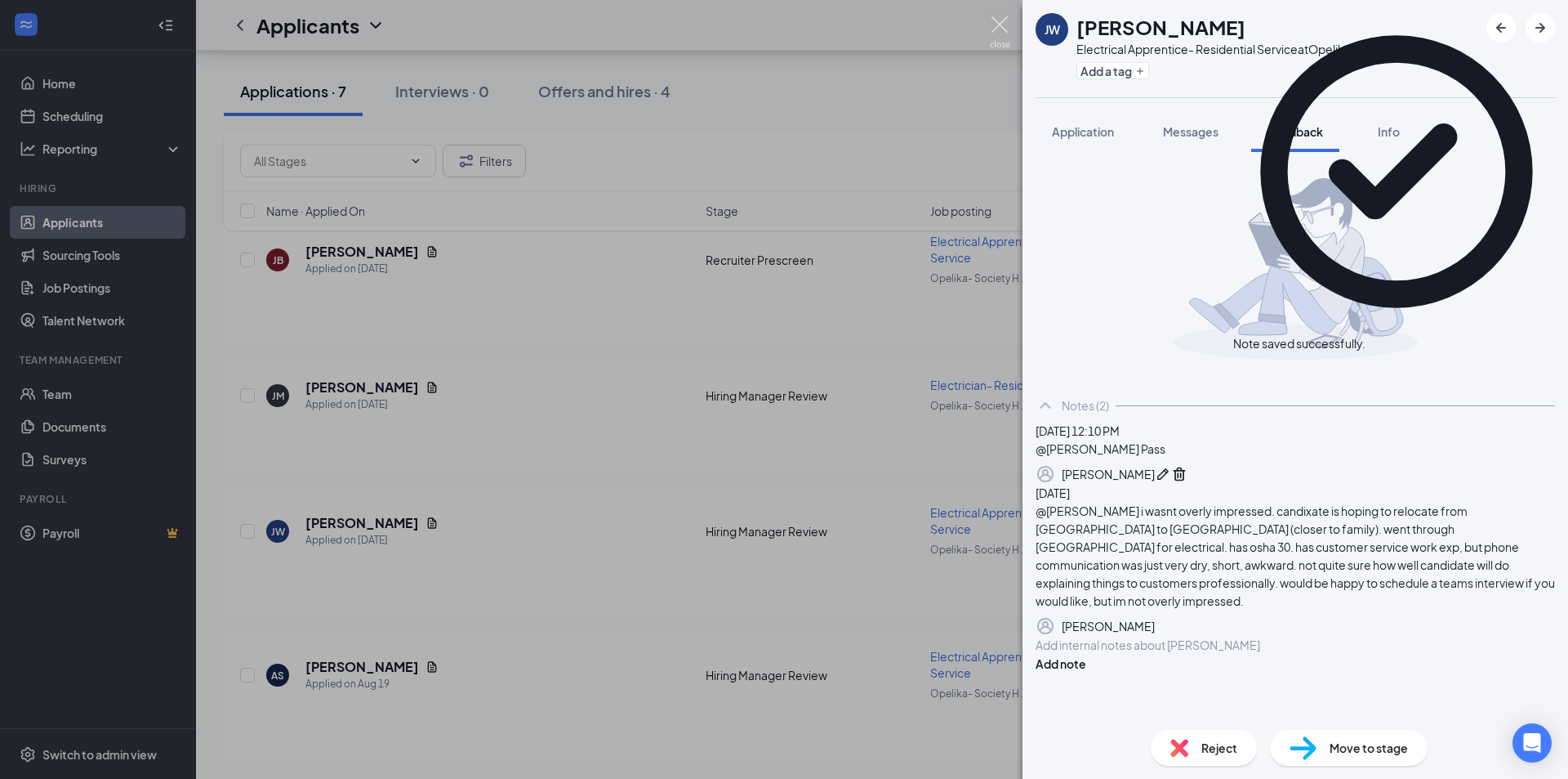
click at [995, 21] on img at bounding box center [1000, 32] width 20 height 32
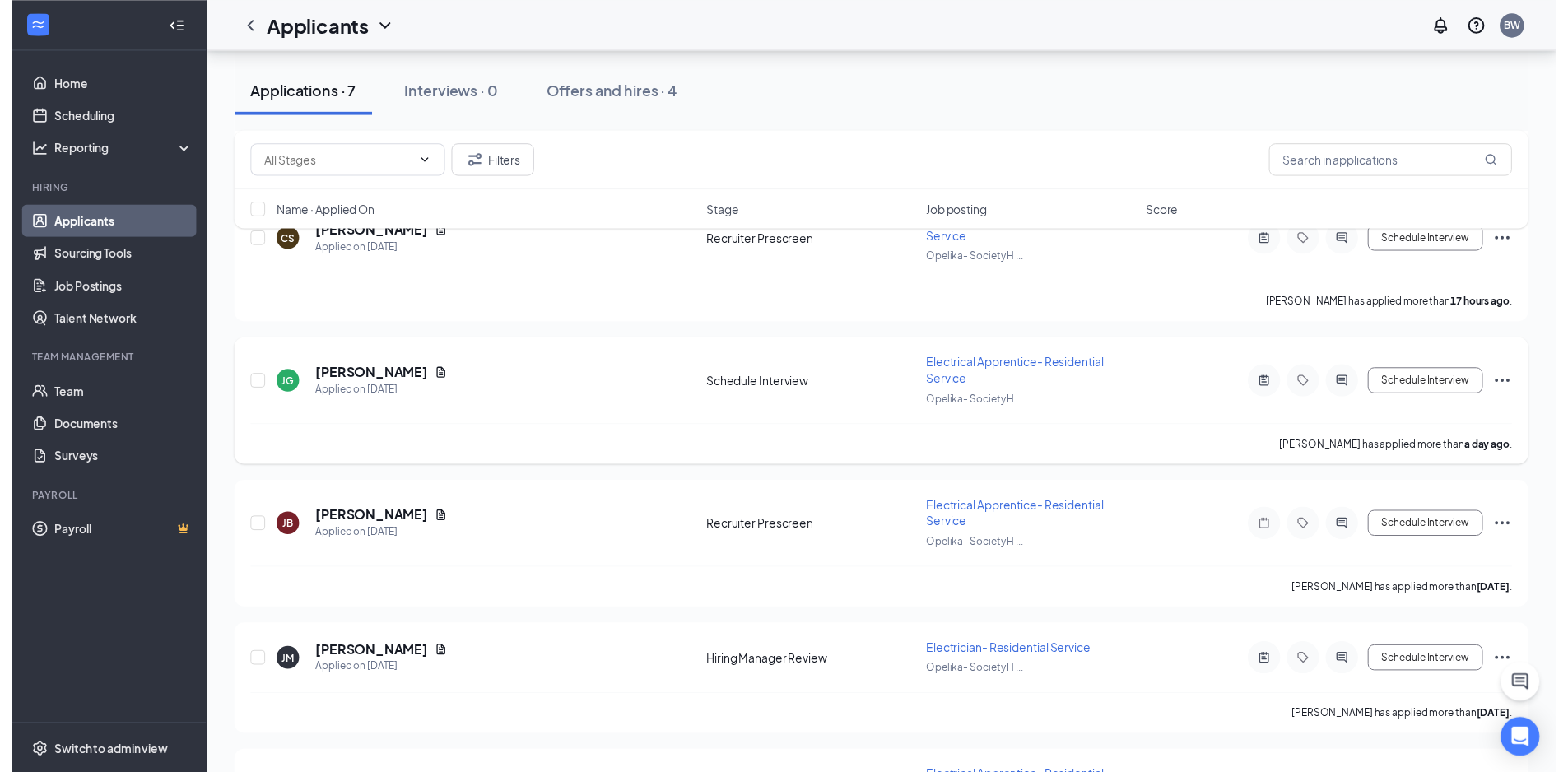
scroll to position [614, 0]
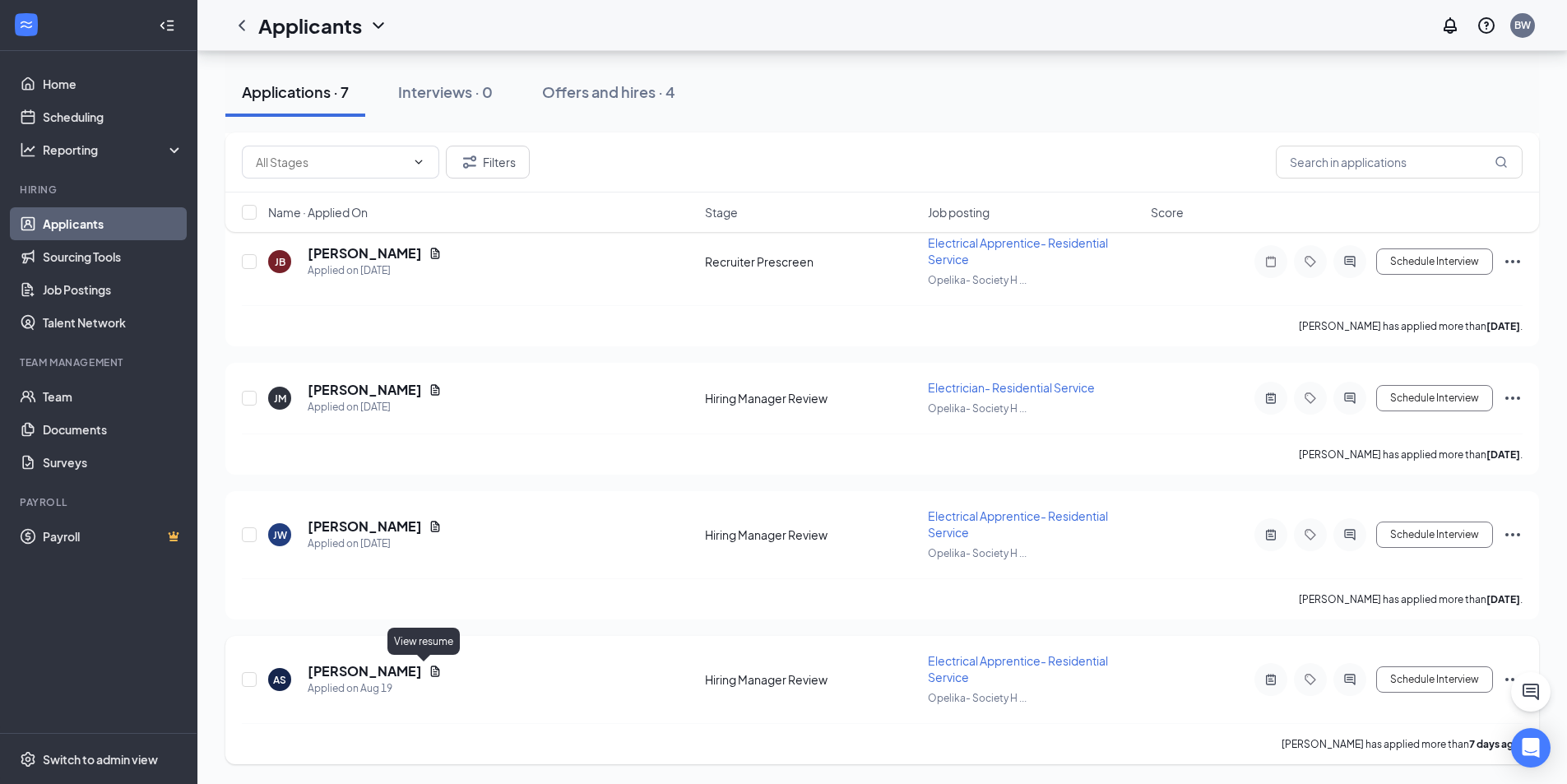
click at [429, 664] on icon "Document" at bounding box center [435, 670] width 13 height 13
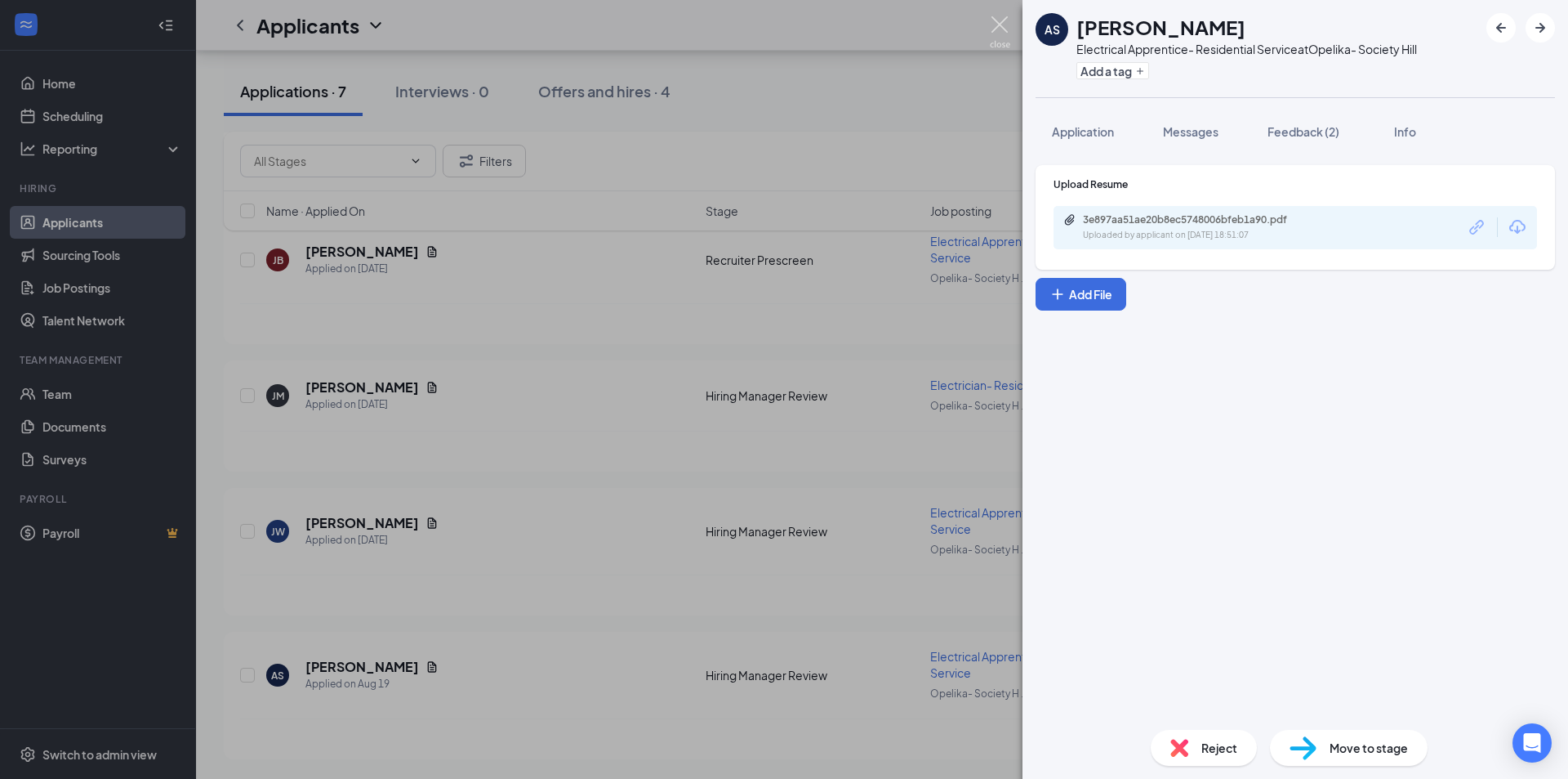
click at [1008, 22] on img at bounding box center [1000, 32] width 20 height 32
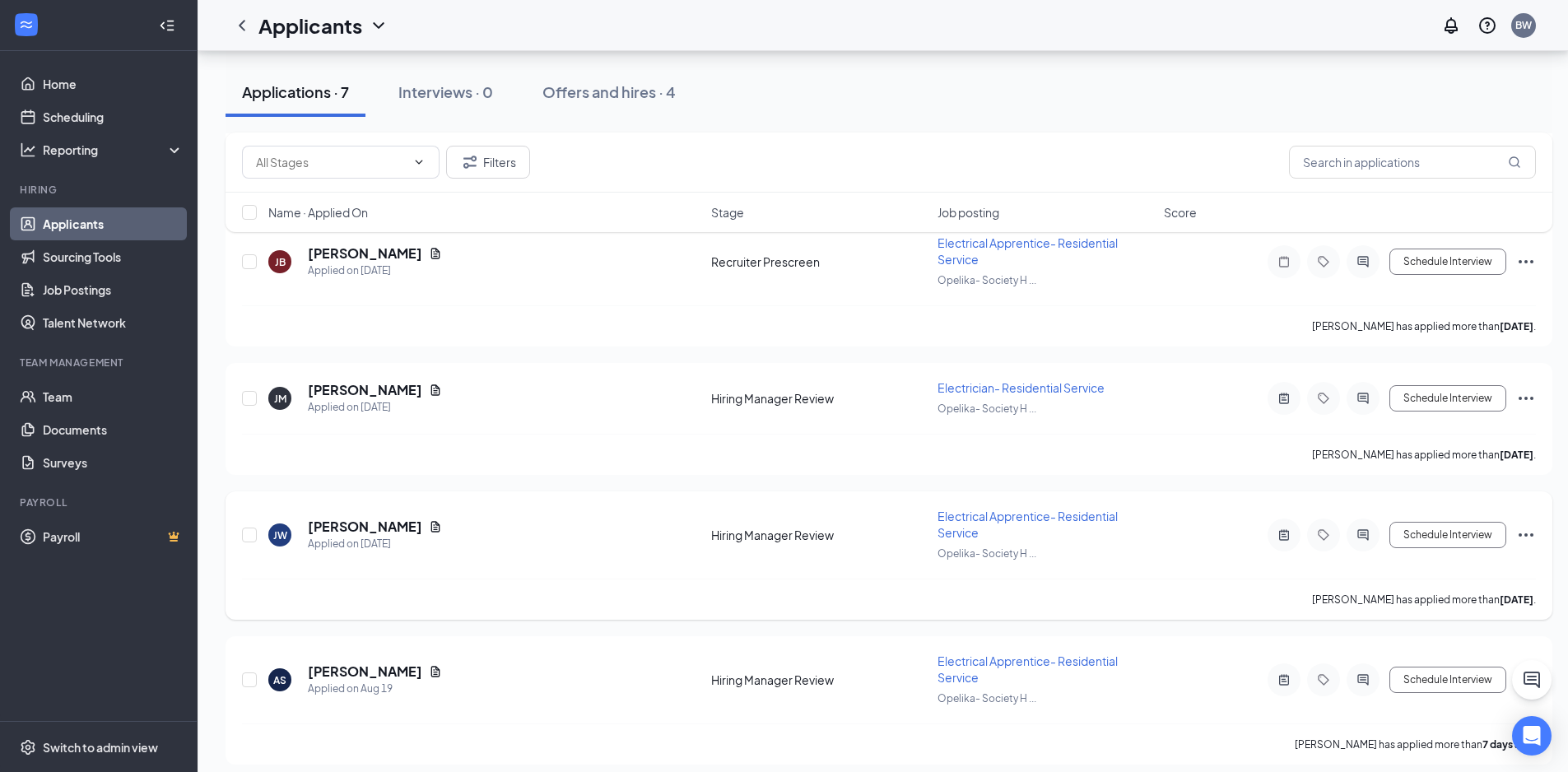
scroll to position [627, 0]
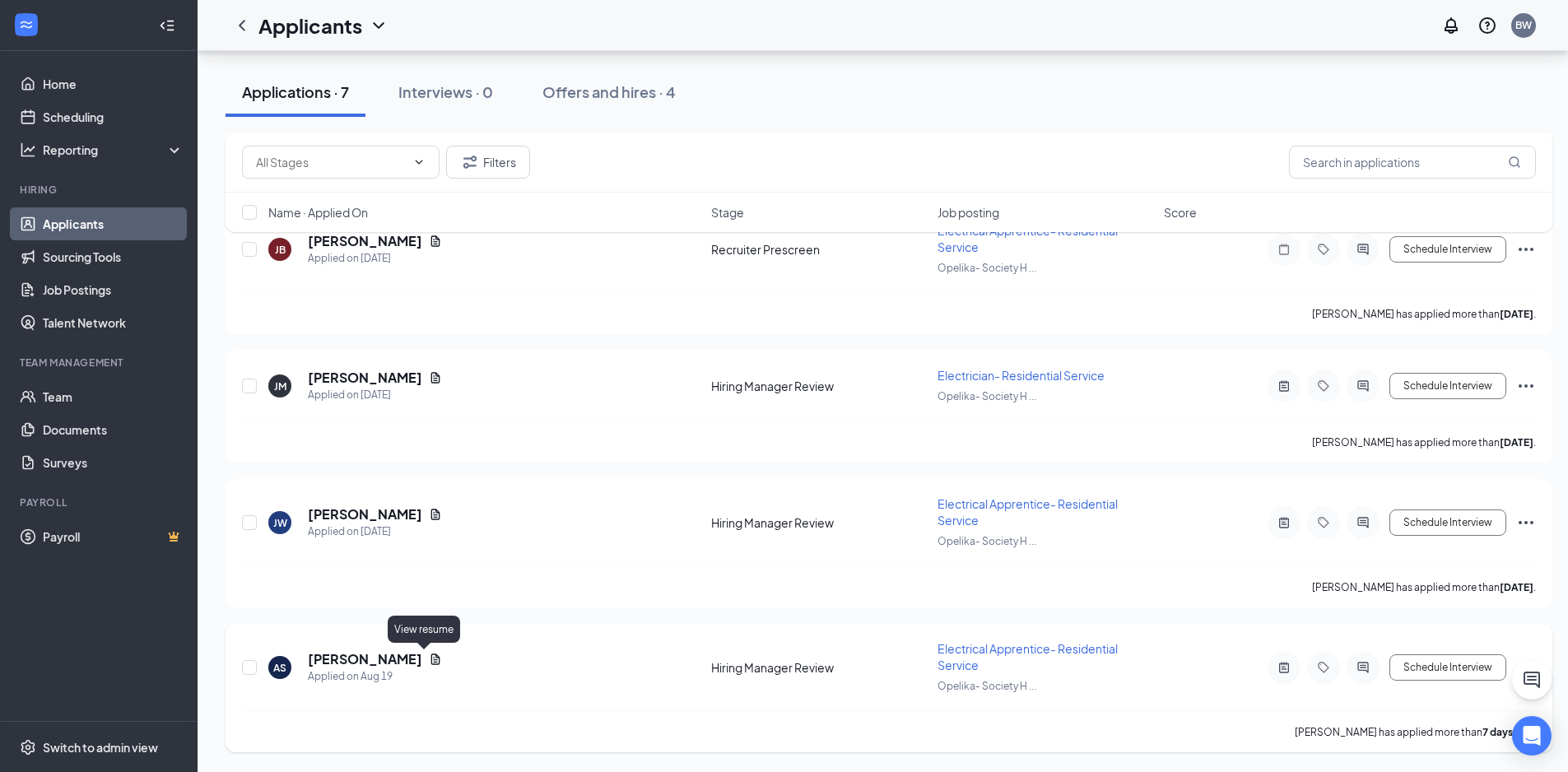
click at [429, 660] on icon "Document" at bounding box center [435, 659] width 13 height 13
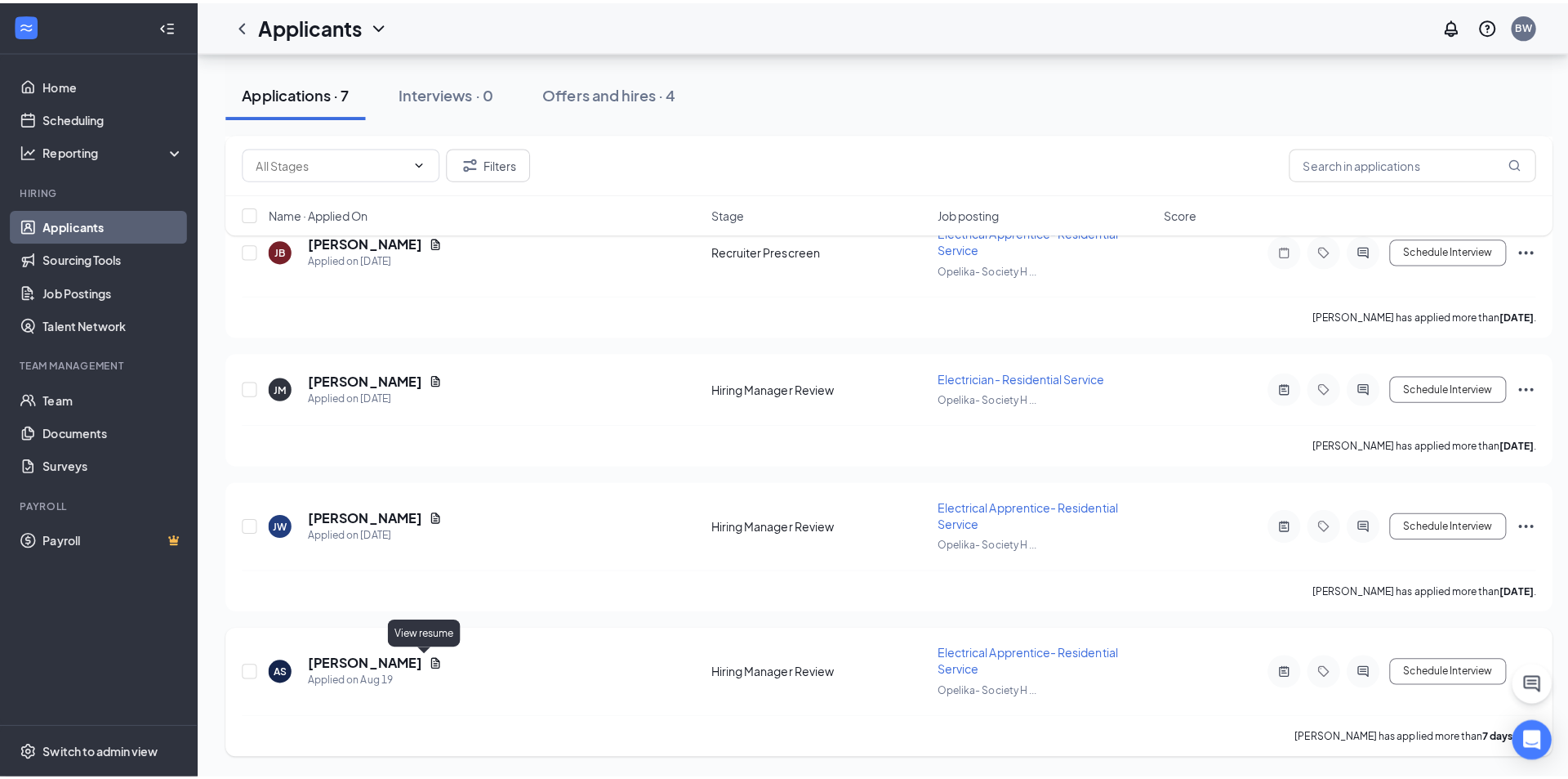
scroll to position [609, 0]
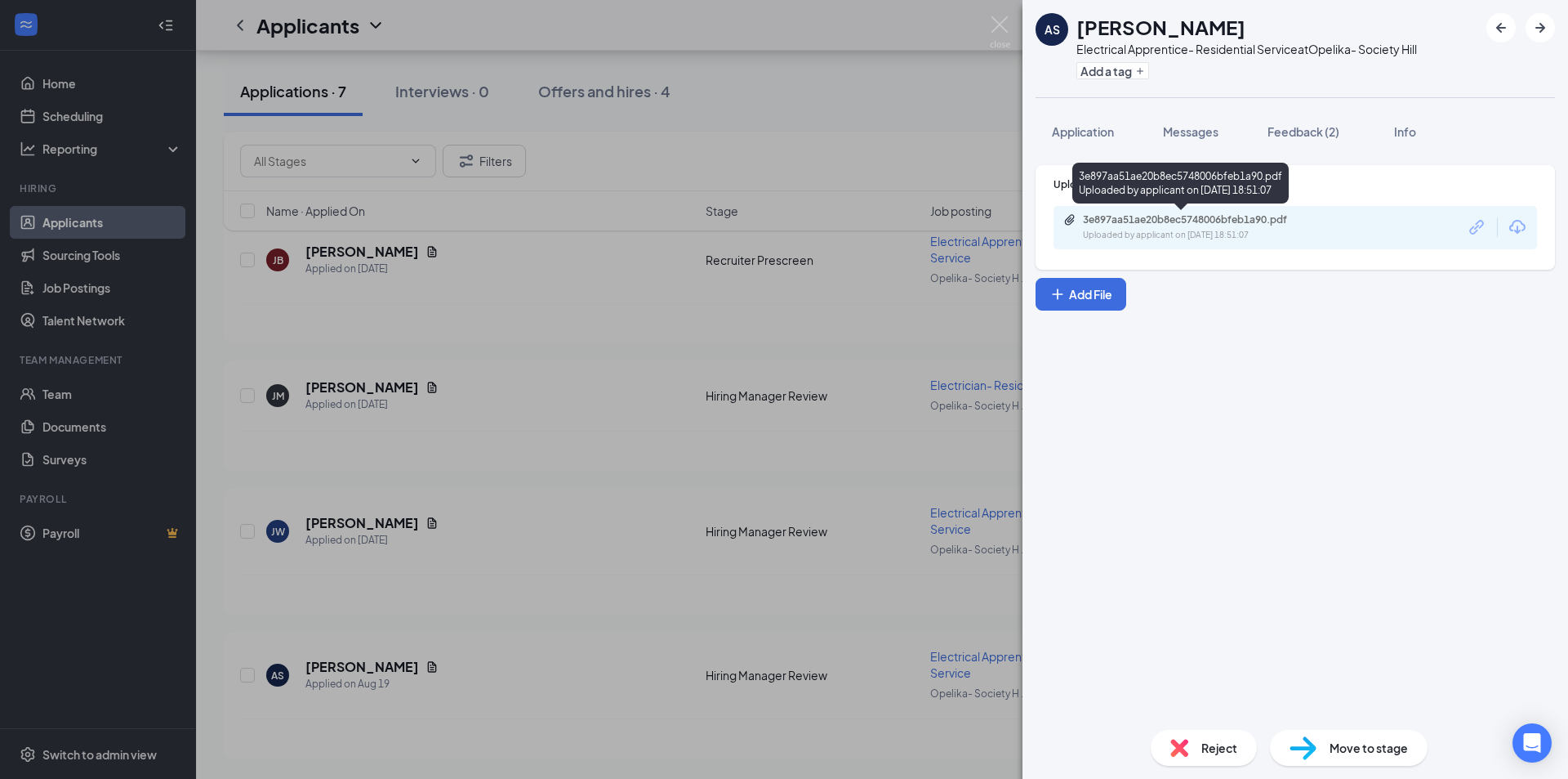
click at [1223, 231] on div "Uploaded by applicant on [DATE] 18:51:07" at bounding box center [1206, 235] width 245 height 13
click at [1297, 131] on span "Feedback (2)" at bounding box center [1303, 131] width 72 height 15
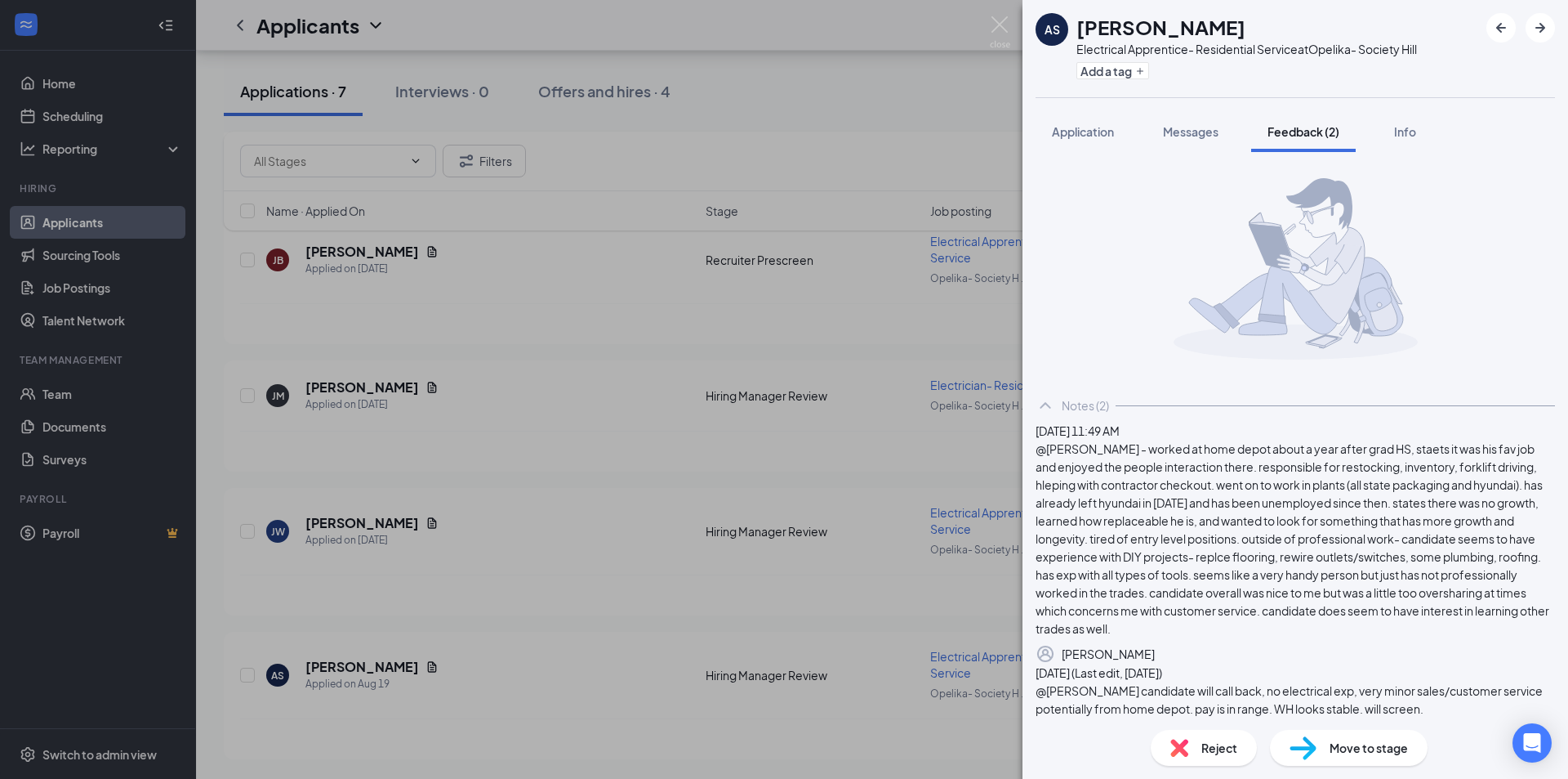
scroll to position [233, 0]
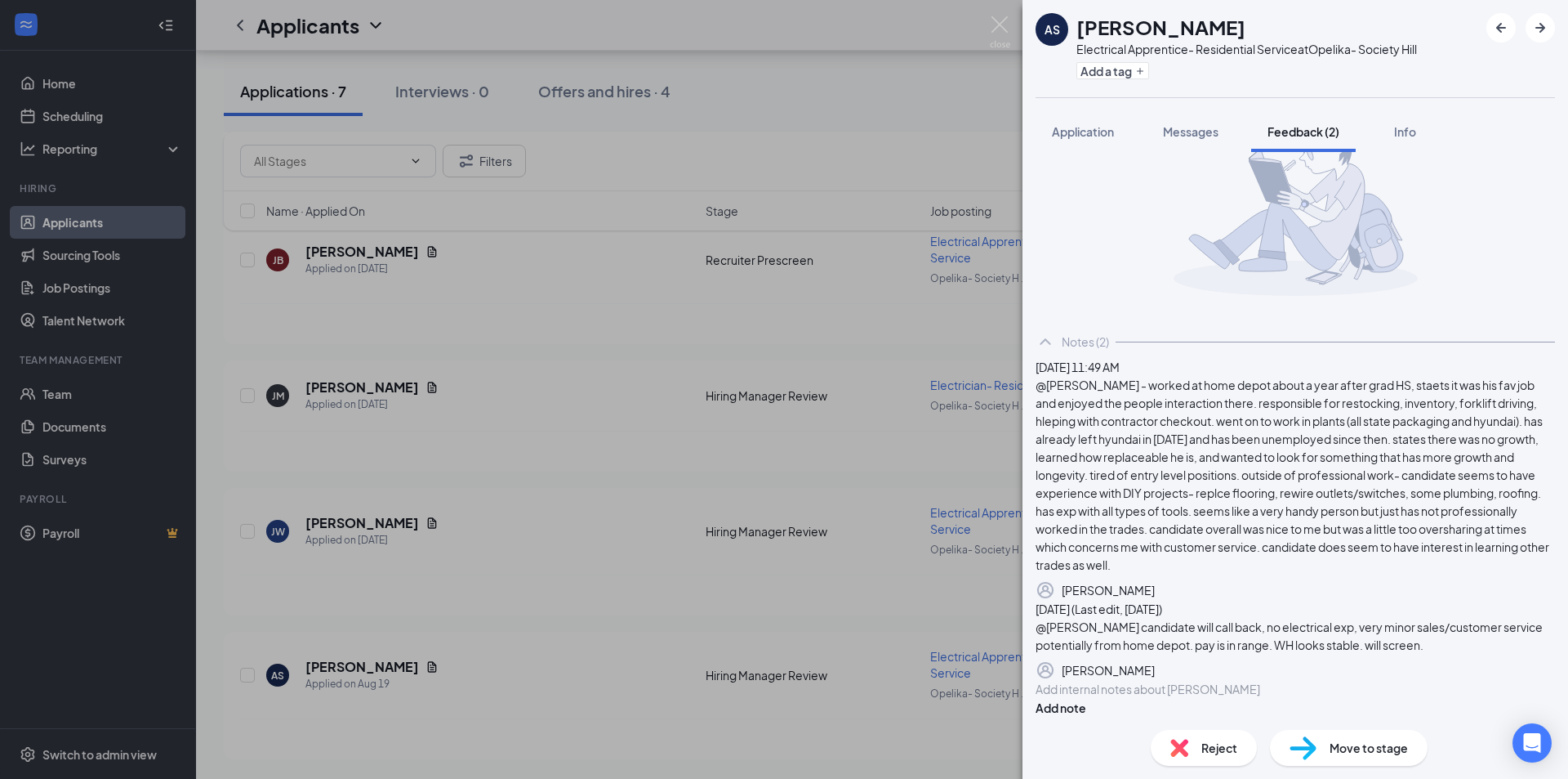
click at [1134, 681] on div at bounding box center [1296, 689] width 518 height 17
click at [1086, 698] on button "Add note" at bounding box center [1061, 707] width 50 height 18
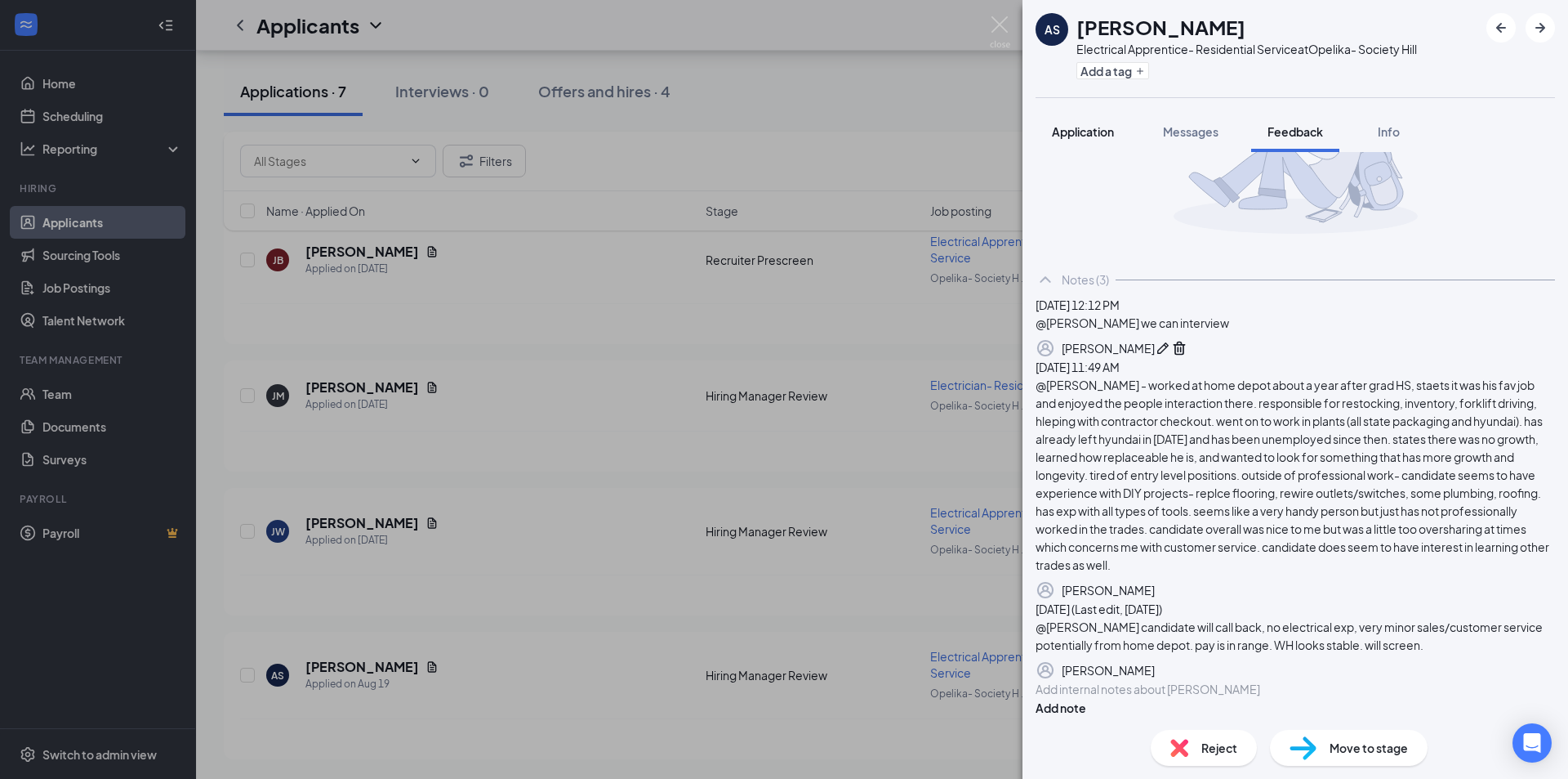
click at [1078, 136] on span "Application" at bounding box center [1082, 131] width 62 height 15
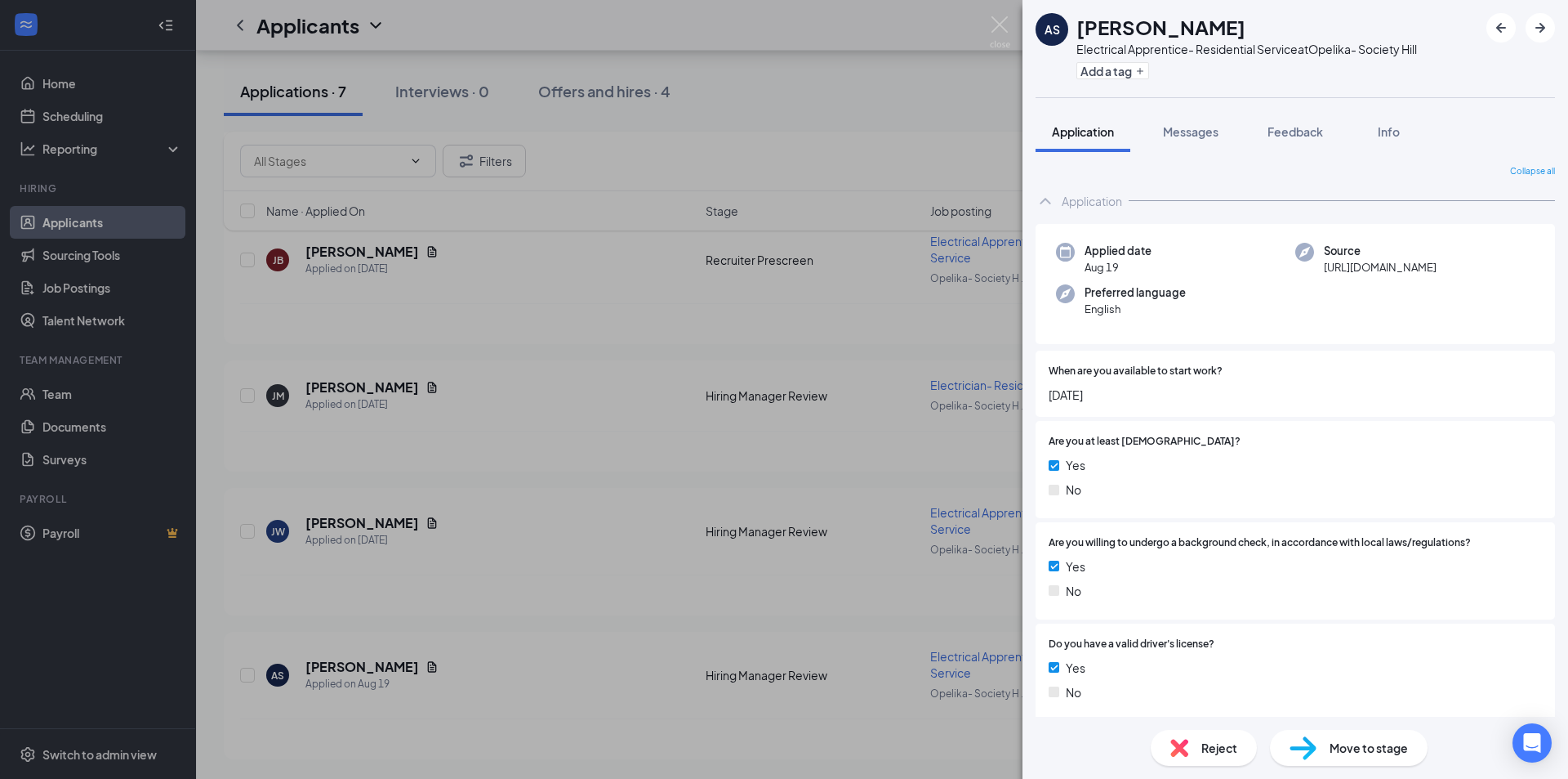
drag, startPoint x: 999, startPoint y: 23, endPoint x: 489, endPoint y: 620, distance: 785.2
click at [998, 23] on img at bounding box center [1000, 32] width 20 height 32
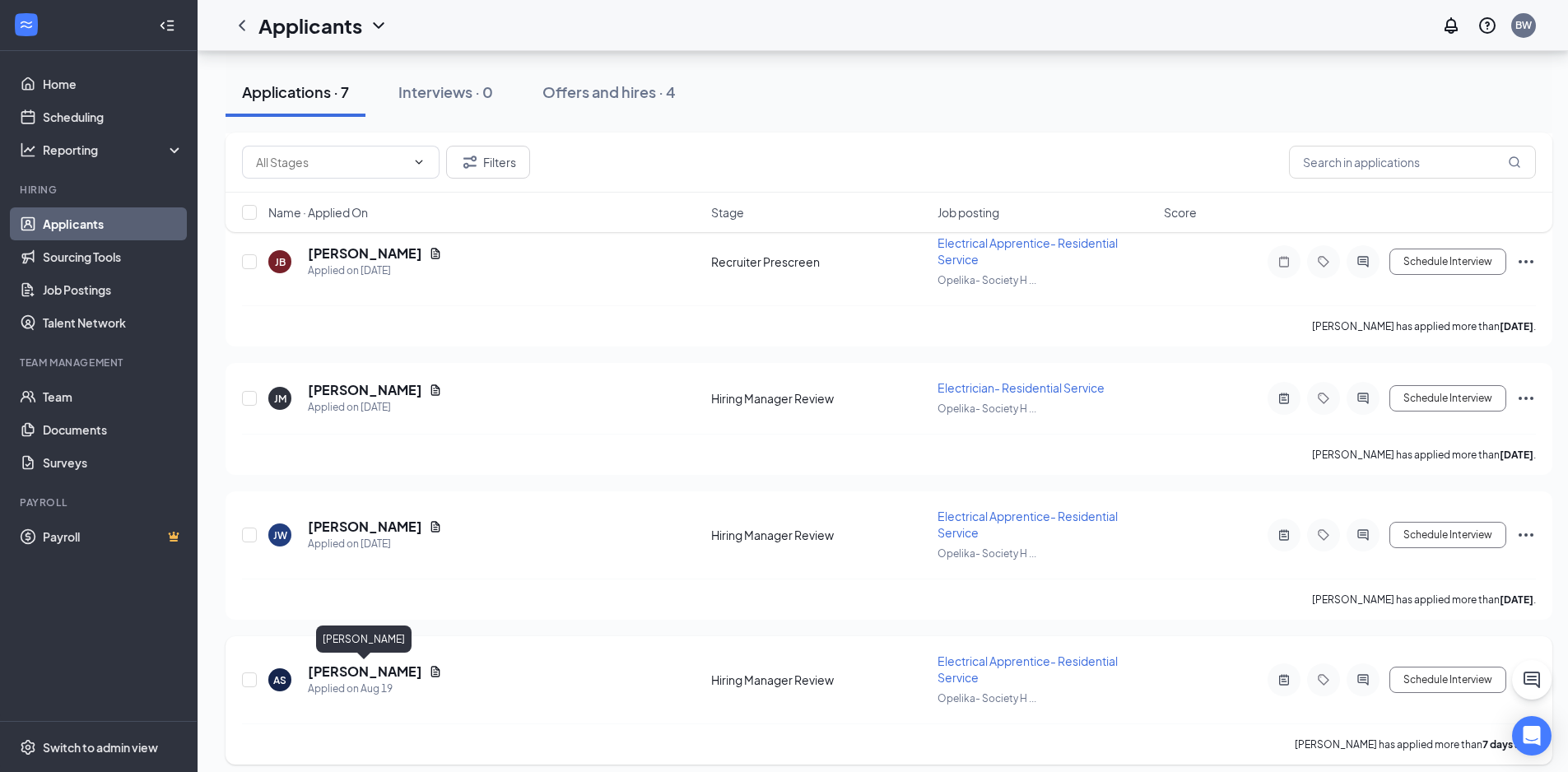
click at [354, 674] on h5 "[PERSON_NAME]" at bounding box center [364, 671] width 115 height 18
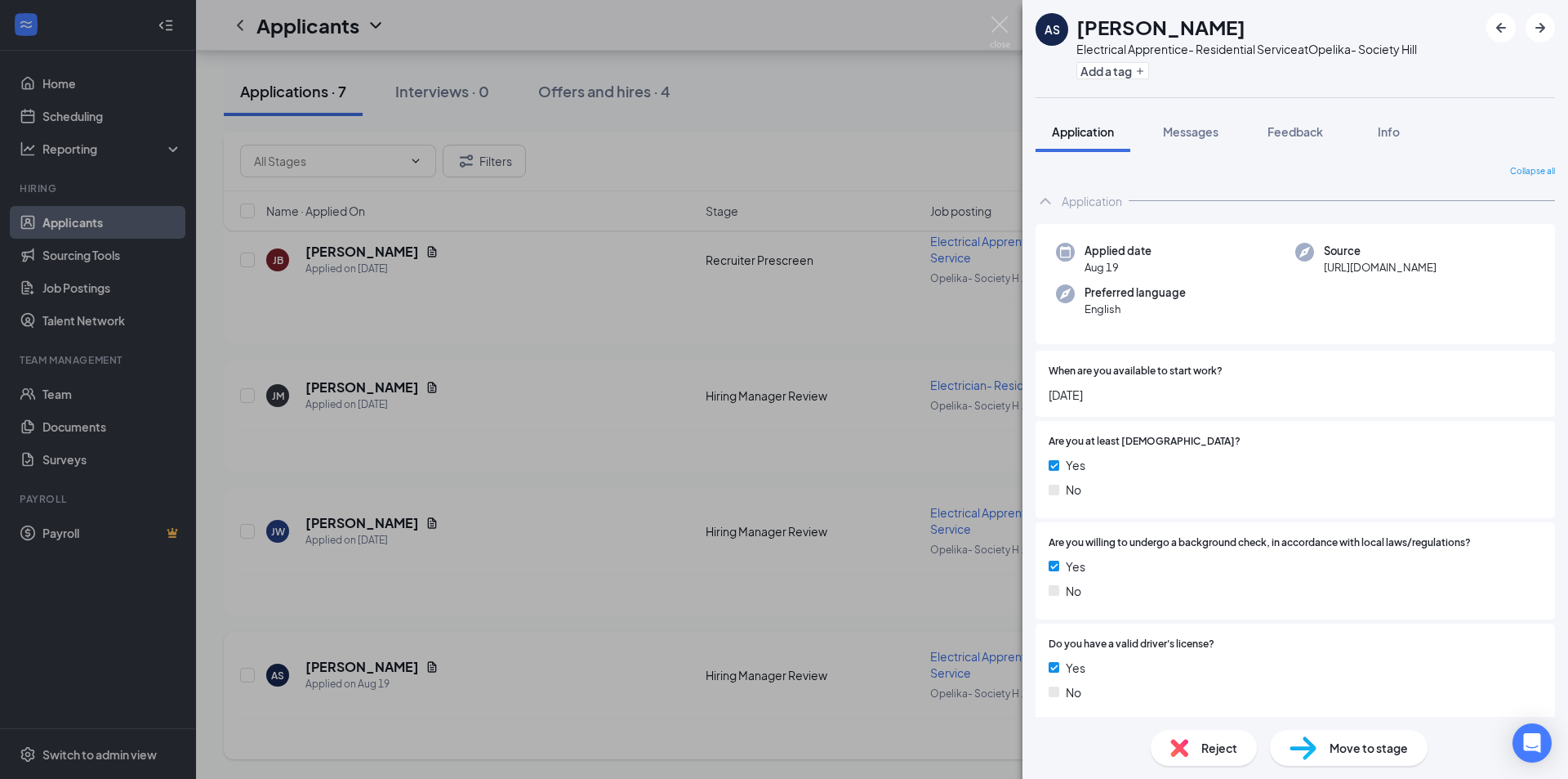
click at [994, 28] on img at bounding box center [1000, 32] width 20 height 32
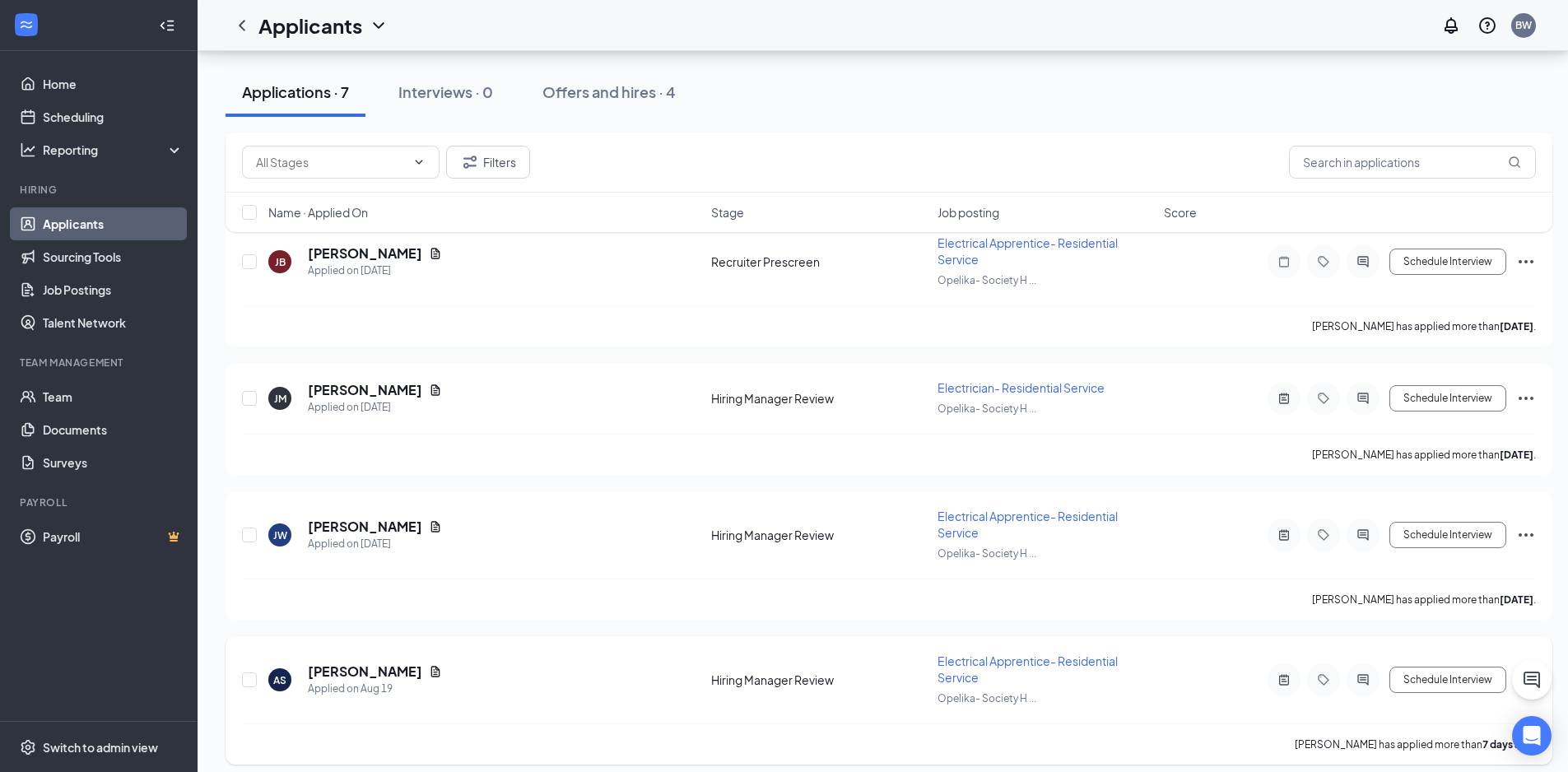
click at [431, 673] on icon "Document" at bounding box center [435, 671] width 9 height 11
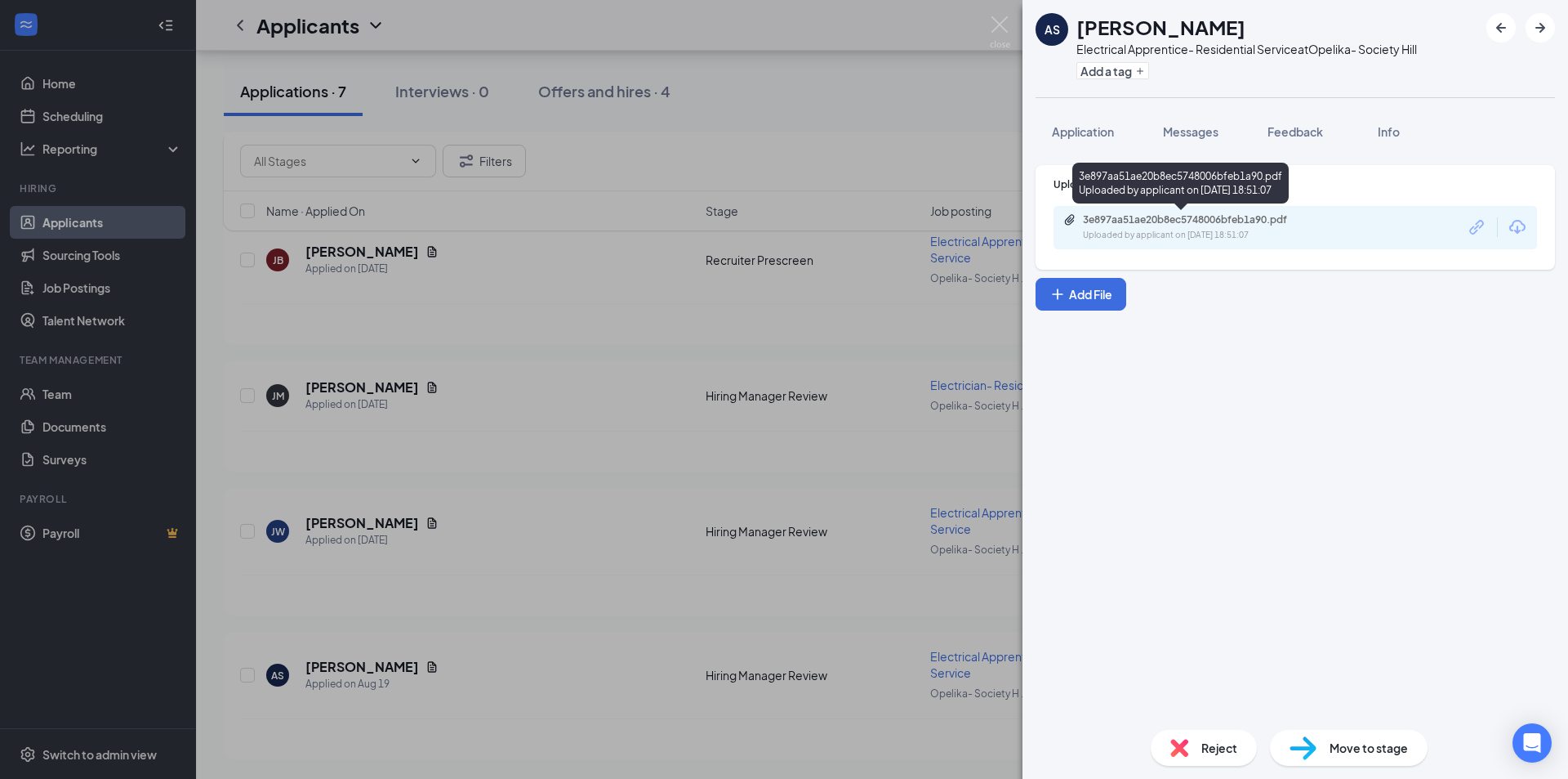
click at [1145, 220] on div "3e897aa51ae20b8ec5748006bfeb1a90.pdf" at bounding box center [1197, 219] width 229 height 13
click at [1000, 20] on img at bounding box center [1000, 32] width 20 height 32
